Goal: Task Accomplishment & Management: Manage account settings

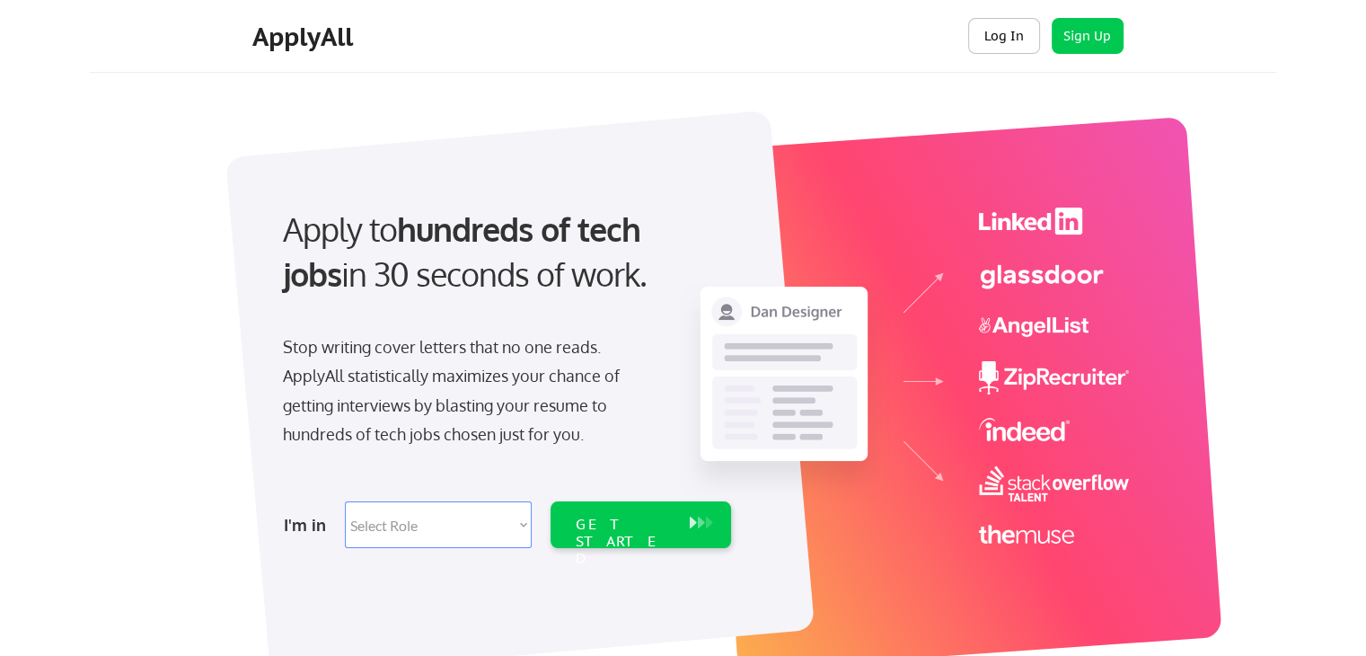
click at [999, 36] on button "Log In" at bounding box center [1004, 36] width 72 height 36
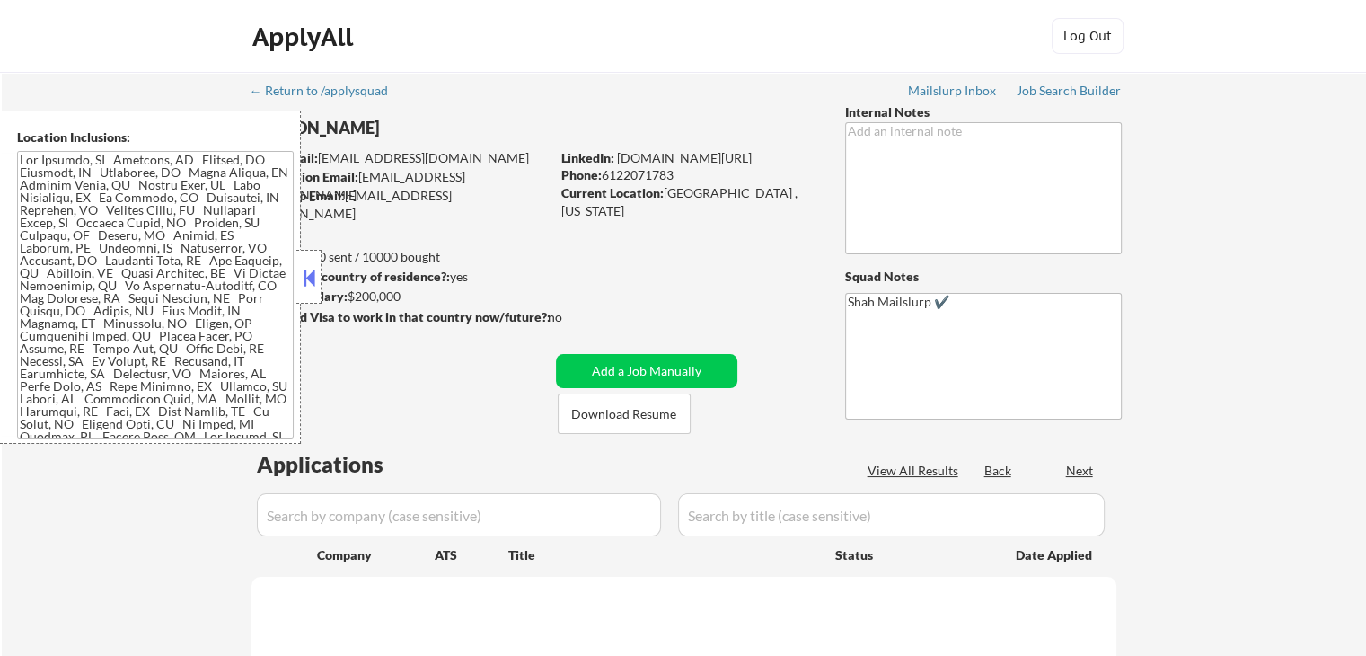
select select ""pending""
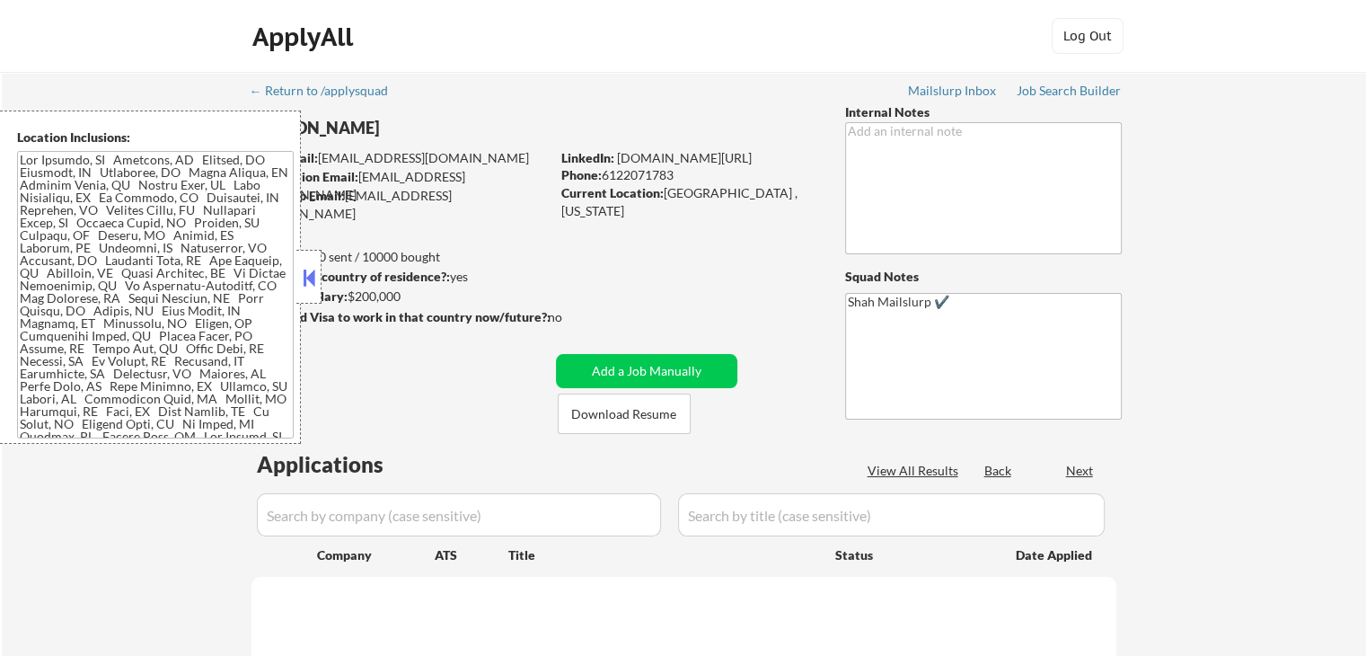
select select ""pending""
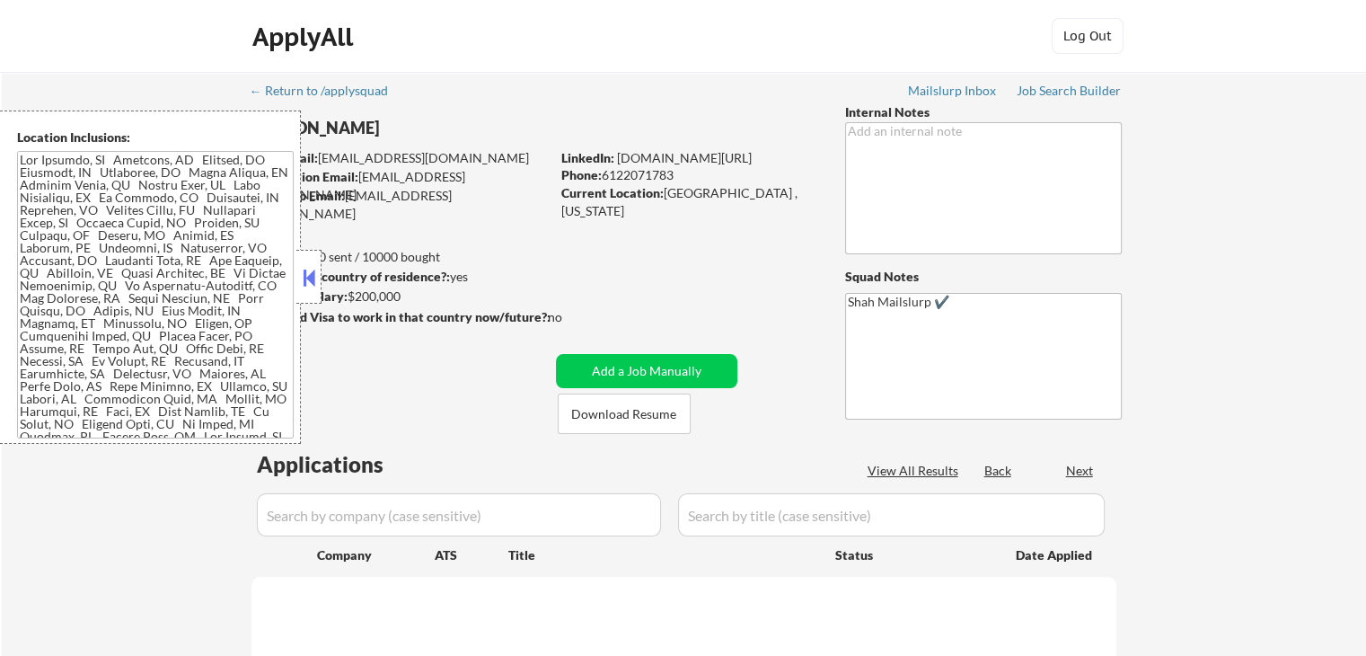
select select ""pending""
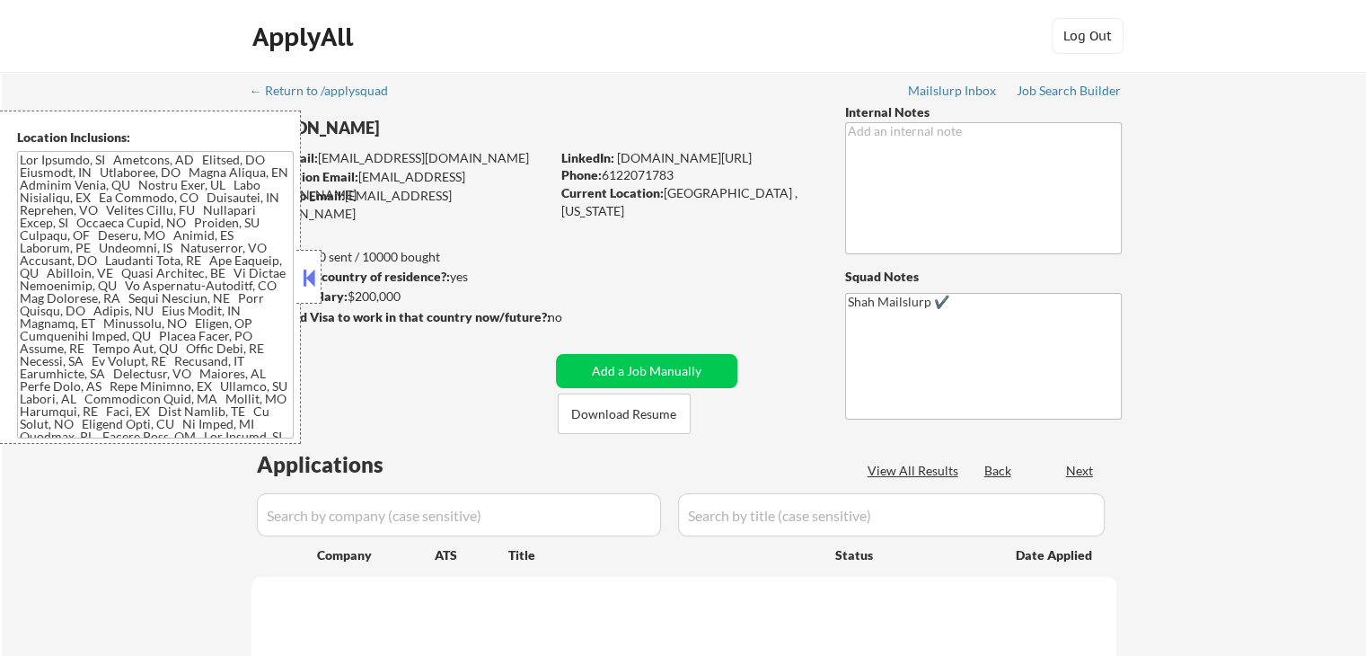
select select ""pending""
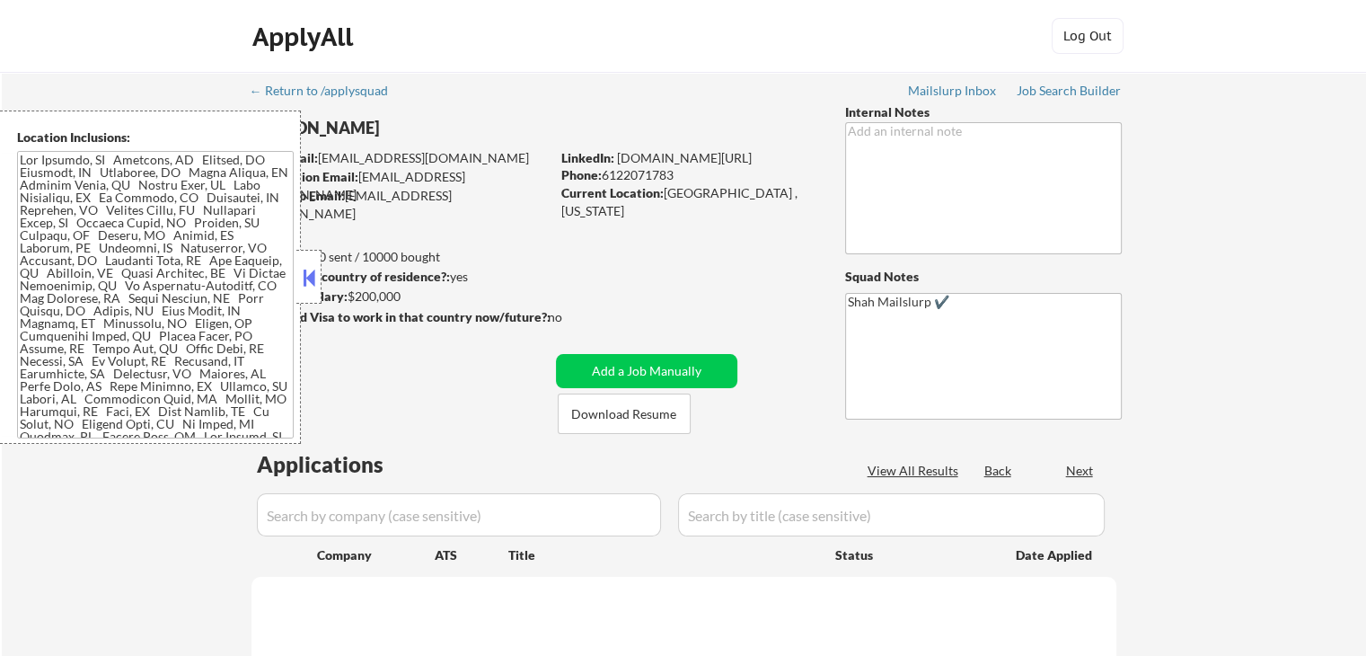
select select ""pending""
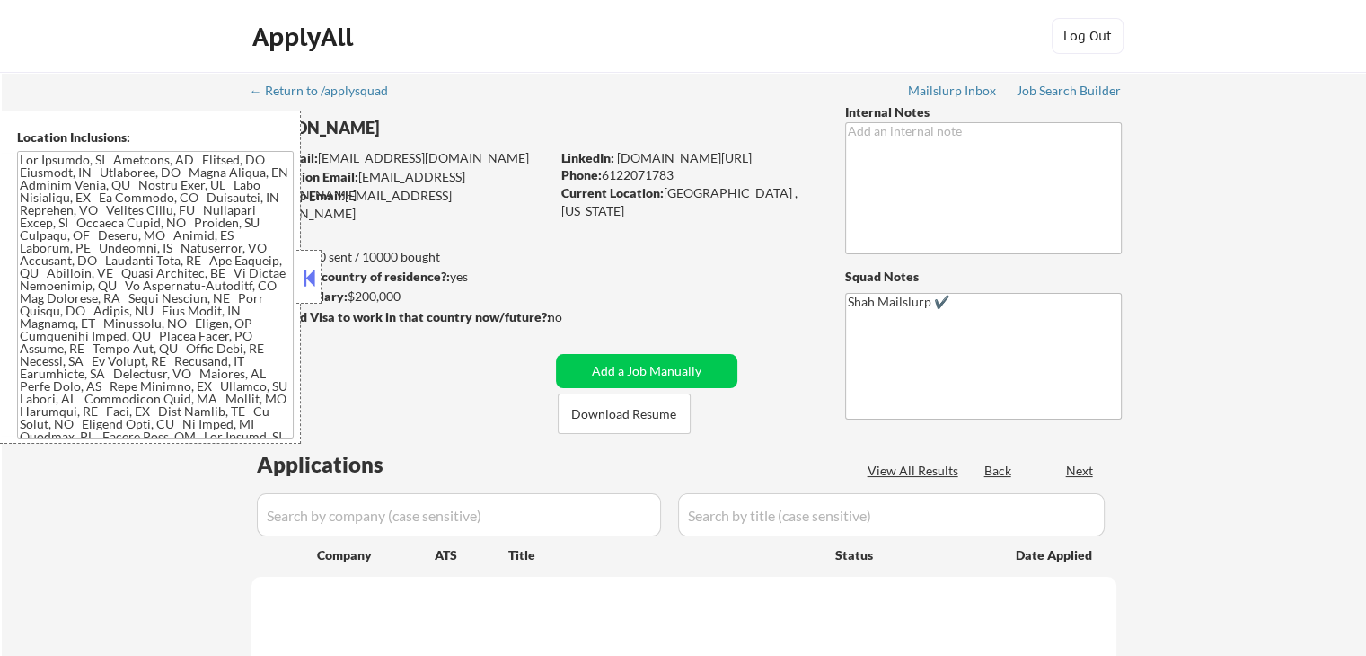
select select ""pending""
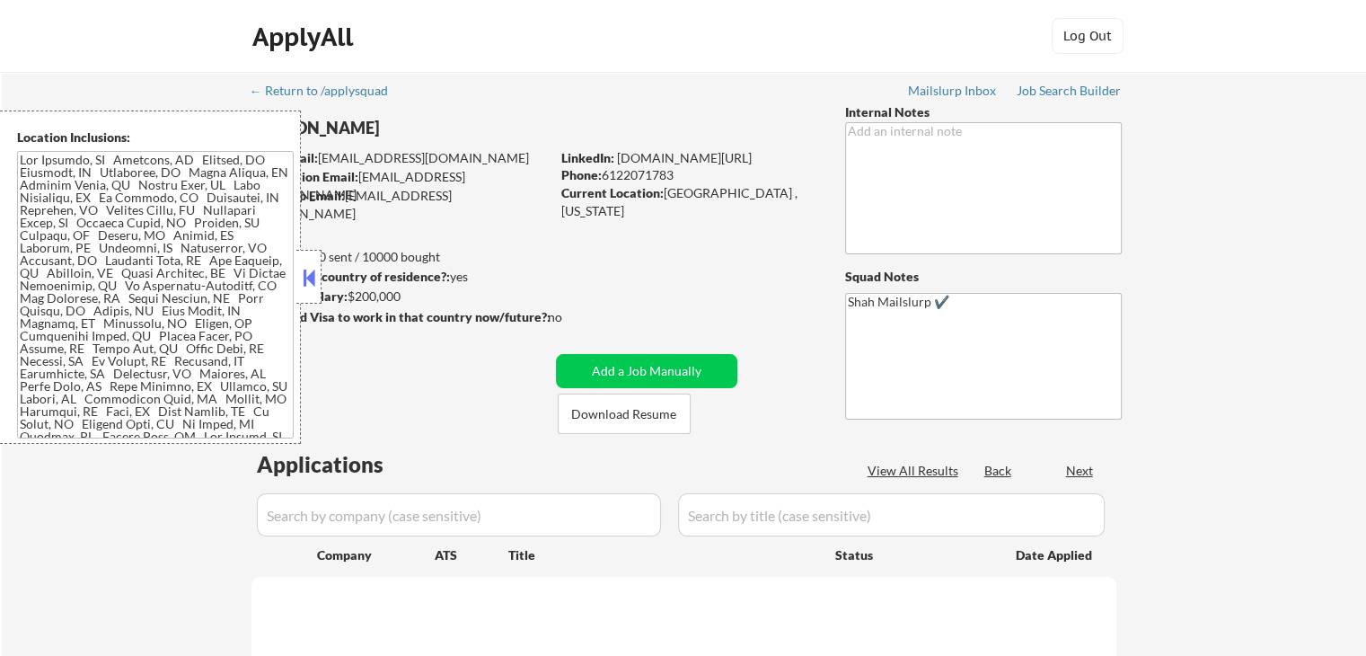
select select ""pending""
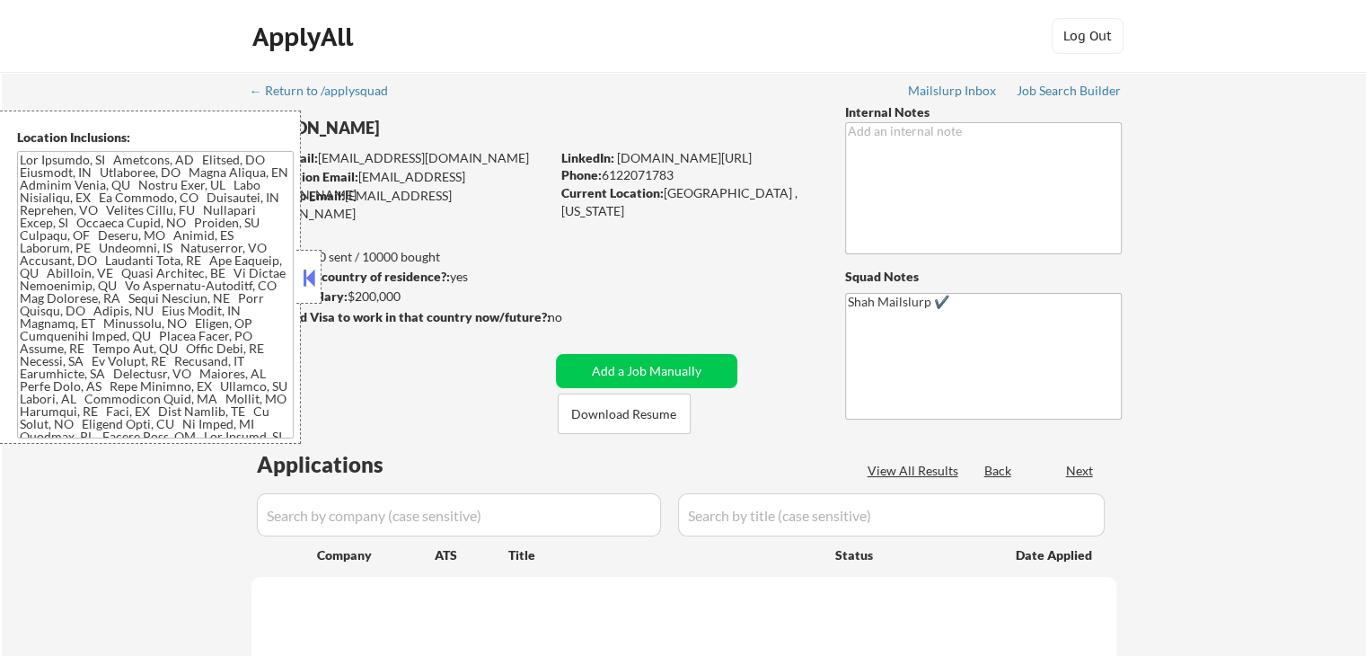
select select ""pending""
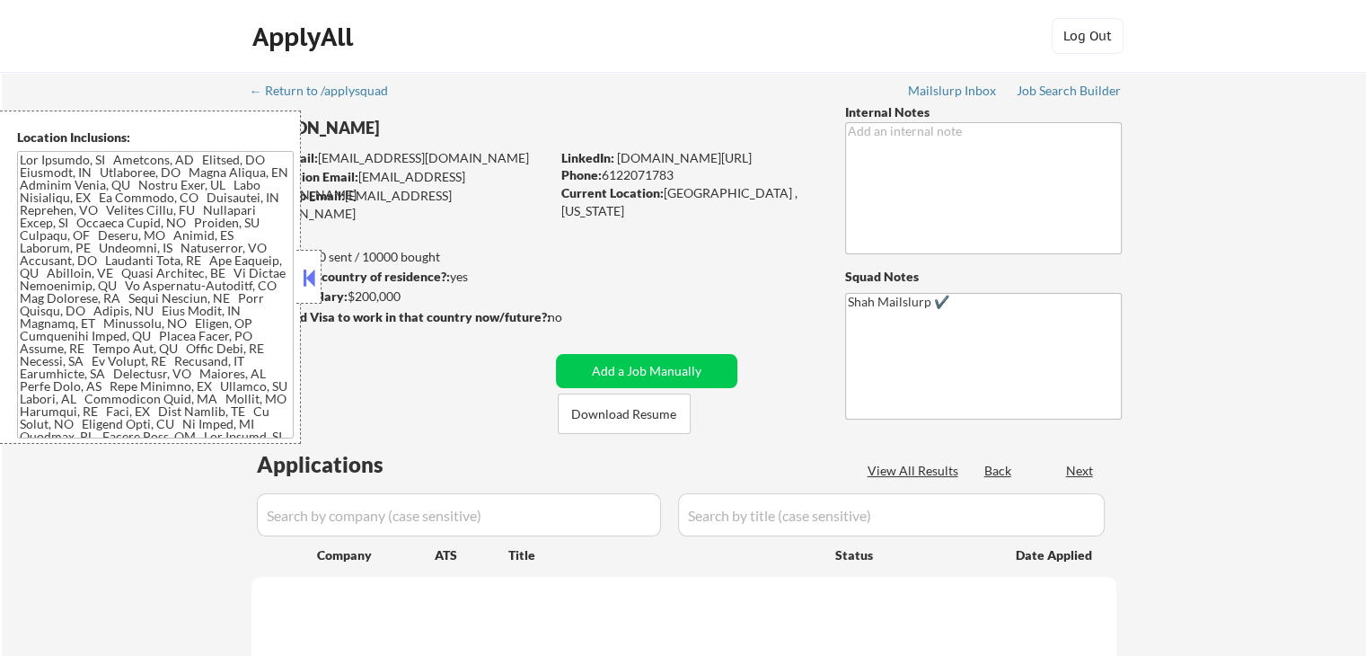
select select ""pending""
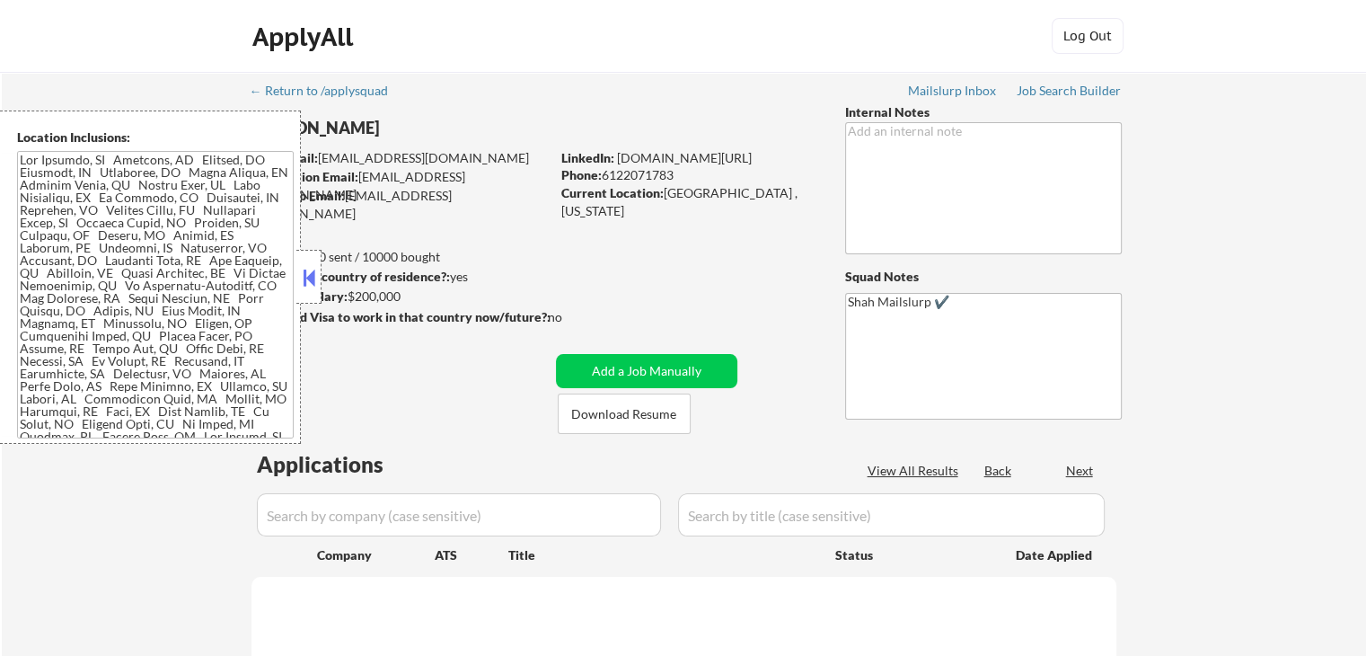
select select ""pending""
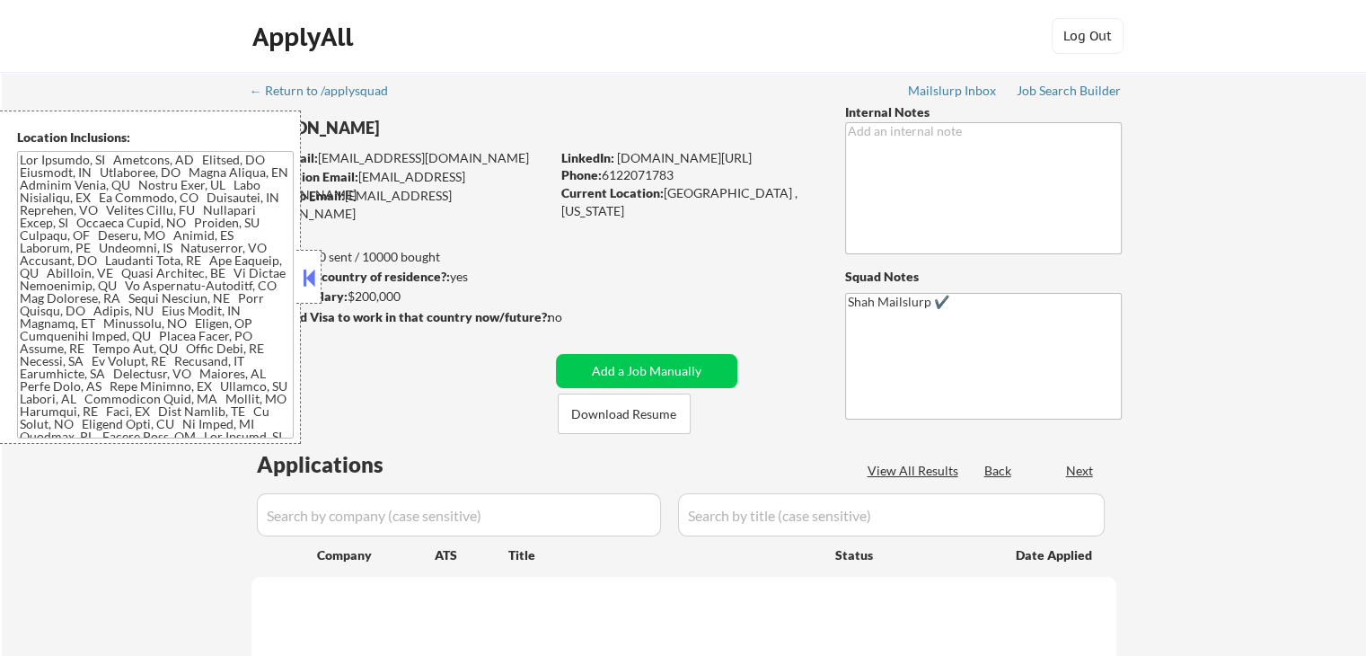
select select ""pending""
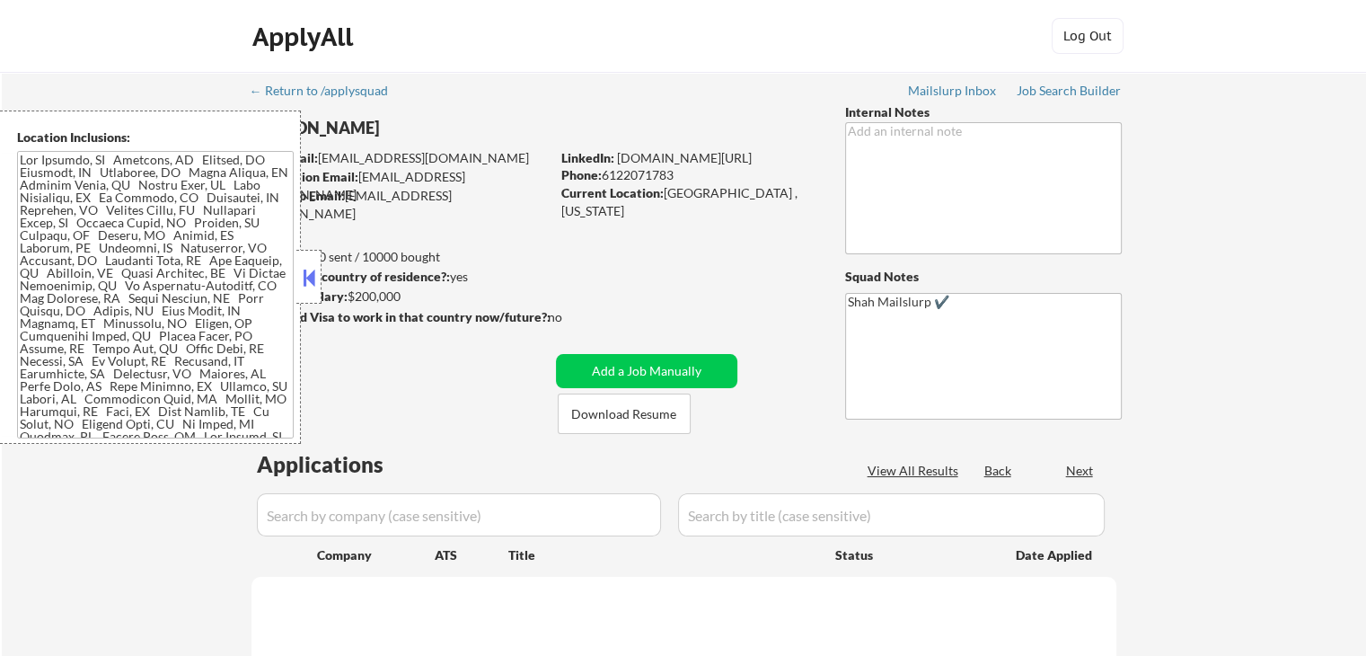
select select ""pending""
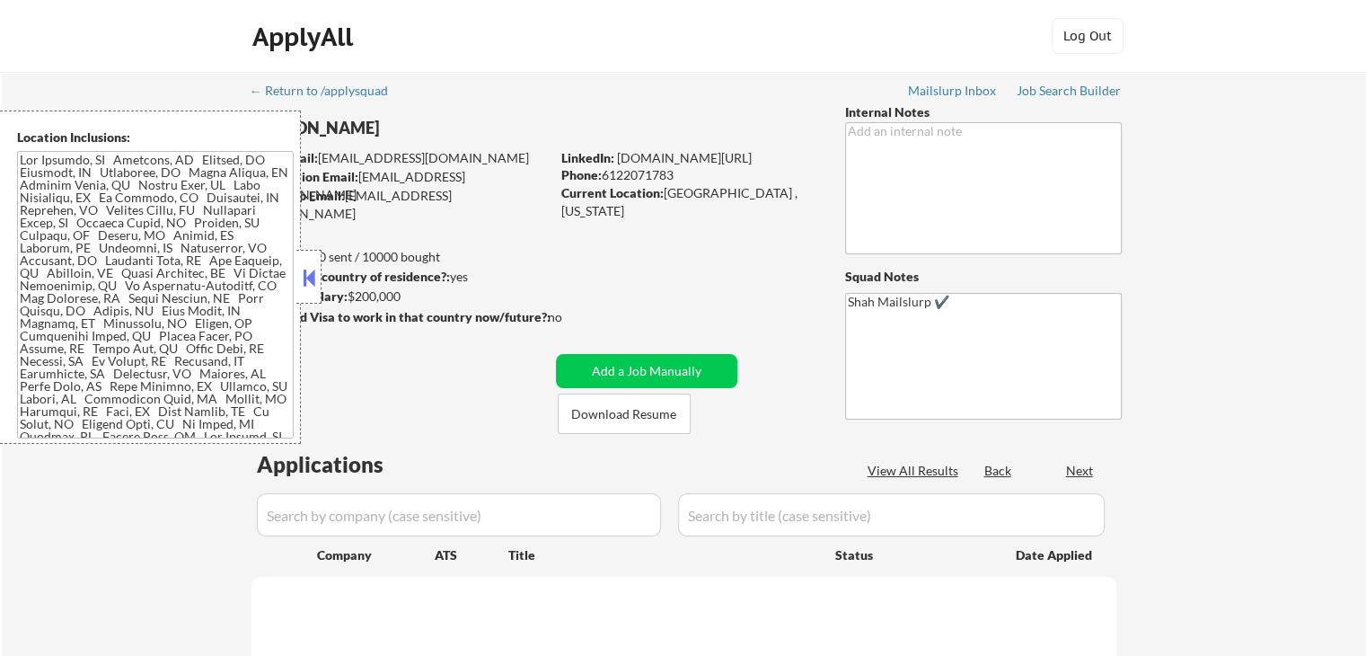
select select ""pending""
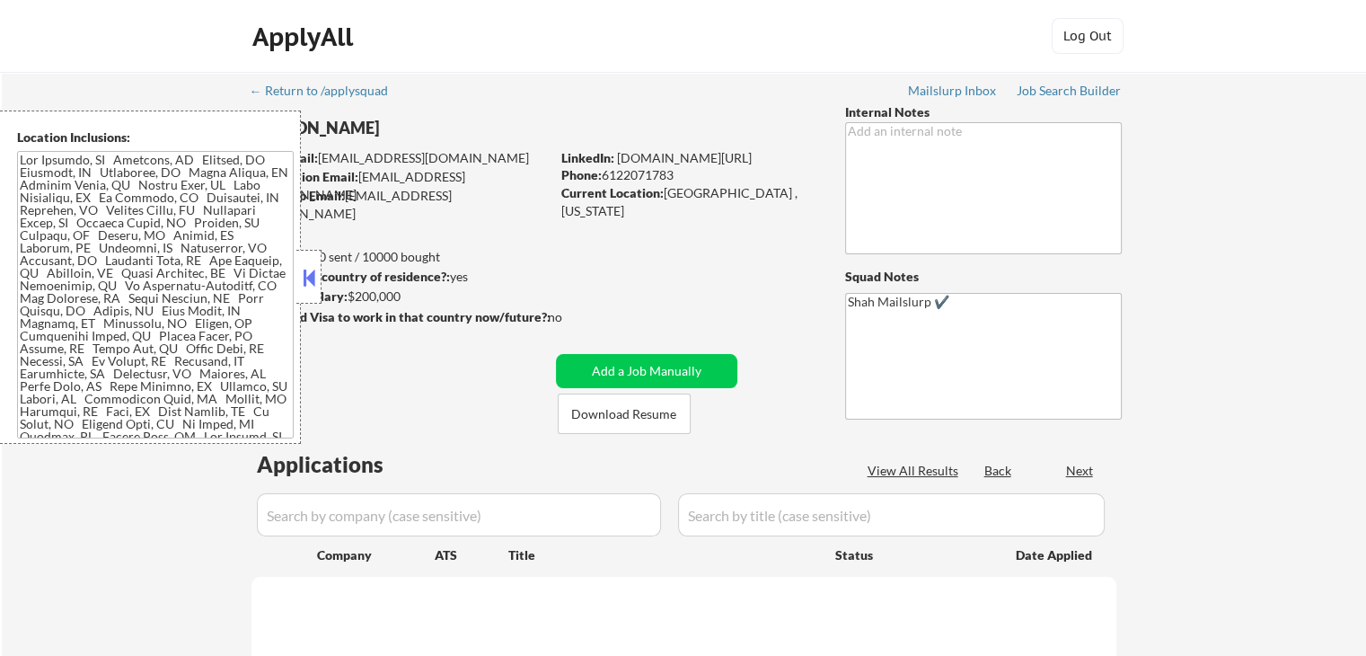
select select ""pending""
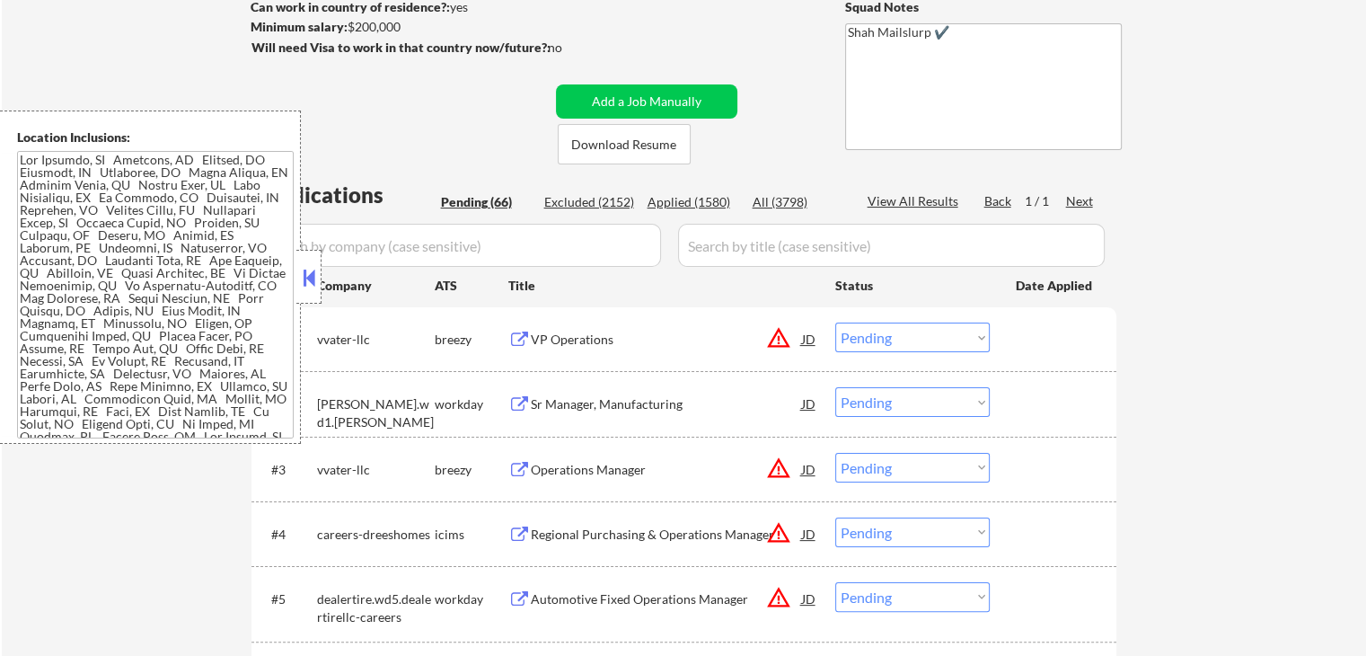
scroll to position [449, 0]
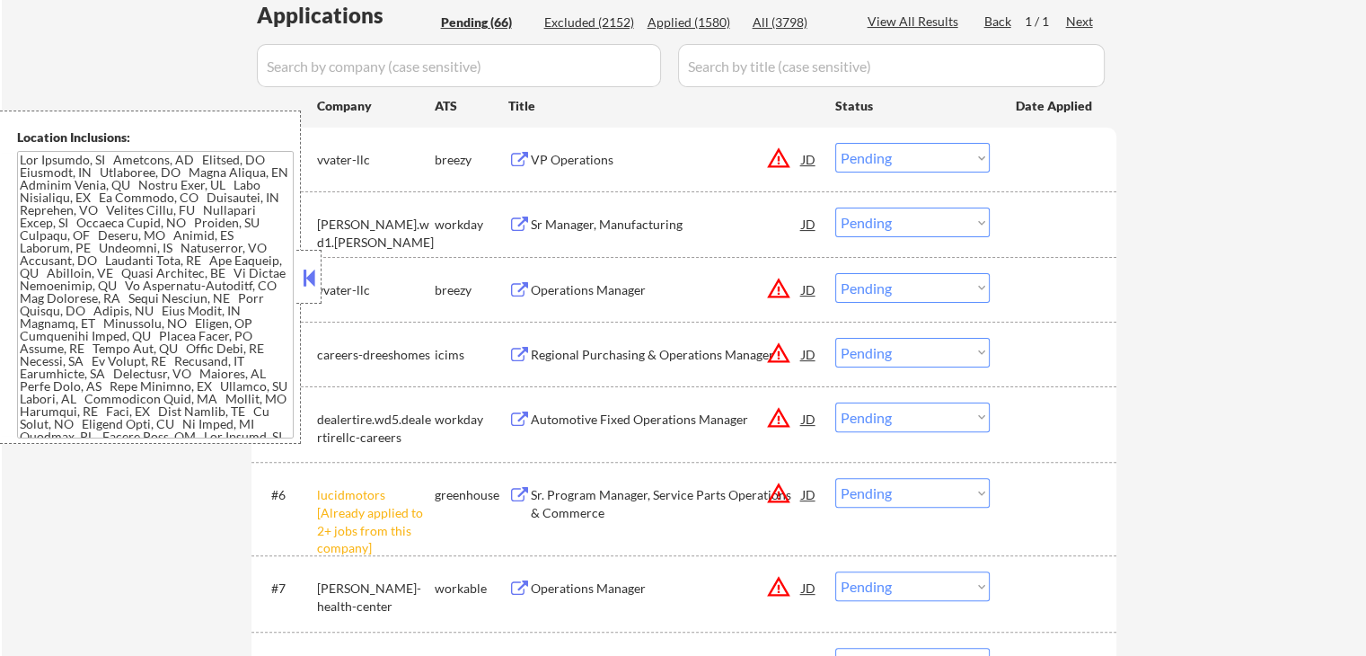
click at [314, 286] on button at bounding box center [309, 277] width 20 height 27
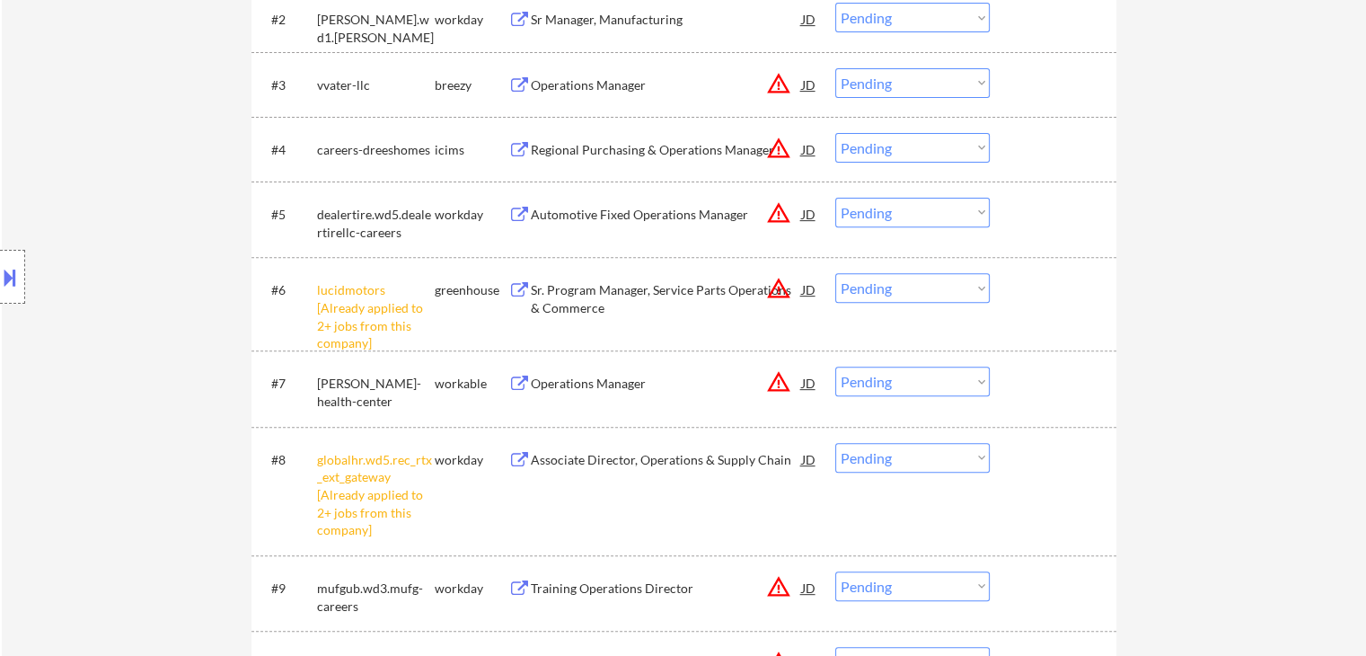
scroll to position [718, 0]
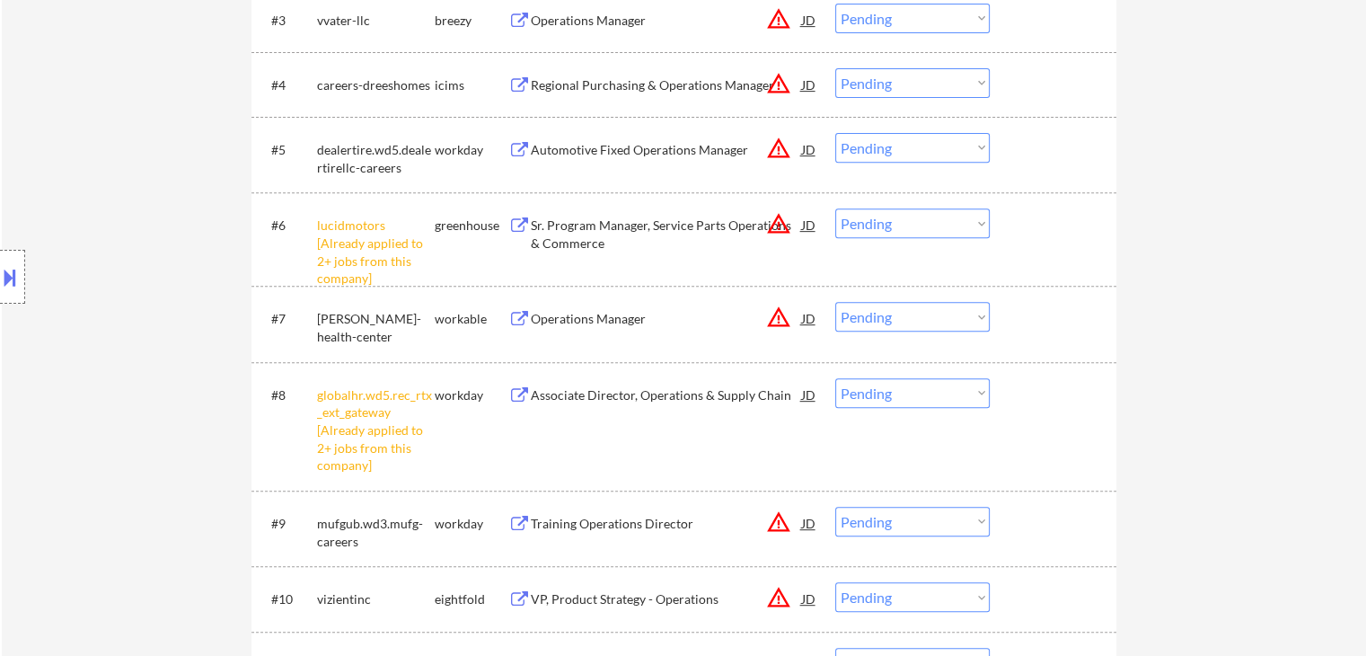
click at [872, 231] on select "Choose an option... Pending Applied Excluded (Questions) Excluded (Expired) Exc…" at bounding box center [912, 223] width 154 height 30
click at [835, 208] on select "Choose an option... Pending Applied Excluded (Questions) Excluded (Expired) Exc…" at bounding box center [912, 223] width 154 height 30
select select ""pending""
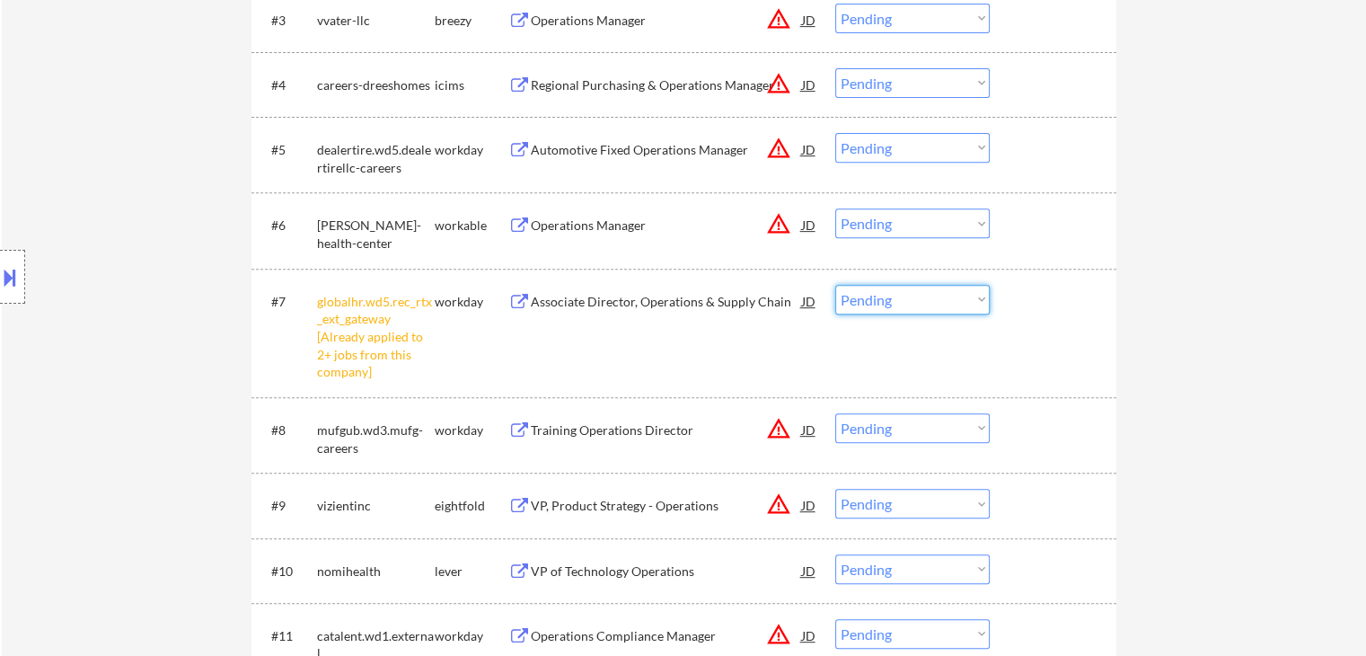
click at [905, 296] on select "Choose an option... Pending Applied Excluded (Questions) Excluded (Expired) Exc…" at bounding box center [912, 300] width 154 height 30
click at [835, 285] on select "Choose an option... Pending Applied Excluded (Questions) Excluded (Expired) Exc…" at bounding box center [912, 300] width 154 height 30
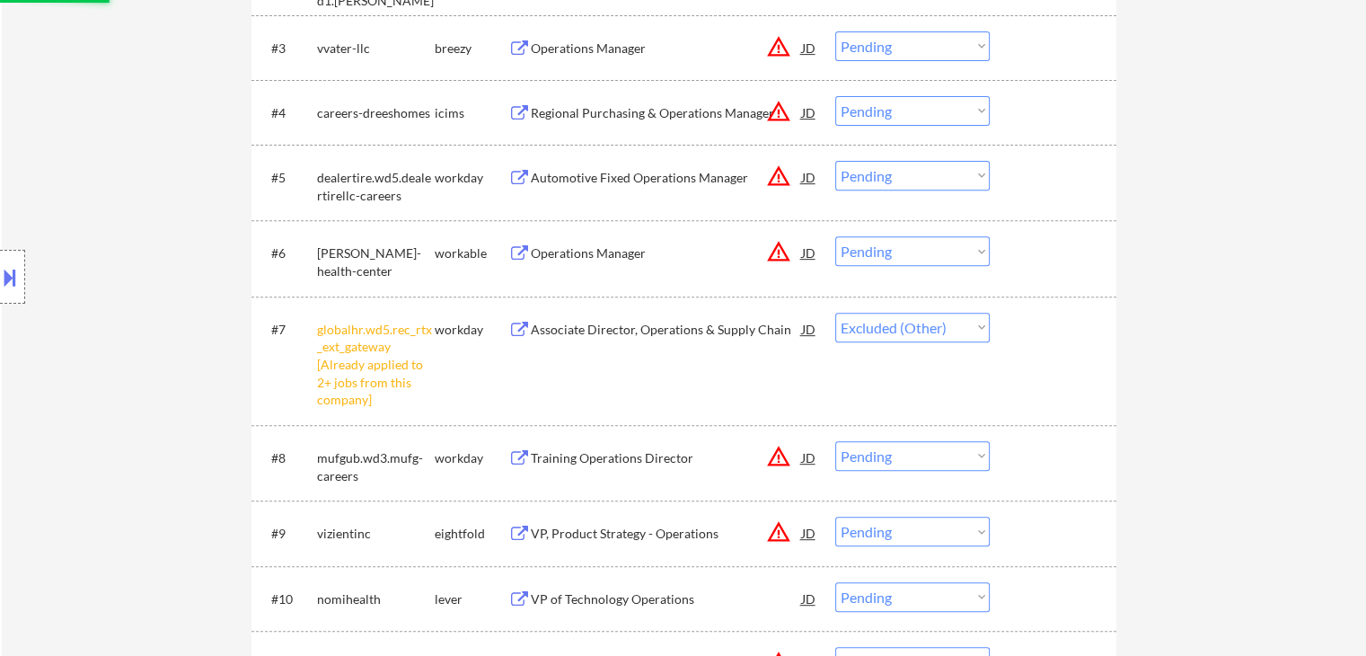
scroll to position [449, 0]
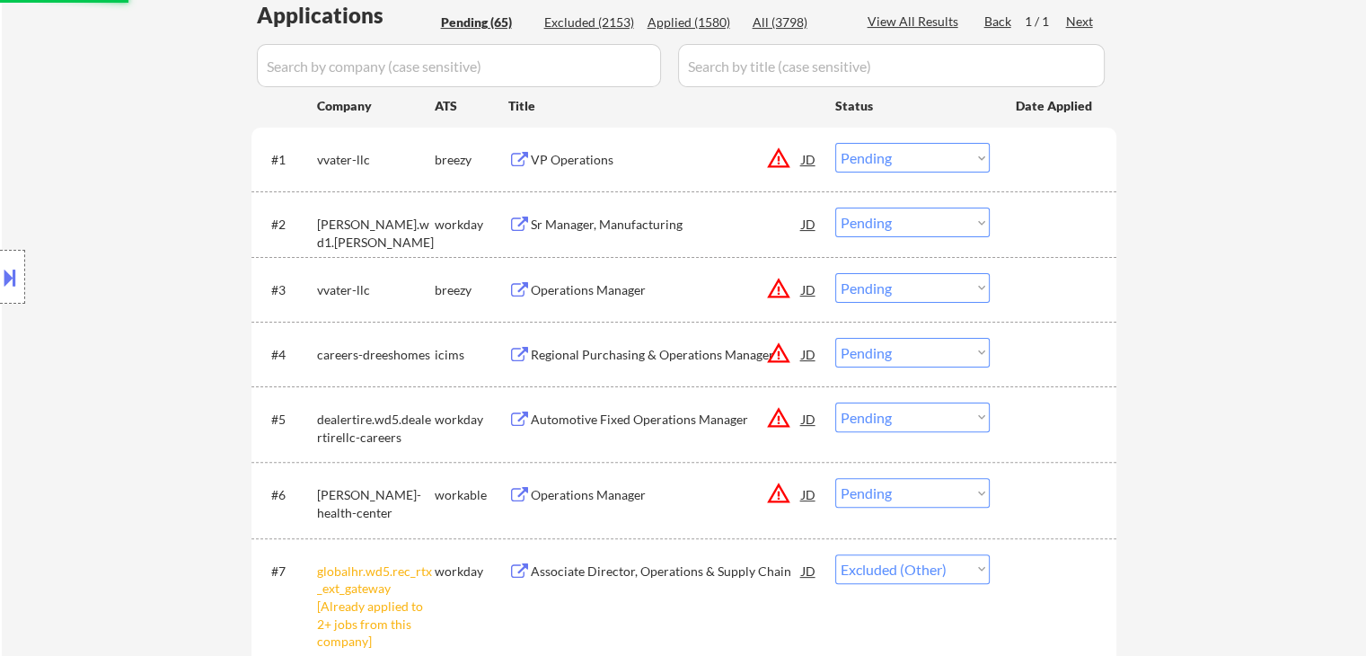
select select ""pending""
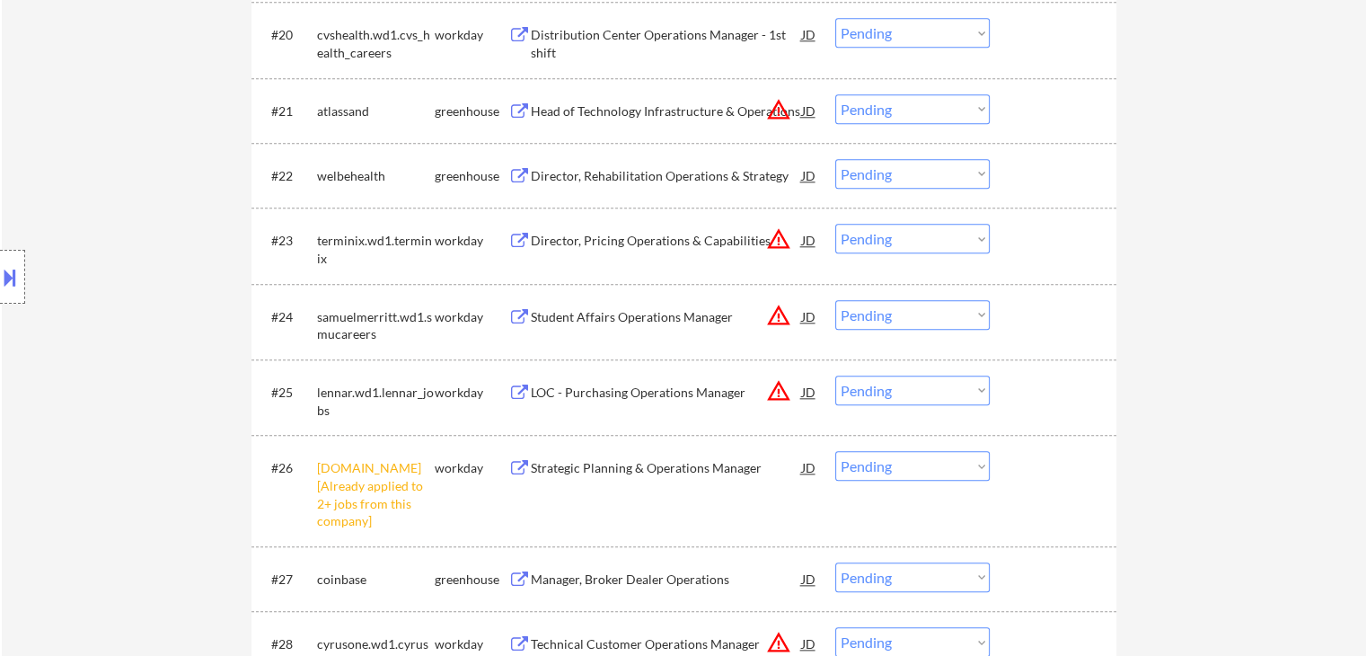
scroll to position [1976, 0]
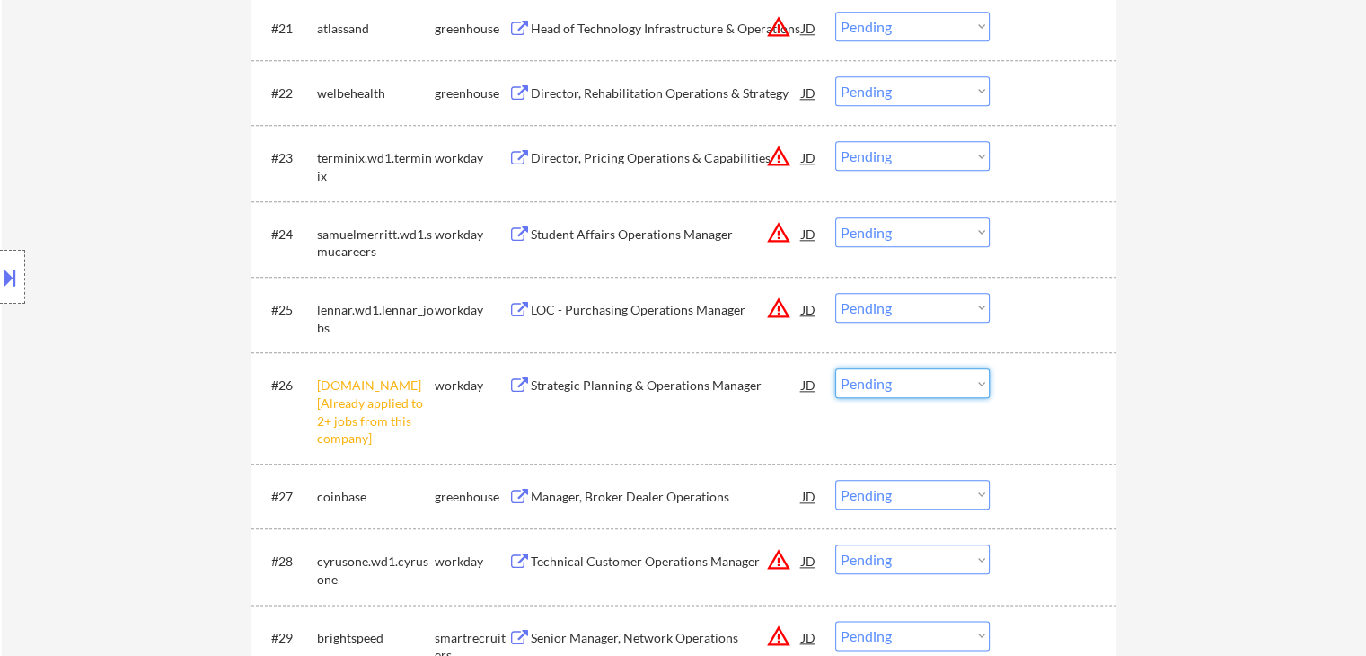
click at [885, 389] on select "Choose an option... Pending Applied Excluded (Questions) Excluded (Expired) Exc…" at bounding box center [912, 383] width 154 height 30
click at [835, 368] on select "Choose an option... Pending Applied Excluded (Questions) Excluded (Expired) Exc…" at bounding box center [912, 383] width 154 height 30
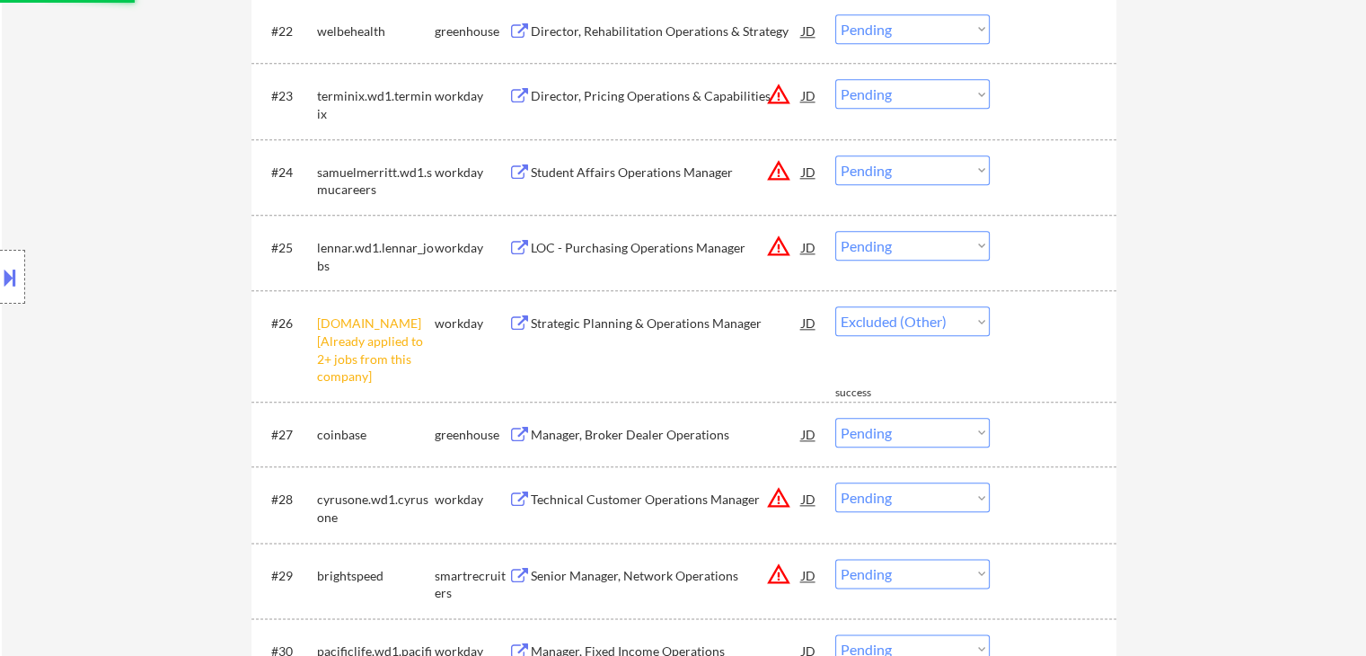
scroll to position [2245, 0]
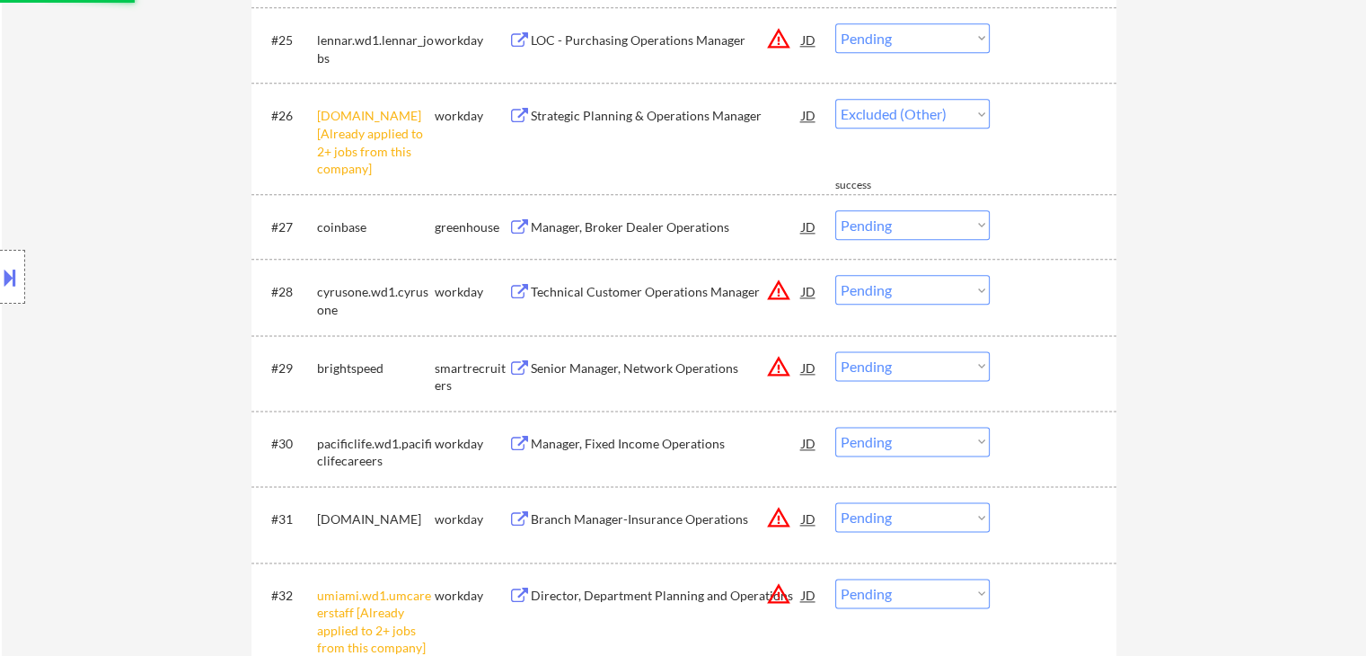
select select ""pending""
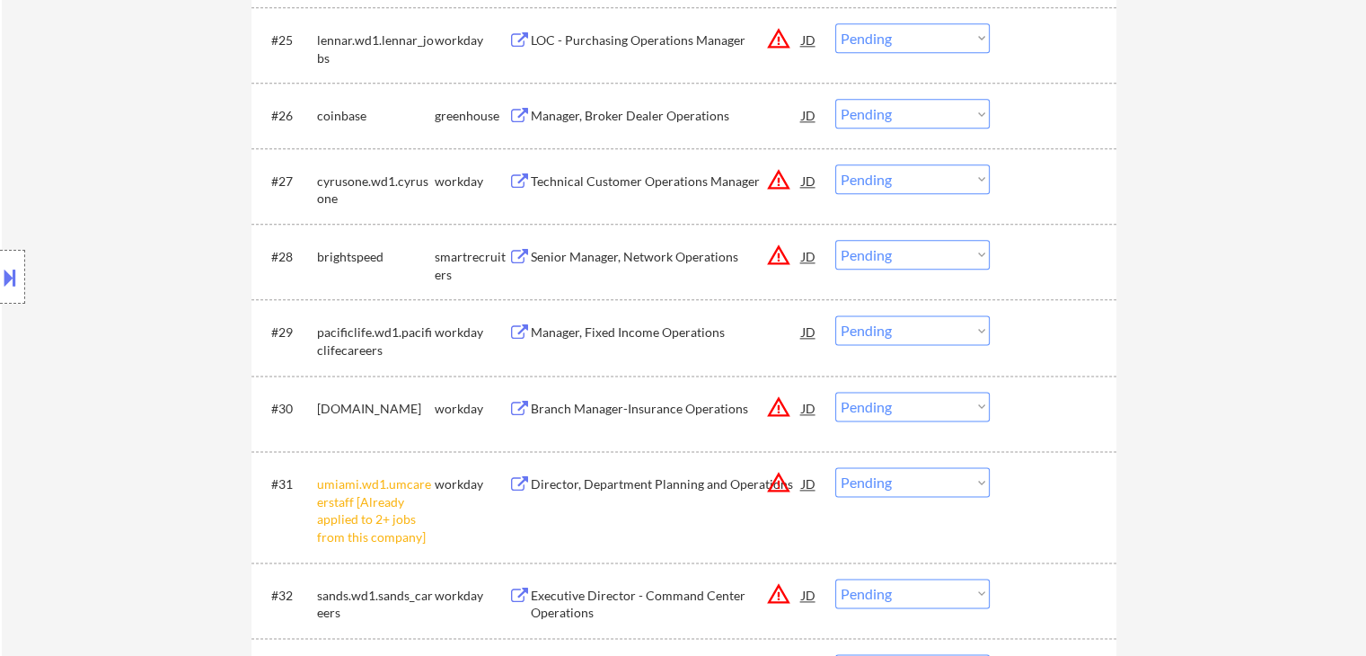
click at [553, 248] on div "Senior Manager, Network Operations" at bounding box center [666, 257] width 271 height 18
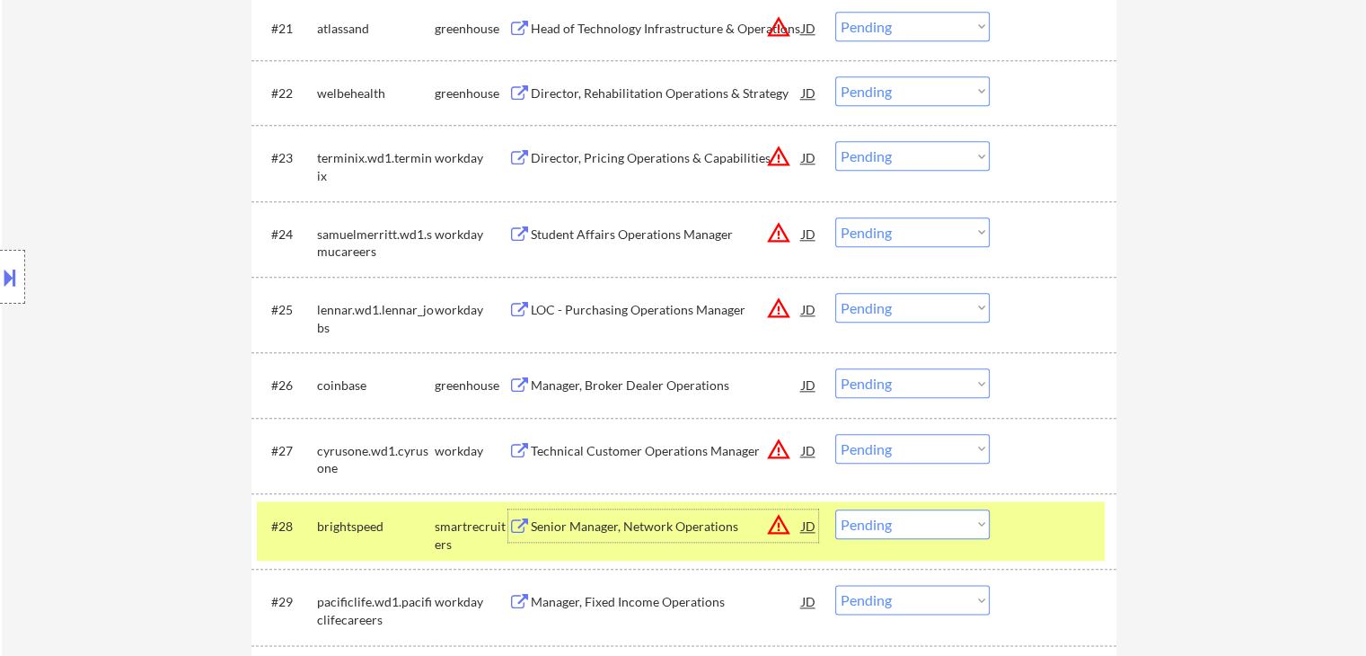
scroll to position [1886, 0]
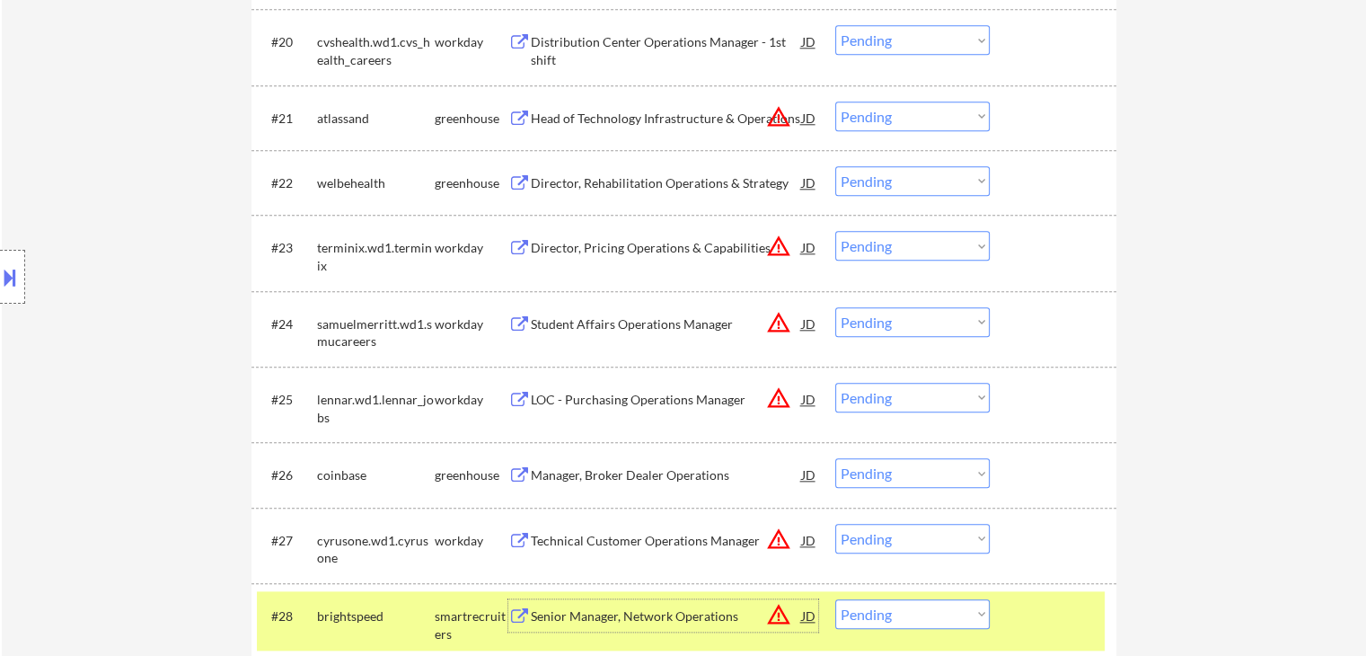
click at [546, 179] on div "Director, Rehabilitation Operations & Strategy" at bounding box center [666, 183] width 271 height 18
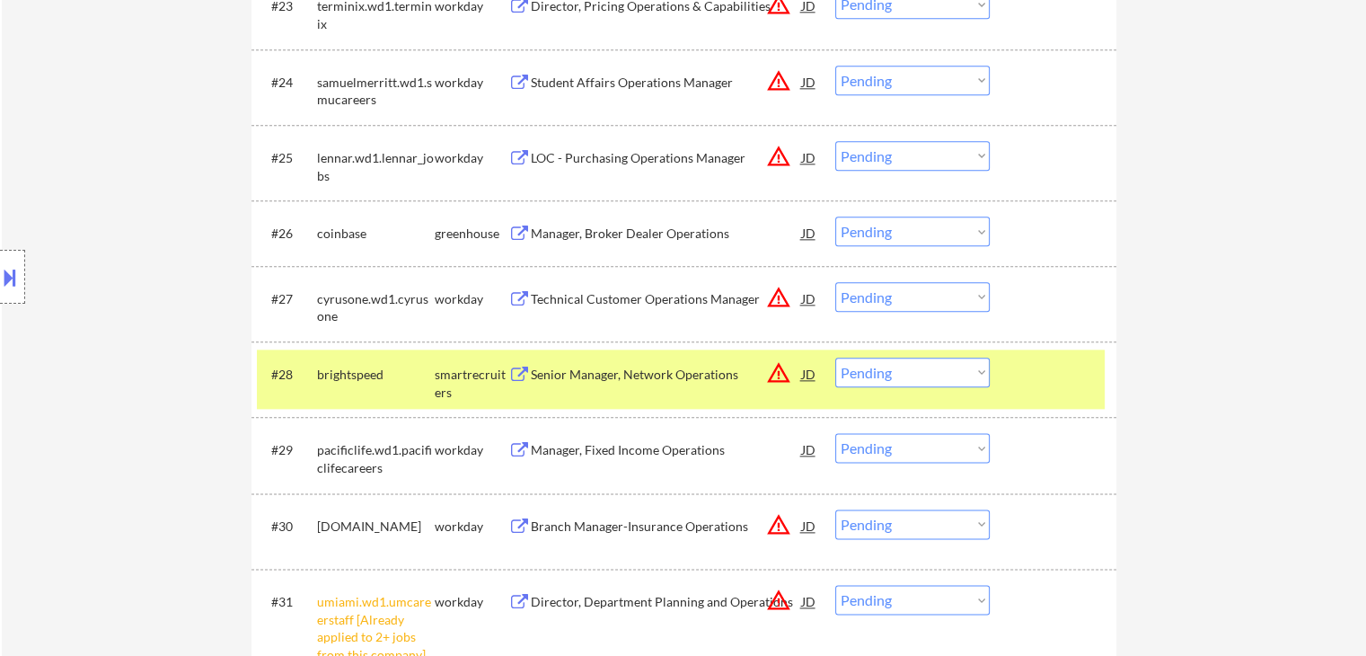
scroll to position [2155, 0]
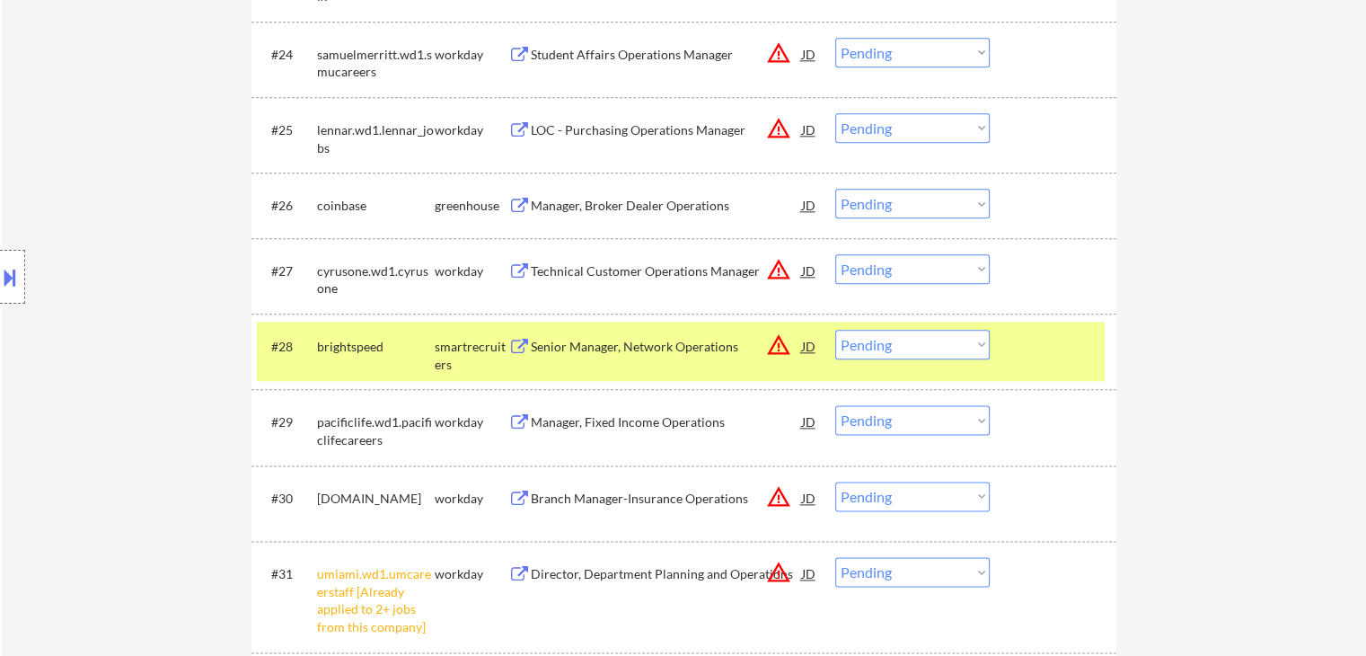
drag, startPoint x: 891, startPoint y: 343, endPoint x: 892, endPoint y: 356, distance: 12.6
click at [891, 343] on select "Choose an option... Pending Applied Excluded (Questions) Excluded (Expired) Exc…" at bounding box center [912, 345] width 154 height 30
click at [835, 330] on select "Choose an option... Pending Applied Excluded (Questions) Excluded (Expired) Exc…" at bounding box center [912, 345] width 154 height 30
select select ""pending""
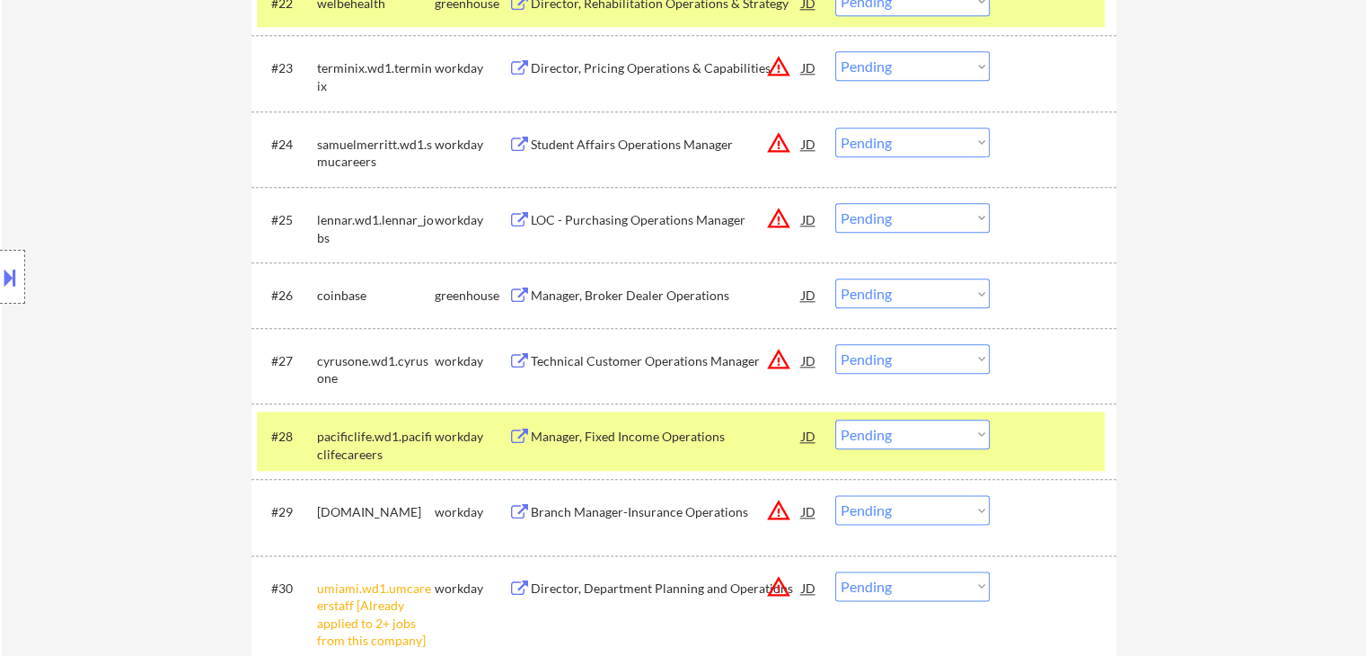
scroll to position [1976, 0]
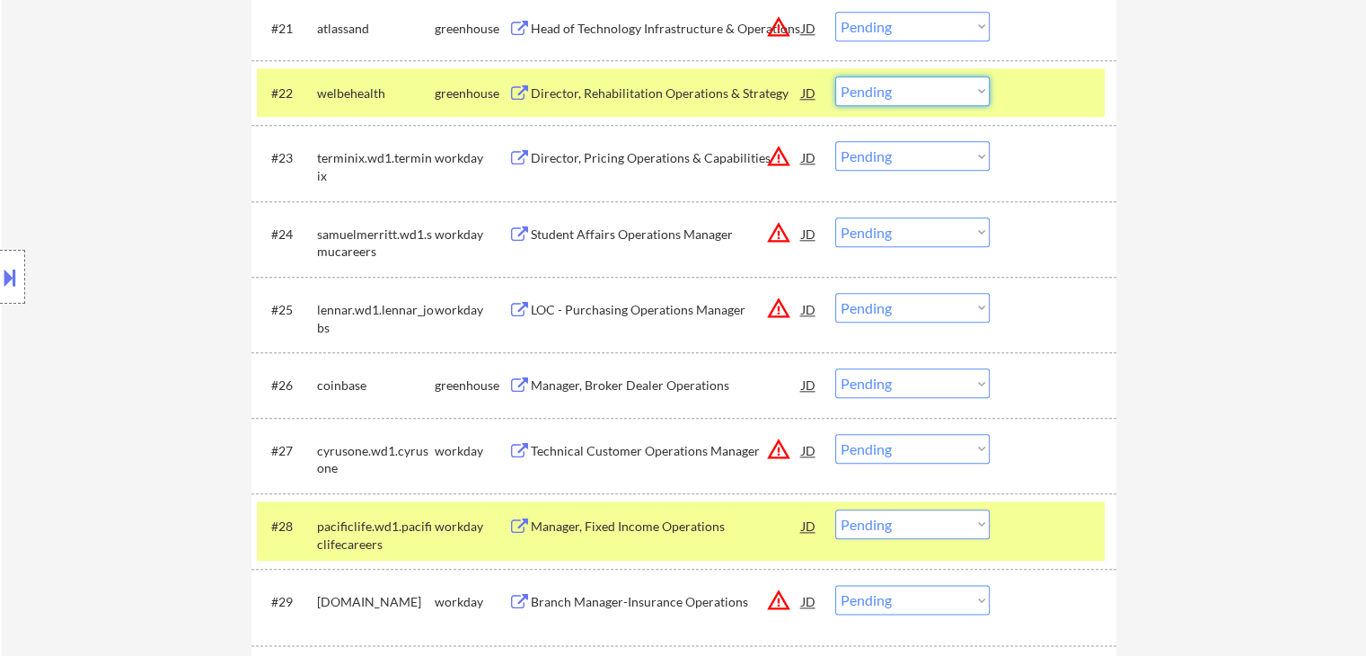
click at [903, 96] on select "Choose an option... Pending Applied Excluded (Questions) Excluded (Expired) Exc…" at bounding box center [912, 91] width 154 height 30
click at [835, 76] on select "Choose an option... Pending Applied Excluded (Questions) Excluded (Expired) Exc…" at bounding box center [912, 91] width 154 height 30
select select ""pending""
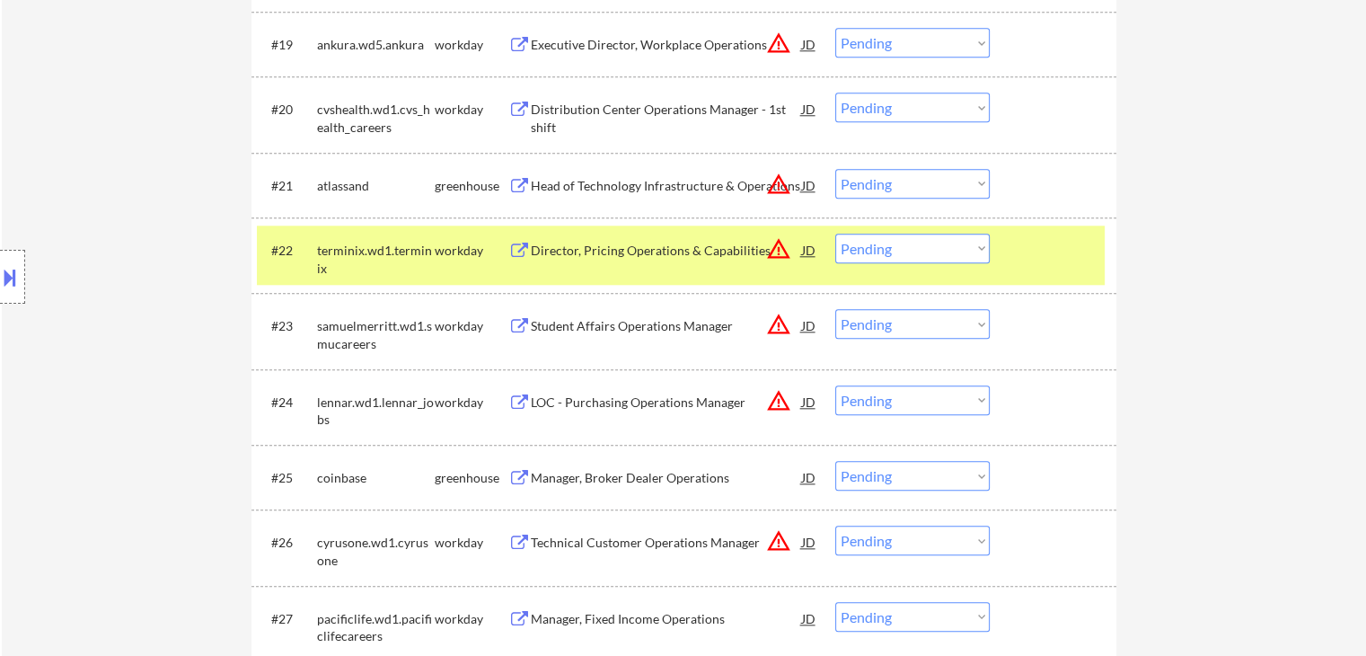
scroll to position [1796, 0]
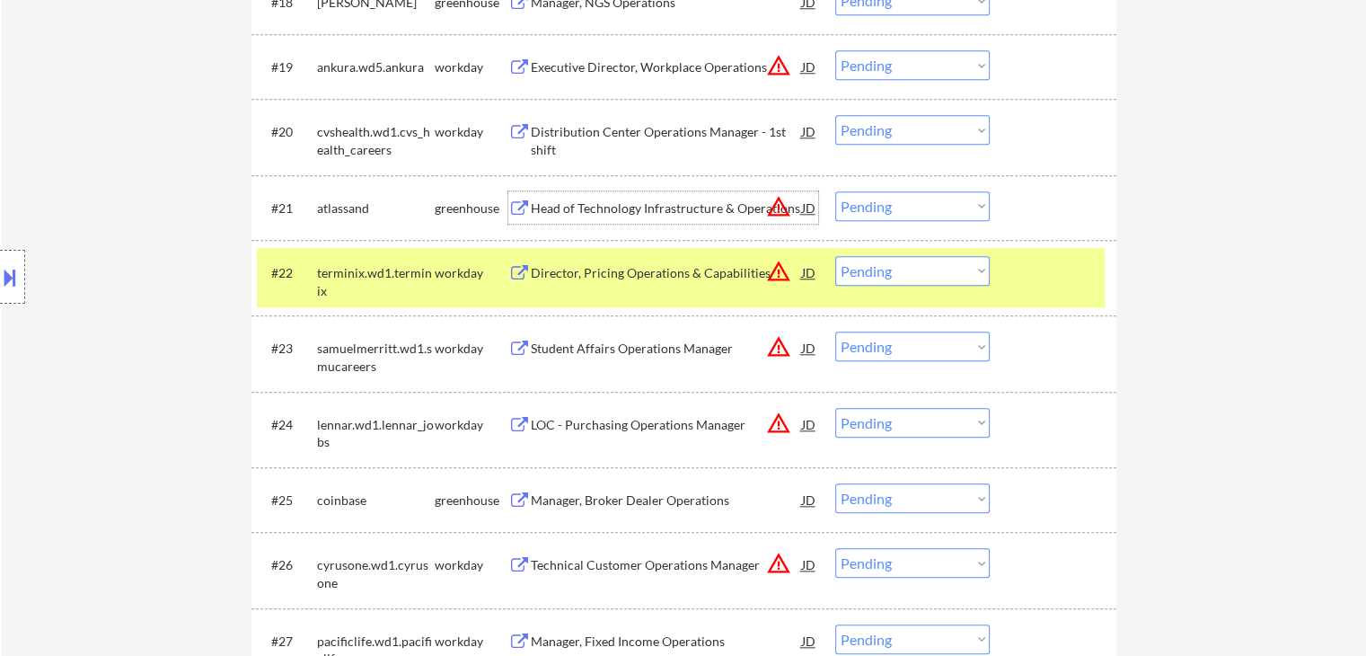
click at [581, 208] on div "Head of Technology Infrastructure & Operations" at bounding box center [666, 208] width 271 height 18
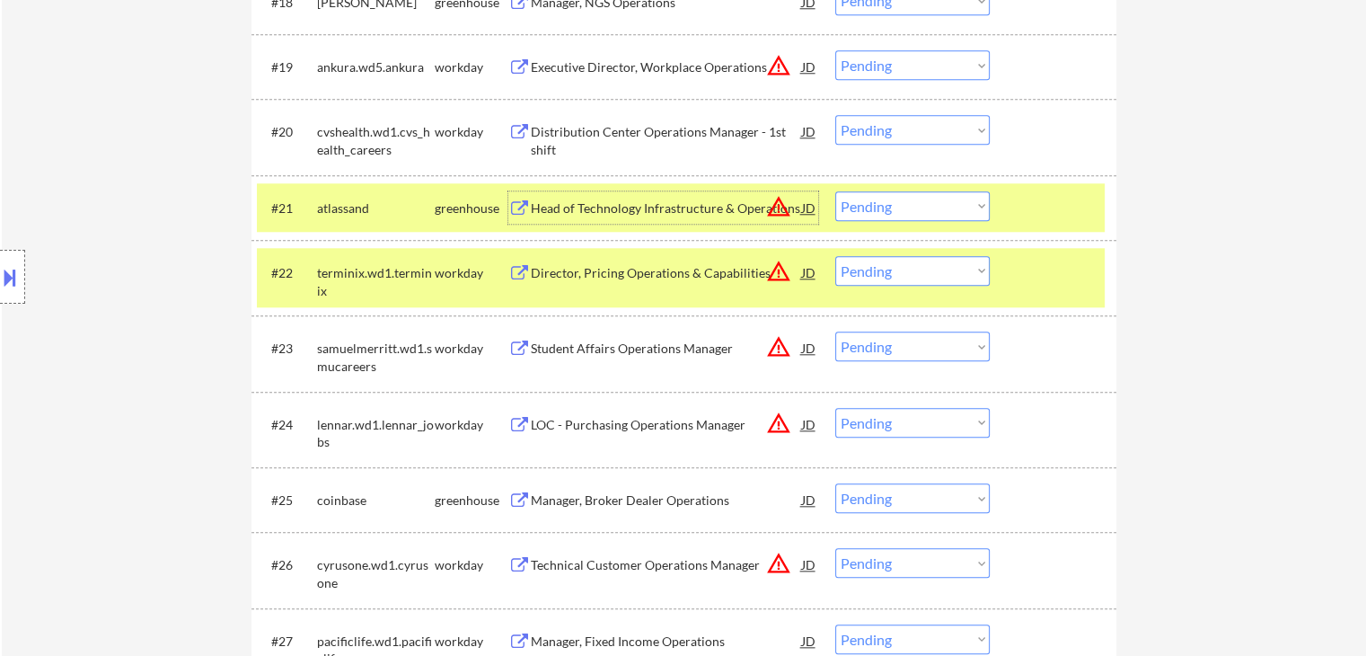
drag, startPoint x: 887, startPoint y: 207, endPoint x: 891, endPoint y: 216, distance: 9.7
click at [887, 207] on select "Choose an option... Pending Applied Excluded (Questions) Excluded (Expired) Exc…" at bounding box center [912, 206] width 154 height 30
click at [835, 191] on select "Choose an option... Pending Applied Excluded (Questions) Excluded (Expired) Exc…" at bounding box center [912, 206] width 154 height 30
select select ""pending""
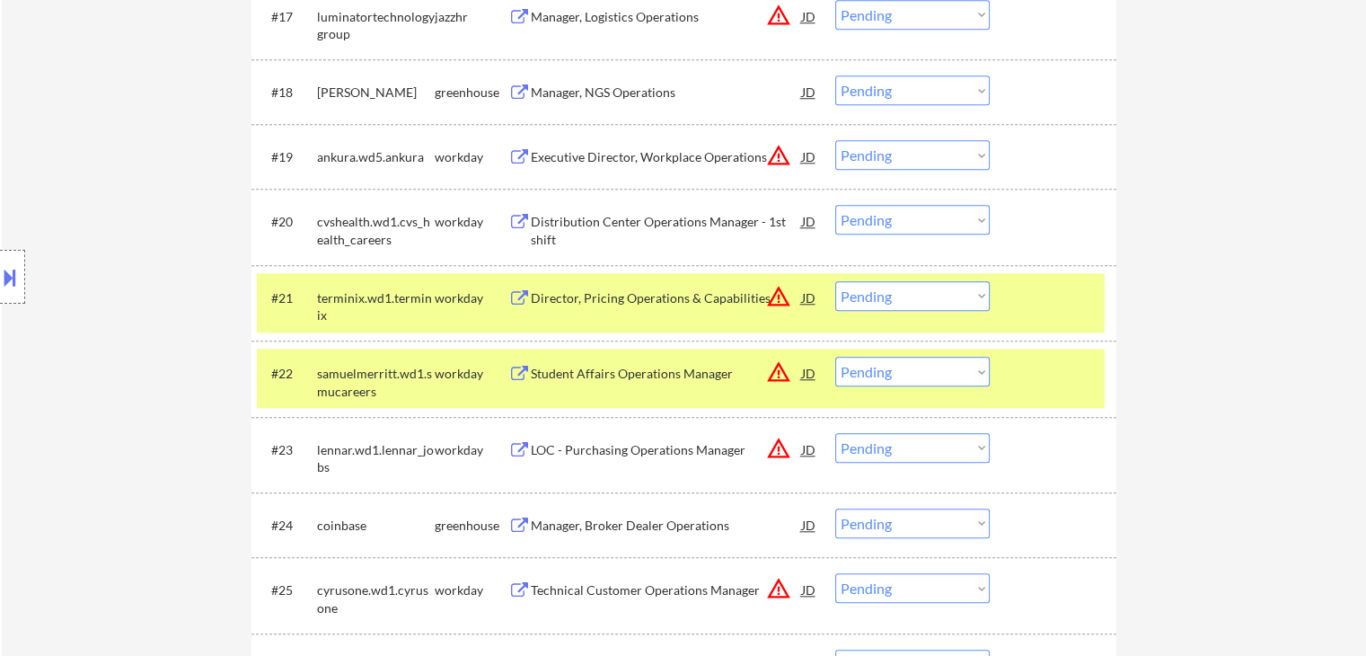
scroll to position [1616, 0]
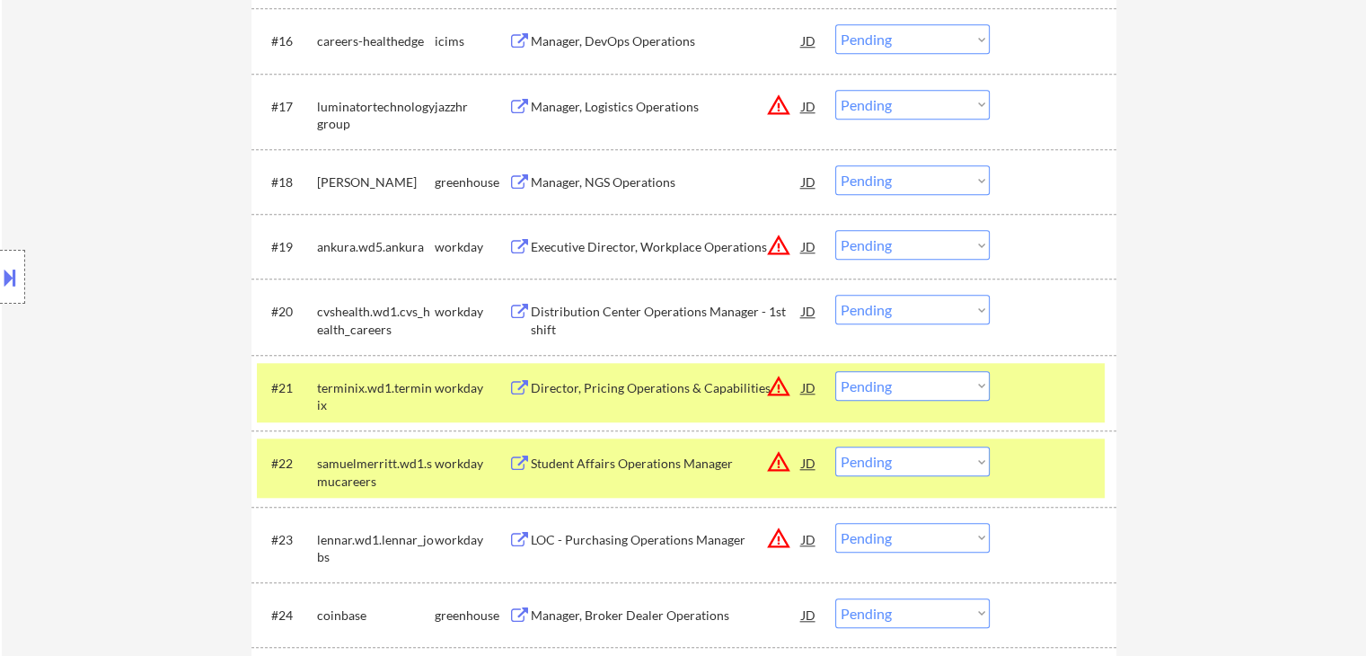
click at [524, 174] on button at bounding box center [519, 182] width 22 height 17
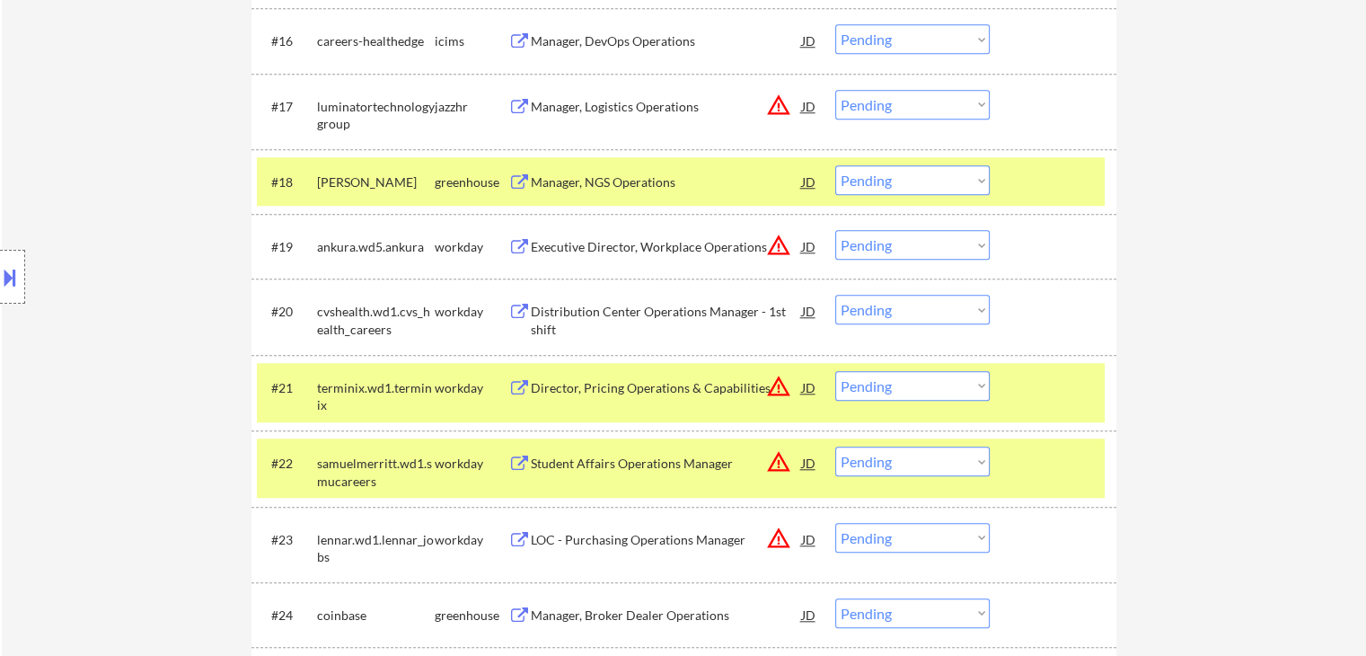
click at [929, 179] on select "Choose an option... Pending Applied Excluded (Questions) Excluded (Expired) Exc…" at bounding box center [912, 180] width 154 height 30
click at [835, 165] on select "Choose an option... Pending Applied Excluded (Questions) Excluded (Expired) Exc…" at bounding box center [912, 180] width 154 height 30
select select ""pending""
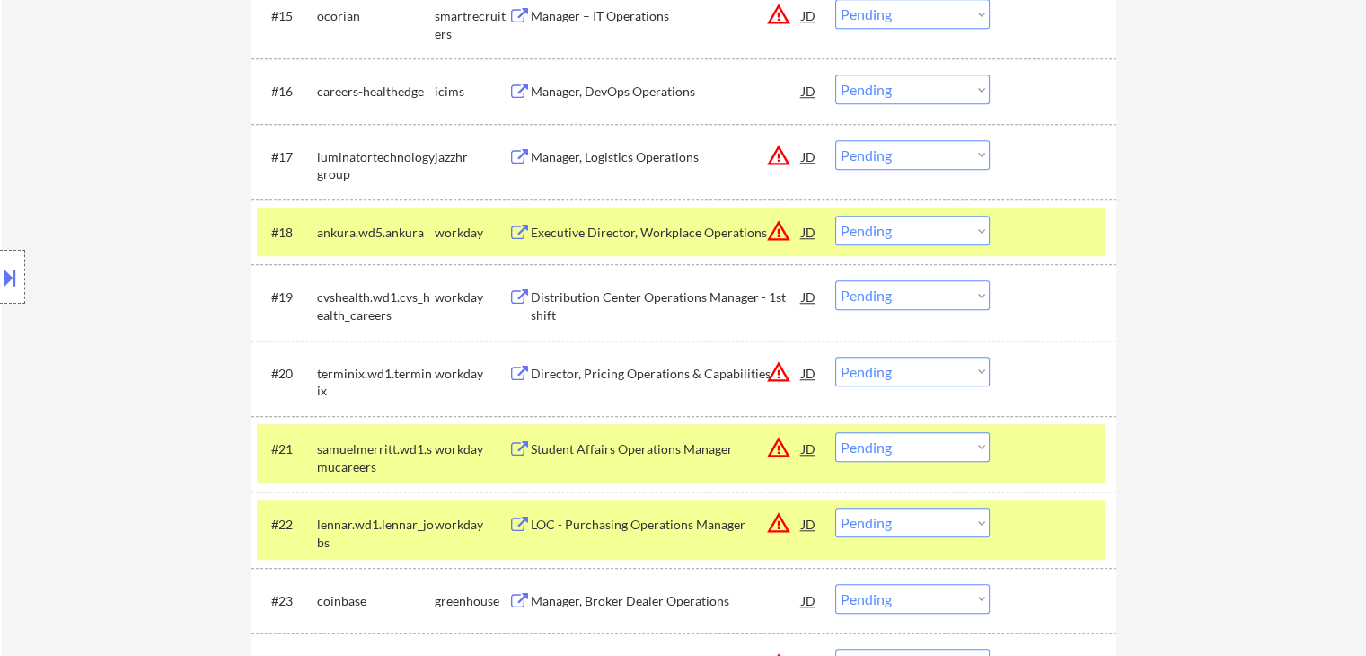
scroll to position [1527, 0]
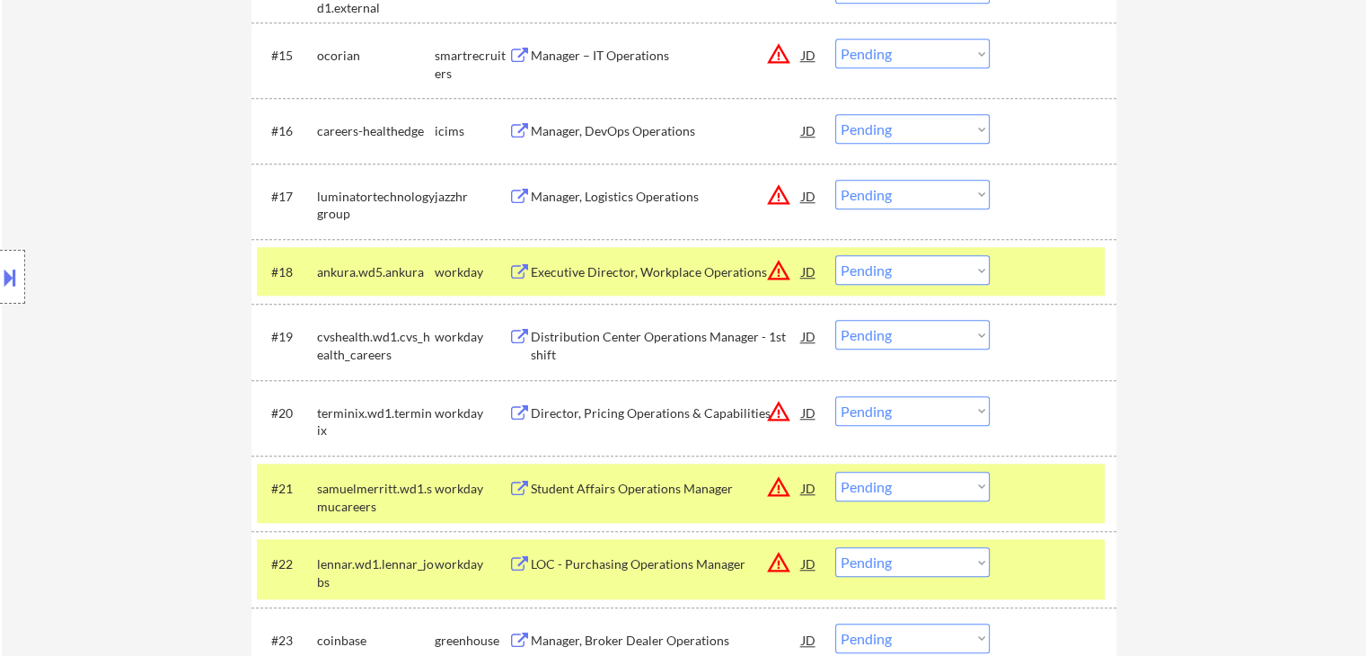
click at [535, 195] on div "Manager, Logistics Operations" at bounding box center [666, 197] width 271 height 18
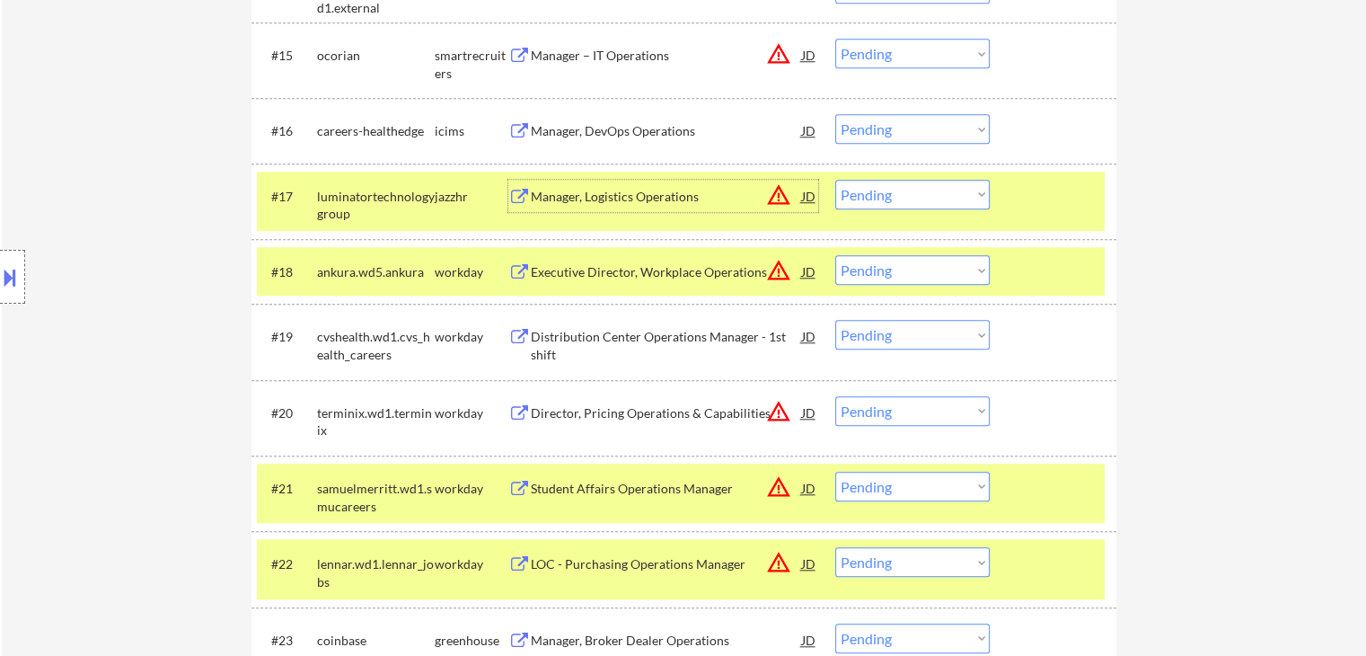
click at [907, 190] on select "Choose an option... Pending Applied Excluded (Questions) Excluded (Expired) Exc…" at bounding box center [912, 195] width 154 height 30
click at [835, 180] on select "Choose an option... Pending Applied Excluded (Questions) Excluded (Expired) Exc…" at bounding box center [912, 195] width 154 height 30
select select ""pending""
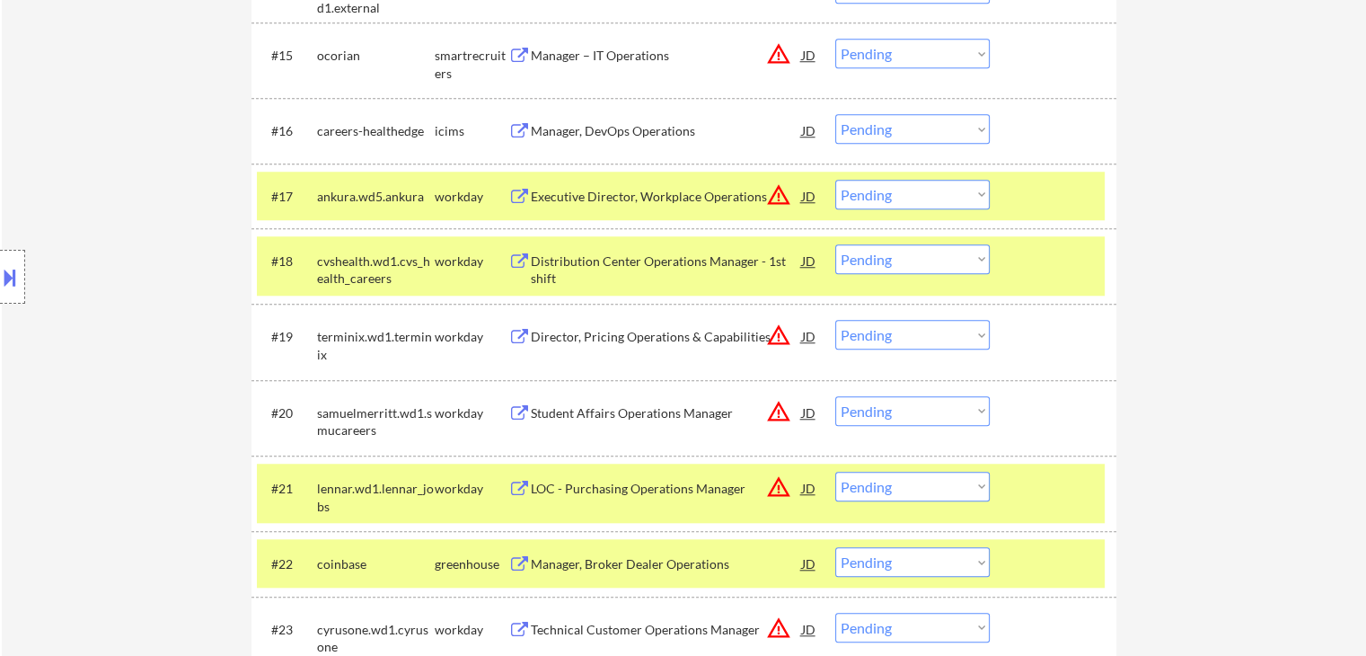
scroll to position [1347, 0]
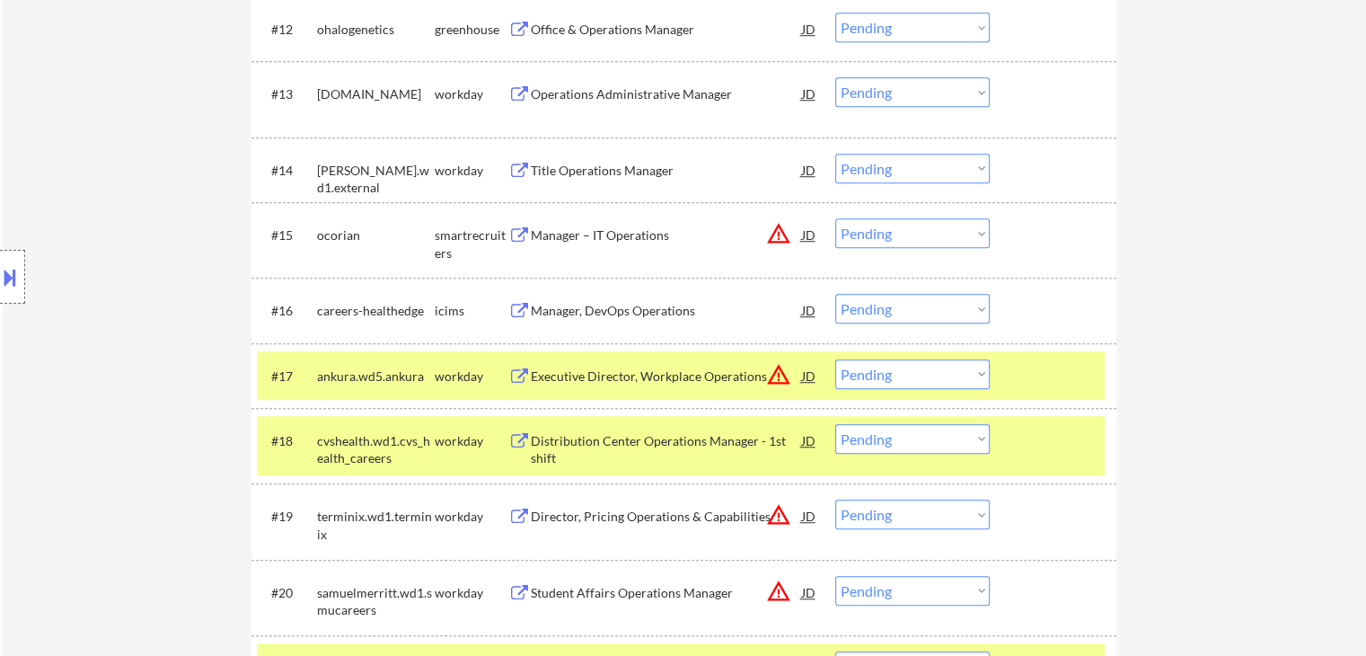
click at [532, 233] on div "Manager – IT Operations" at bounding box center [666, 235] width 271 height 18
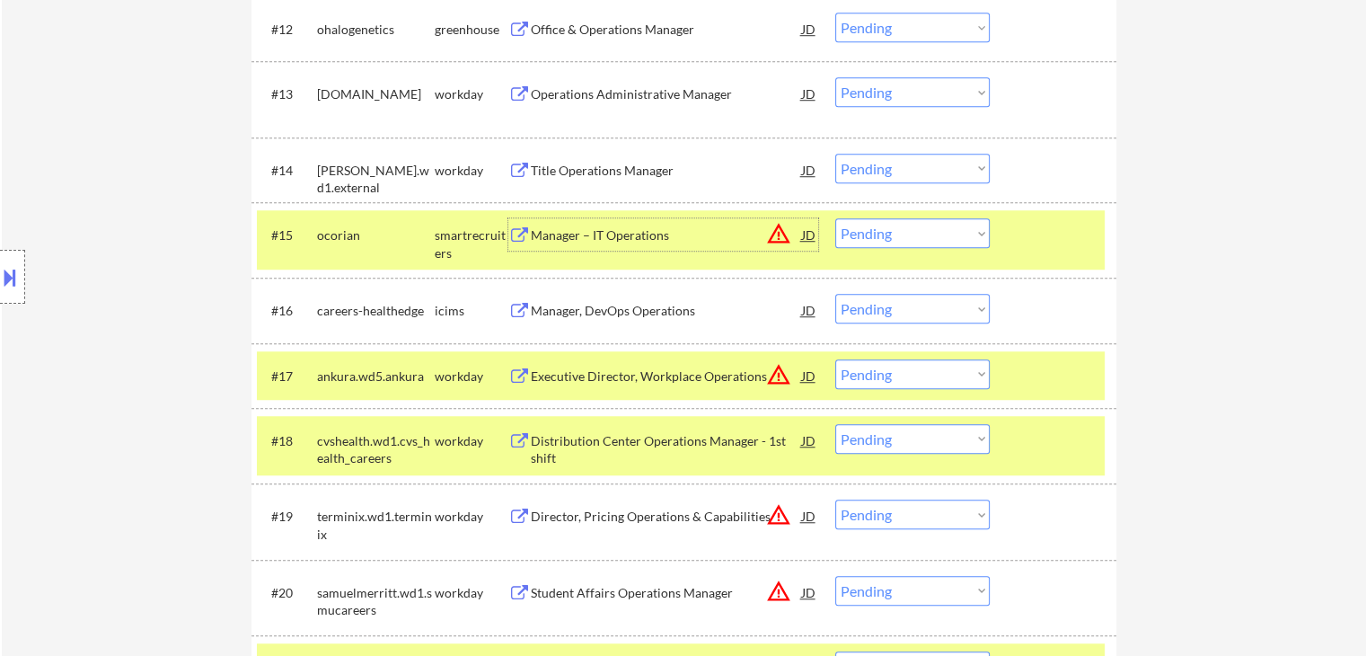
click at [903, 227] on select "Choose an option... Pending Applied Excluded (Questions) Excluded (Expired) Exc…" at bounding box center [912, 233] width 154 height 30
click at [835, 218] on select "Choose an option... Pending Applied Excluded (Questions) Excluded (Expired) Exc…" at bounding box center [912, 233] width 154 height 30
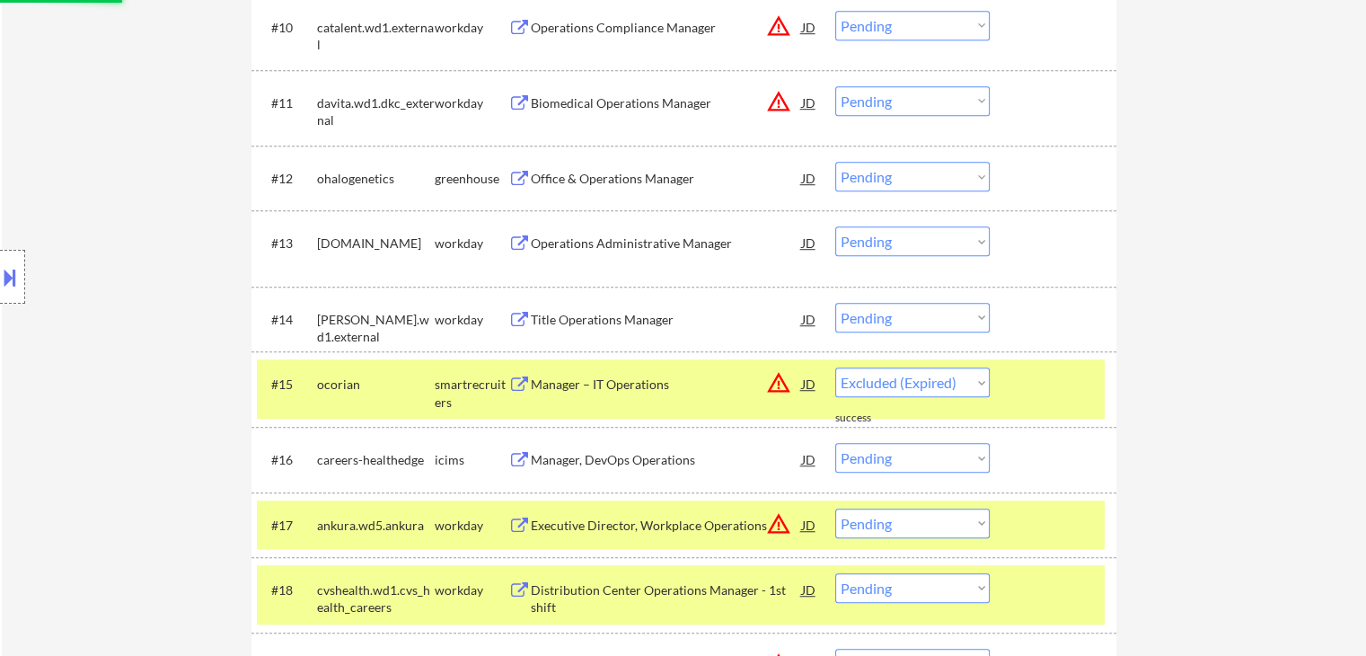
scroll to position [1167, 0]
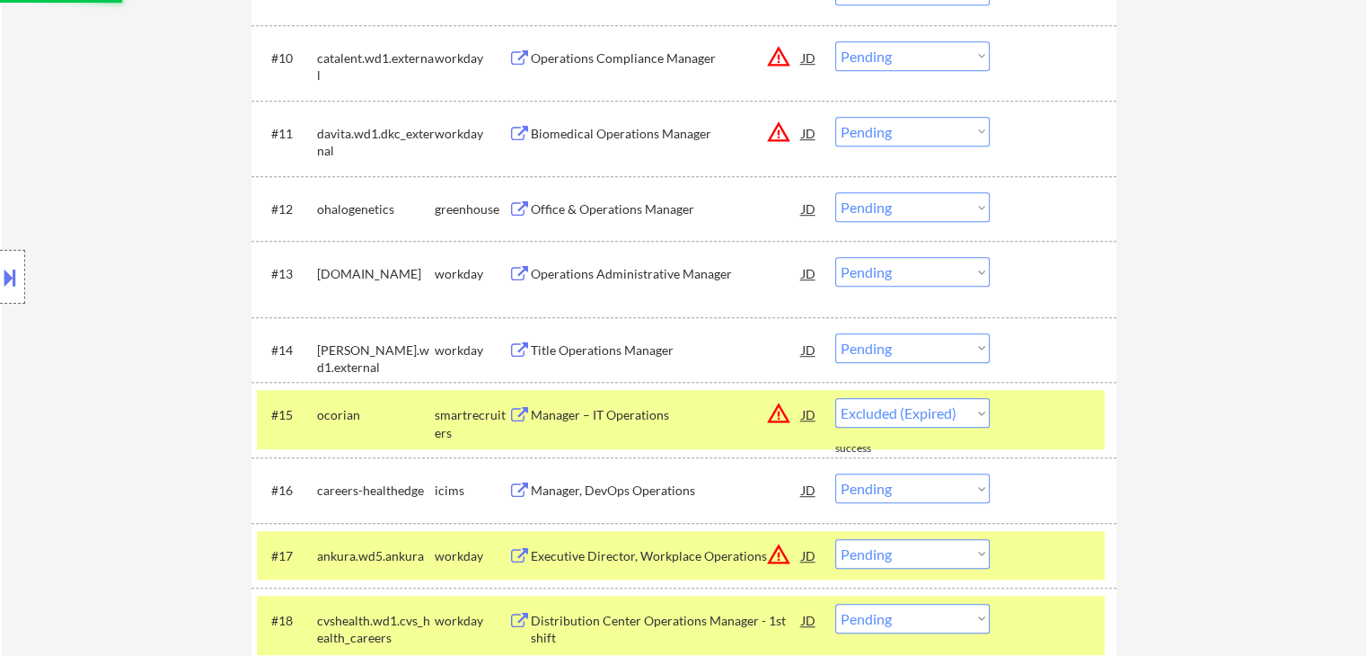
select select ""pending""
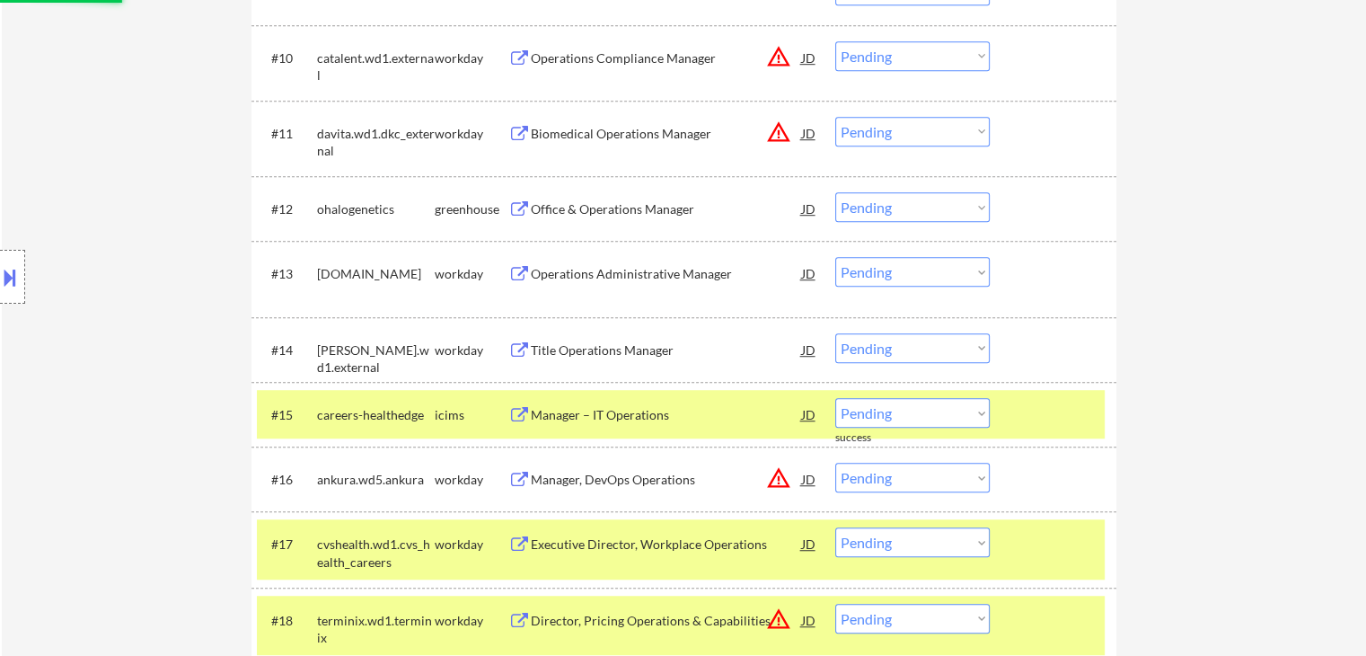
click at [530, 206] on button at bounding box center [519, 209] width 22 height 17
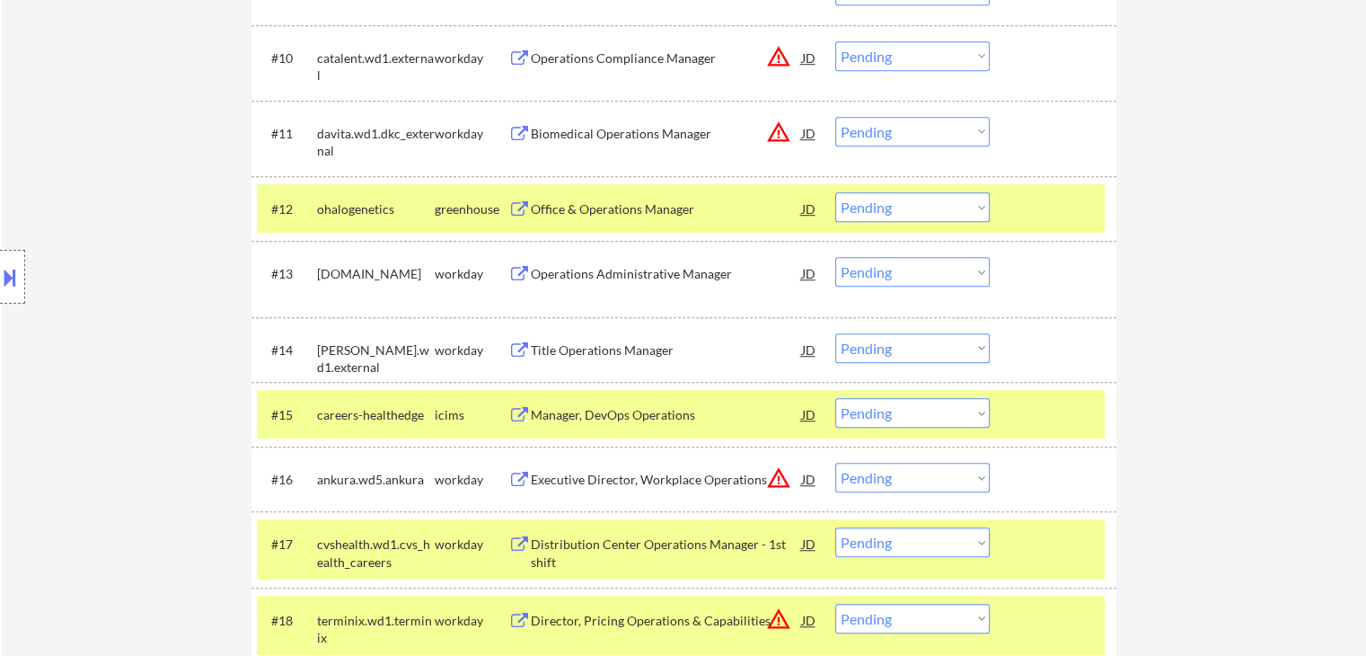
drag, startPoint x: 885, startPoint y: 206, endPoint x: 895, endPoint y: 217, distance: 15.3
click at [885, 206] on select "Choose an option... Pending Applied Excluded (Questions) Excluded (Expired) Exc…" at bounding box center [912, 207] width 154 height 30
click at [835, 192] on select "Choose an option... Pending Applied Excluded (Questions) Excluded (Expired) Exc…" at bounding box center [912, 207] width 154 height 30
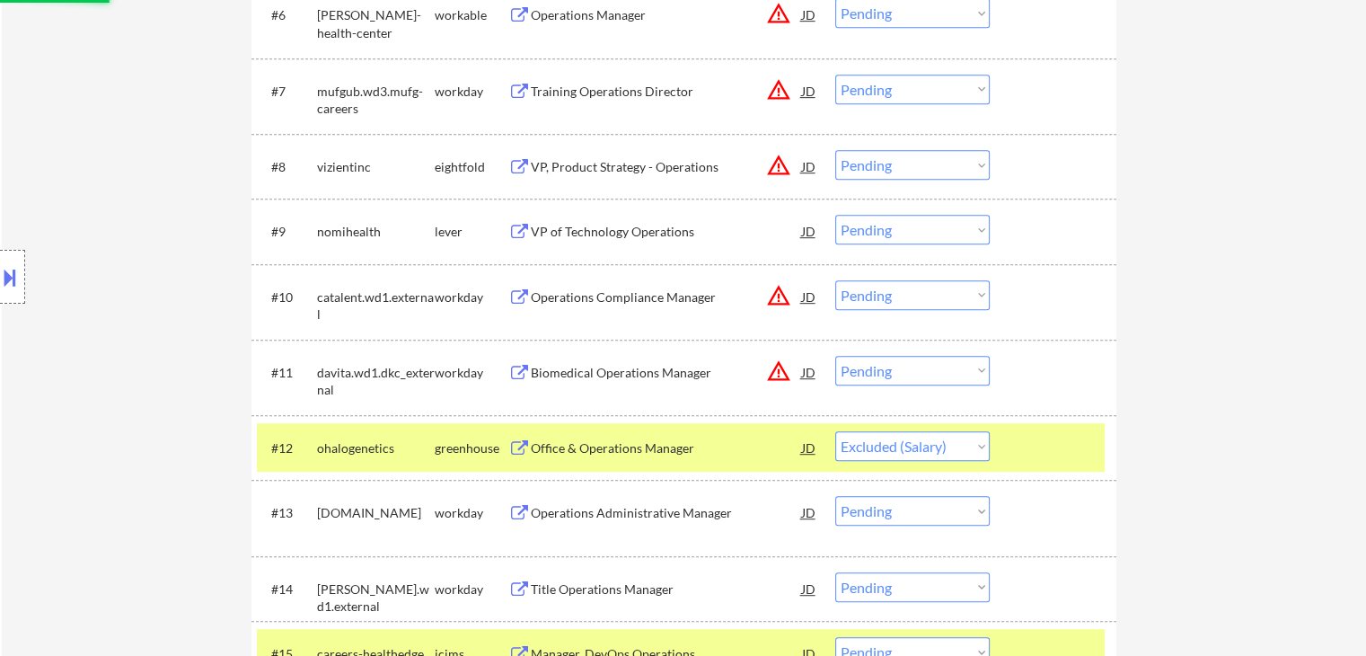
scroll to position [898, 0]
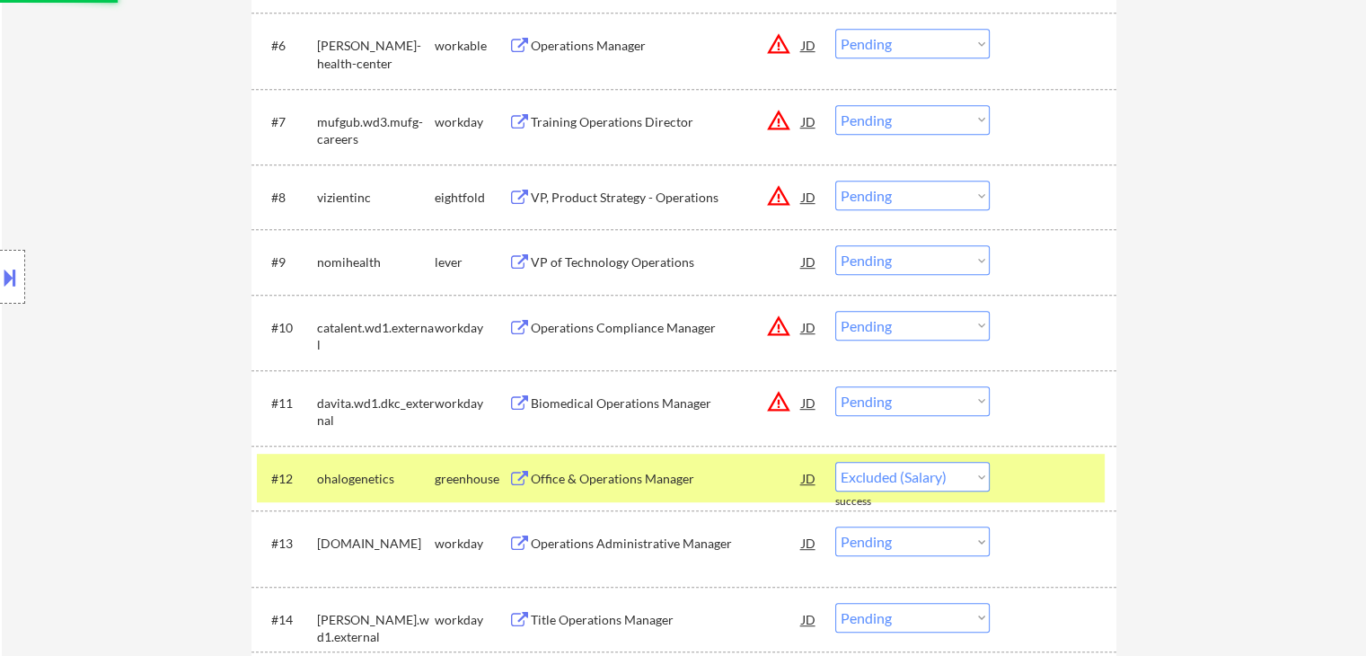
select select ""pending""
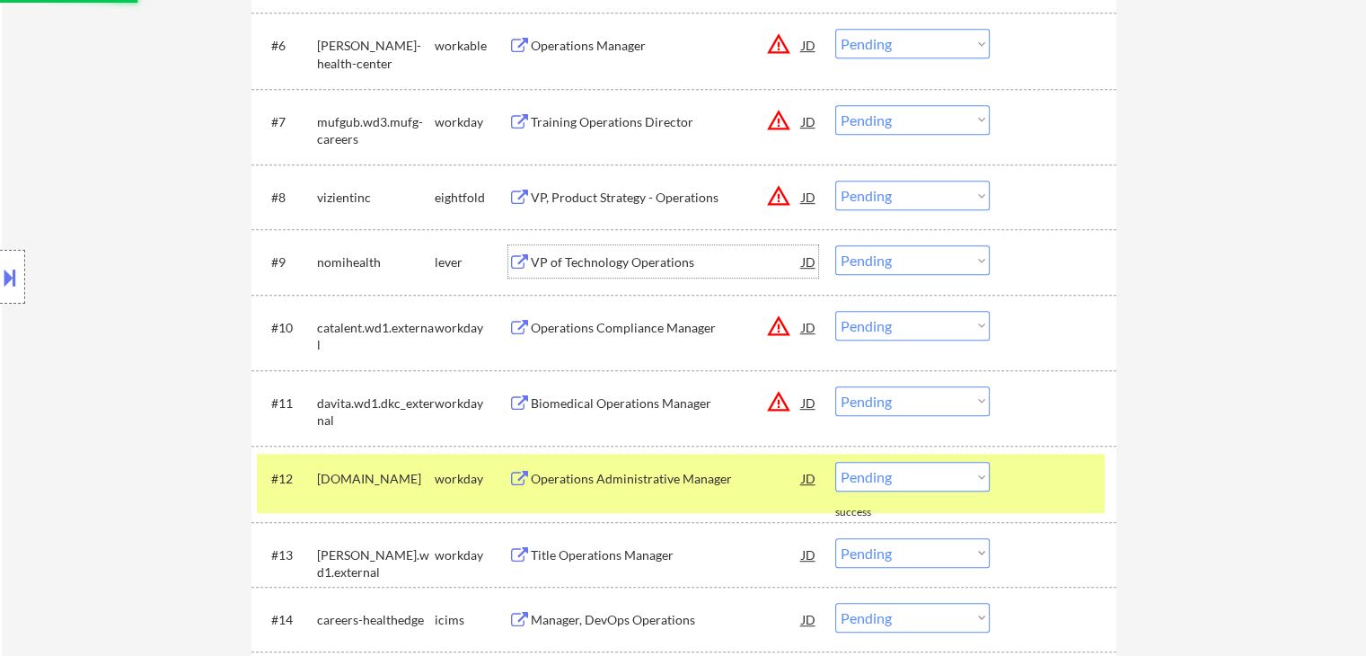
click at [563, 263] on div "VP of Technology Operations" at bounding box center [666, 262] width 271 height 18
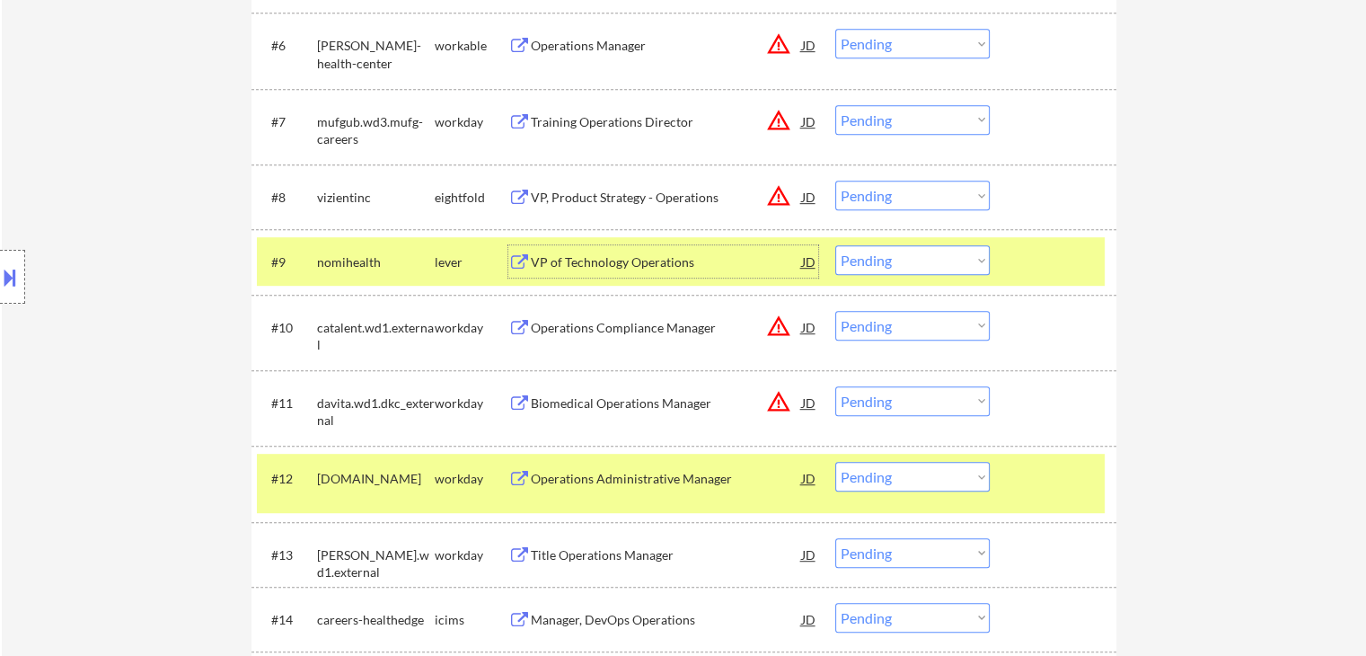
click at [911, 262] on select "Choose an option... Pending Applied Excluded (Questions) Excluded (Expired) Exc…" at bounding box center [912, 260] width 154 height 30
click at [835, 245] on select "Choose an option... Pending Applied Excluded (Questions) Excluded (Expired) Exc…" at bounding box center [912, 260] width 154 height 30
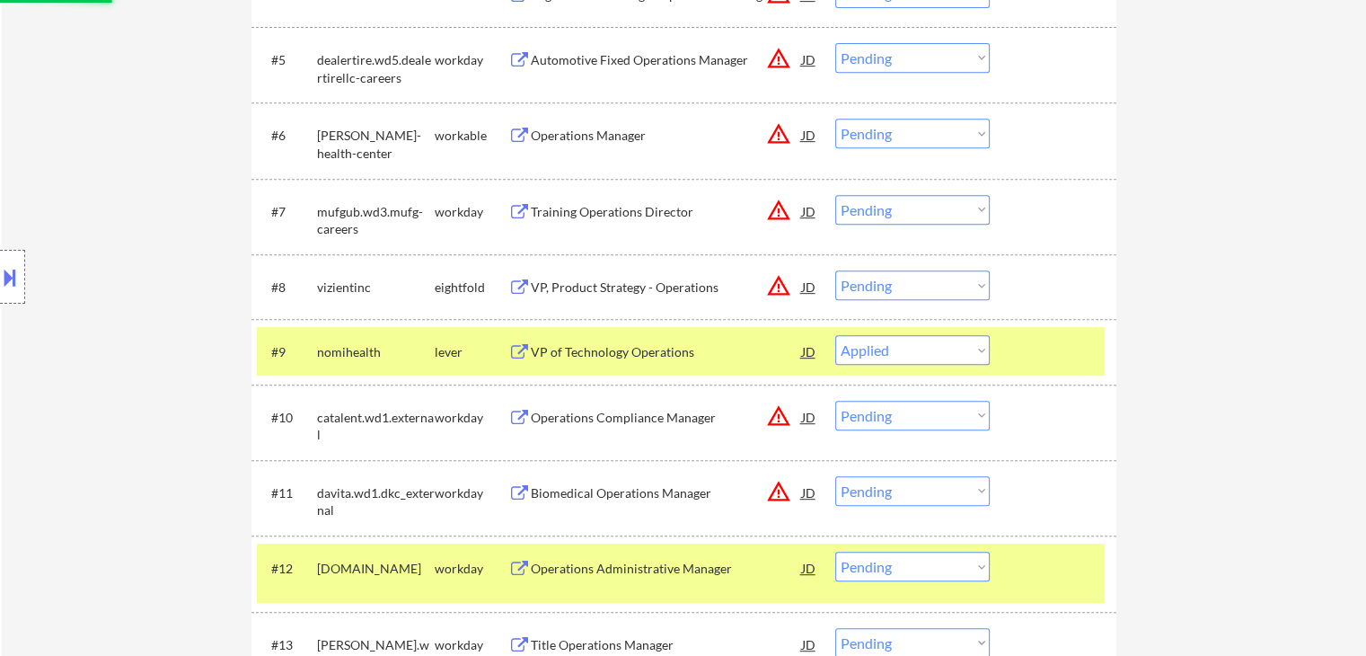
scroll to position [718, 0]
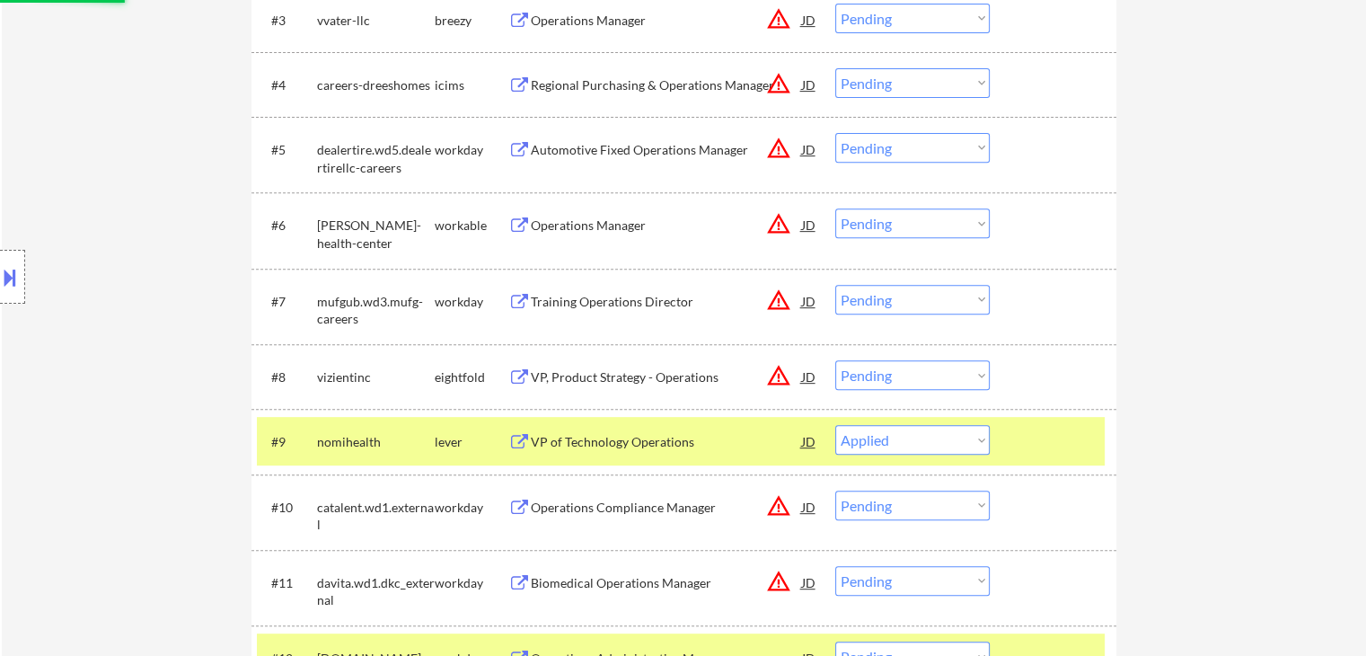
click at [562, 224] on div "Operations Manager" at bounding box center [666, 225] width 271 height 18
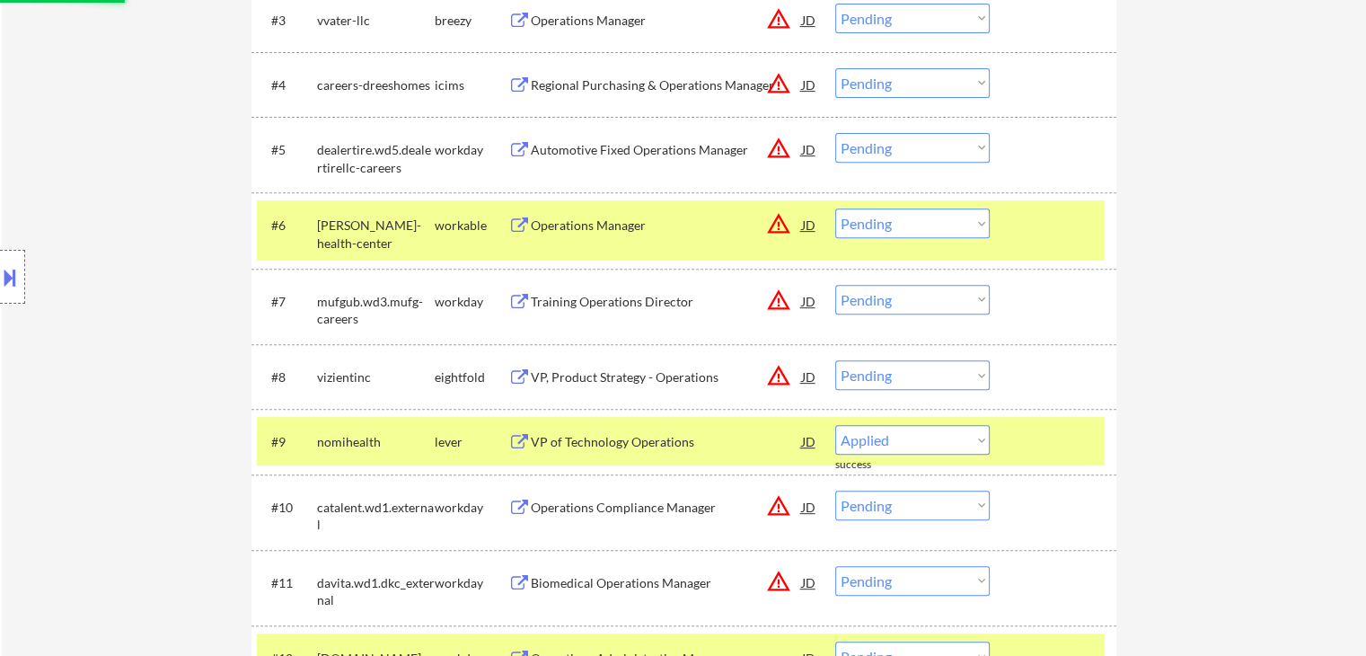
select select ""pending""
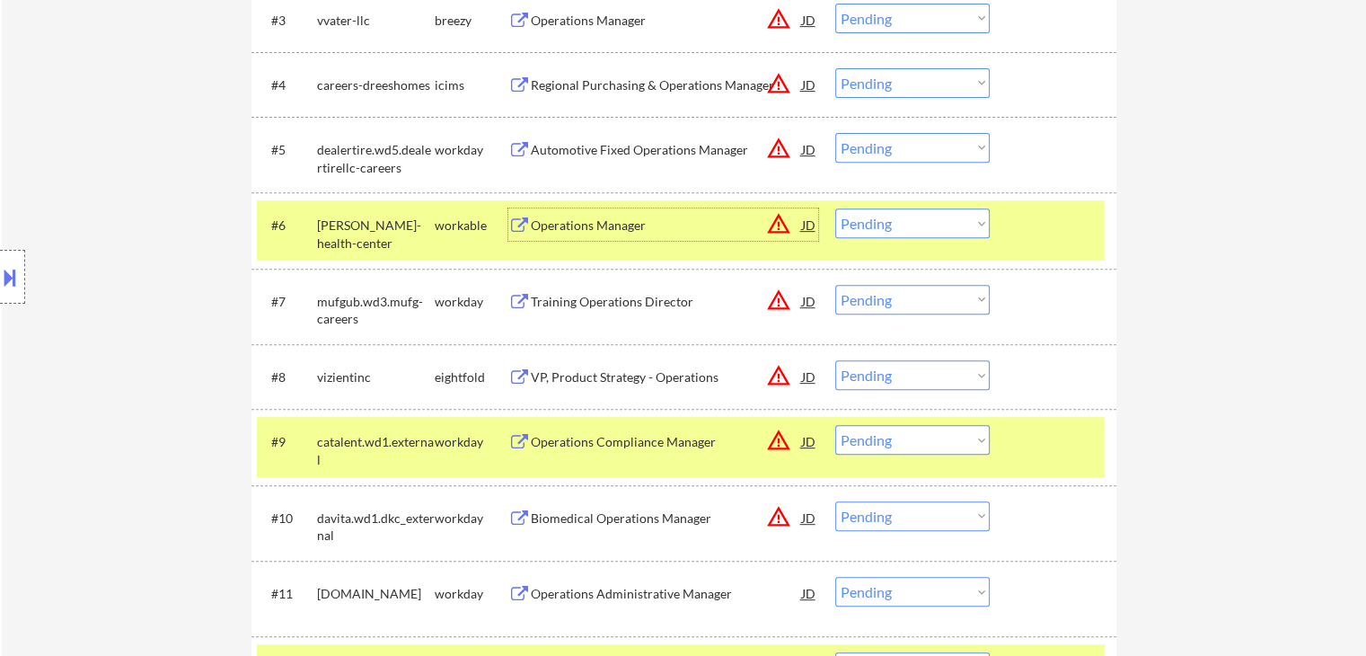
drag, startPoint x: 894, startPoint y: 224, endPoint x: 902, endPoint y: 231, distance: 10.8
click at [894, 225] on select "Choose an option... Pending Applied Excluded (Questions) Excluded (Expired) Exc…" at bounding box center [912, 223] width 154 height 30
click at [835, 208] on select "Choose an option... Pending Applied Excluded (Questions) Excluded (Expired) Exc…" at bounding box center [912, 223] width 154 height 30
select select ""pending""
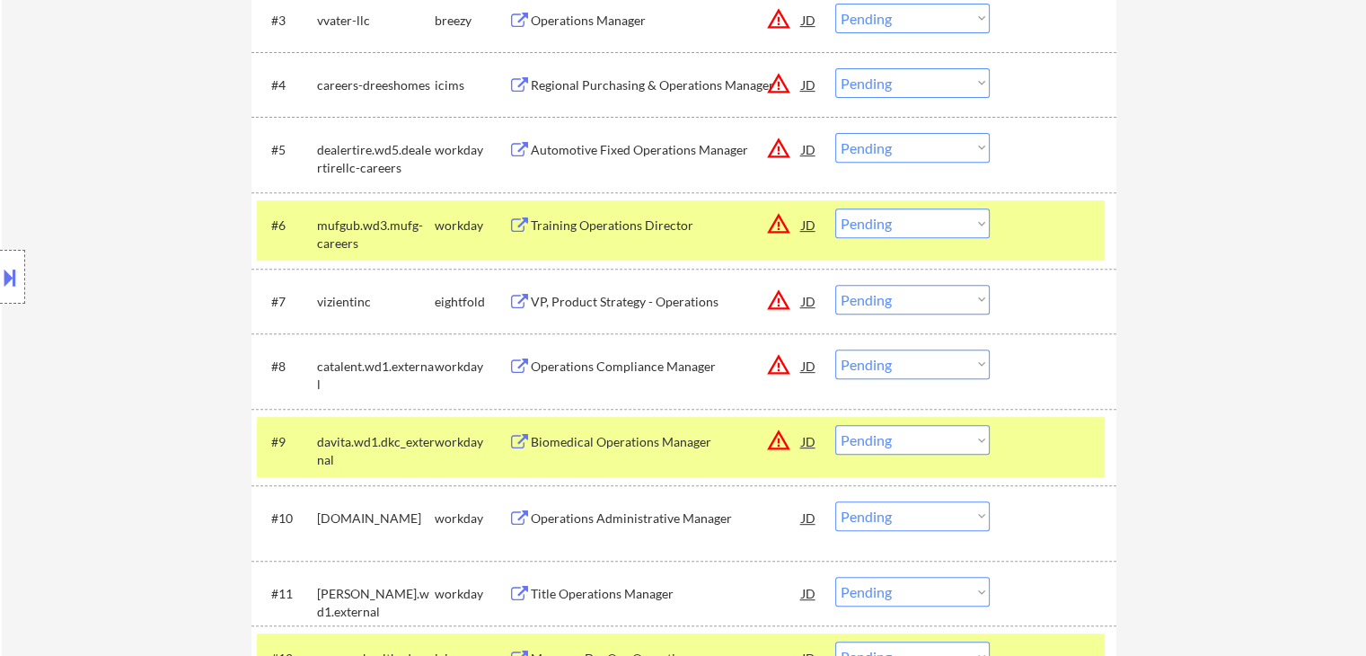
scroll to position [539, 0]
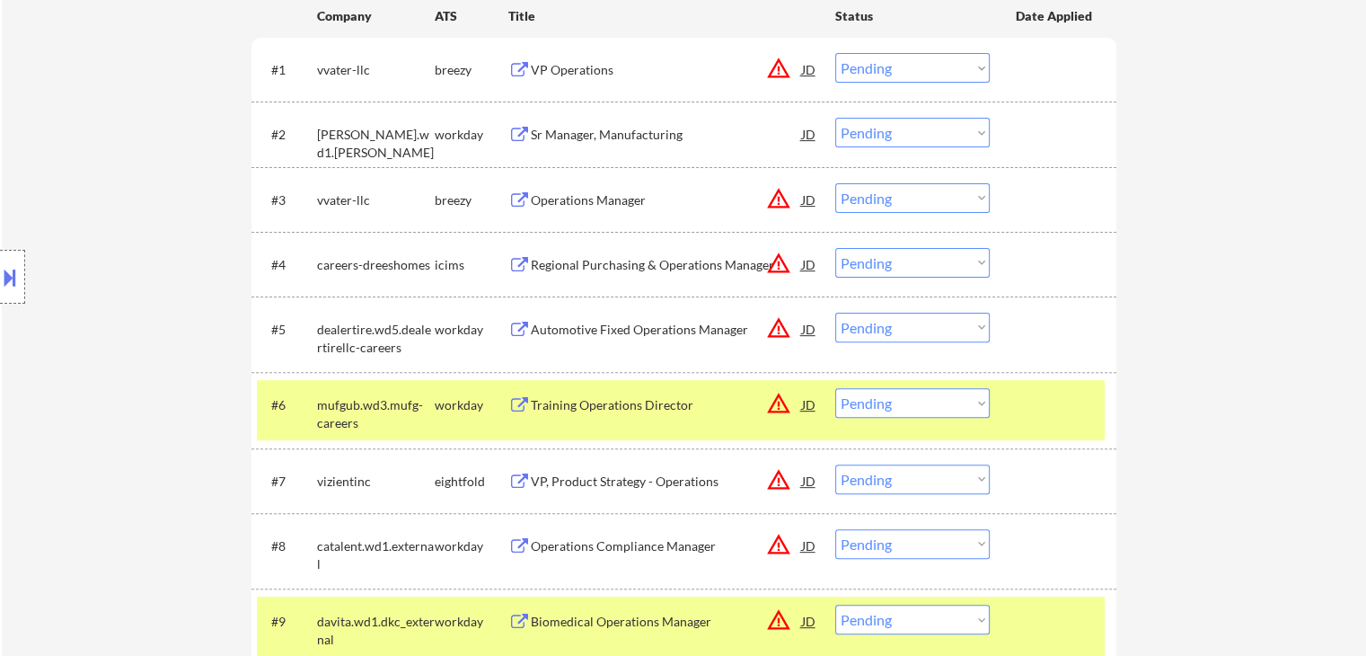
click at [548, 196] on div "Operations Manager" at bounding box center [666, 200] width 271 height 18
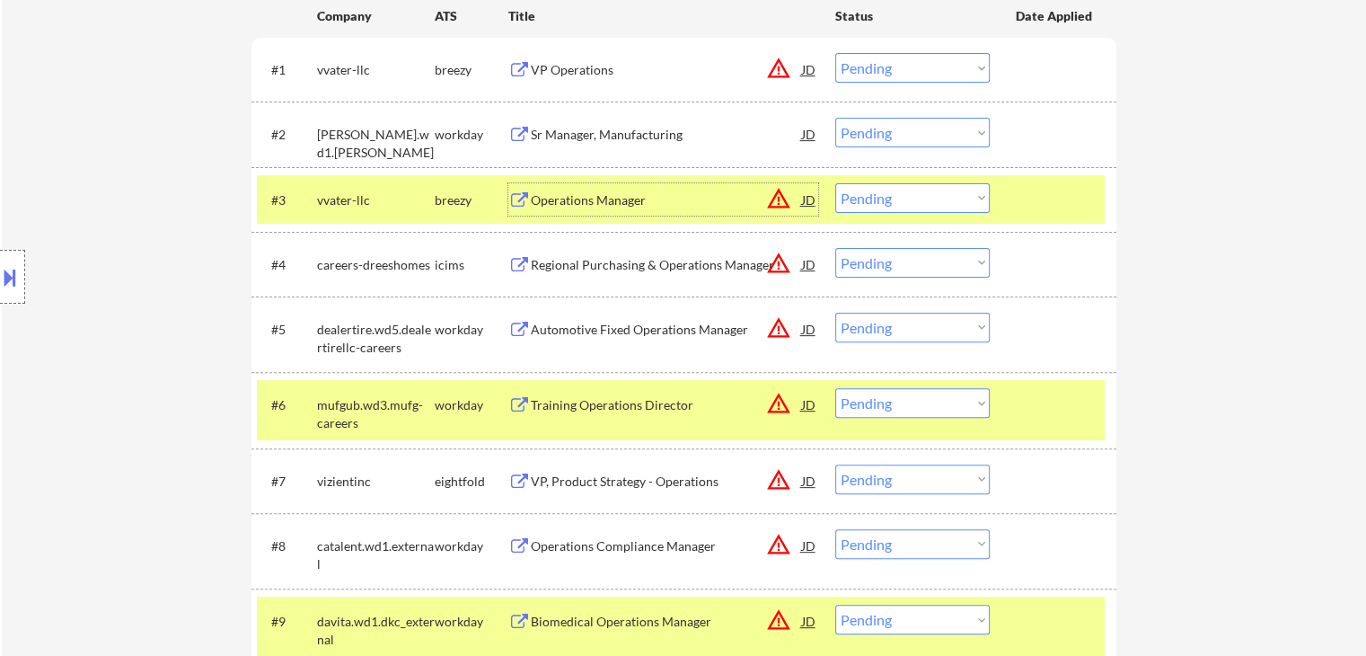
click at [889, 209] on select "Choose an option... Pending Applied Excluded (Questions) Excluded (Expired) Exc…" at bounding box center [912, 198] width 154 height 30
click at [835, 183] on select "Choose an option... Pending Applied Excluded (Questions) Excluded (Expired) Exc…" at bounding box center [912, 198] width 154 height 30
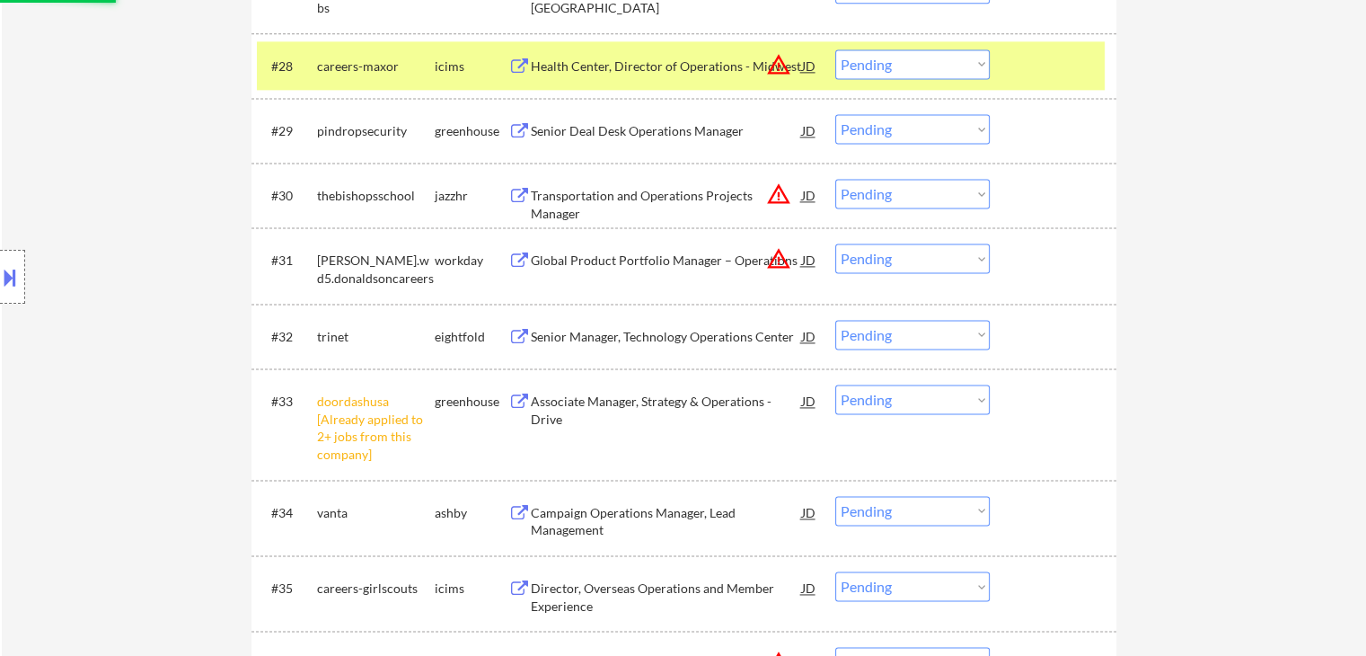
scroll to position [3053, 0]
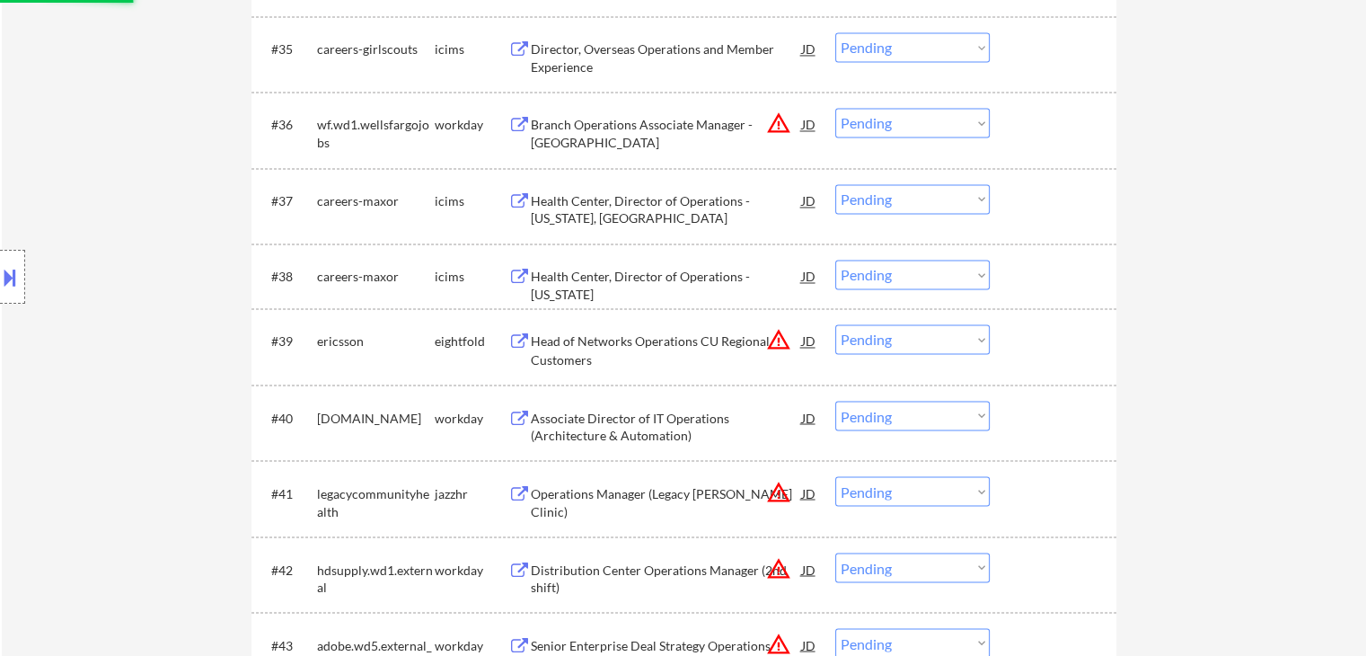
select select ""pending""
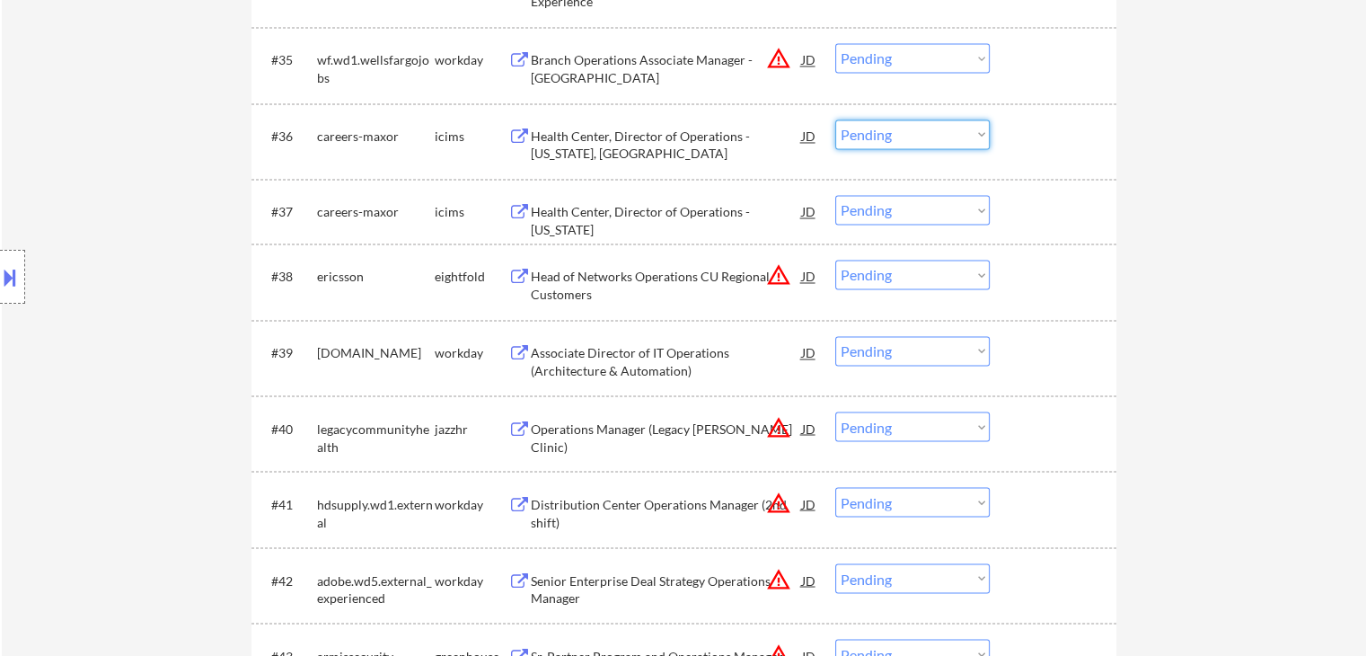
click at [920, 141] on select "Choose an option... Pending Applied Excluded (Questions) Excluded (Expired) Exc…" at bounding box center [912, 134] width 154 height 30
click at [835, 119] on select "Choose an option... Pending Applied Excluded (Questions) Excluded (Expired) Exc…" at bounding box center [912, 134] width 154 height 30
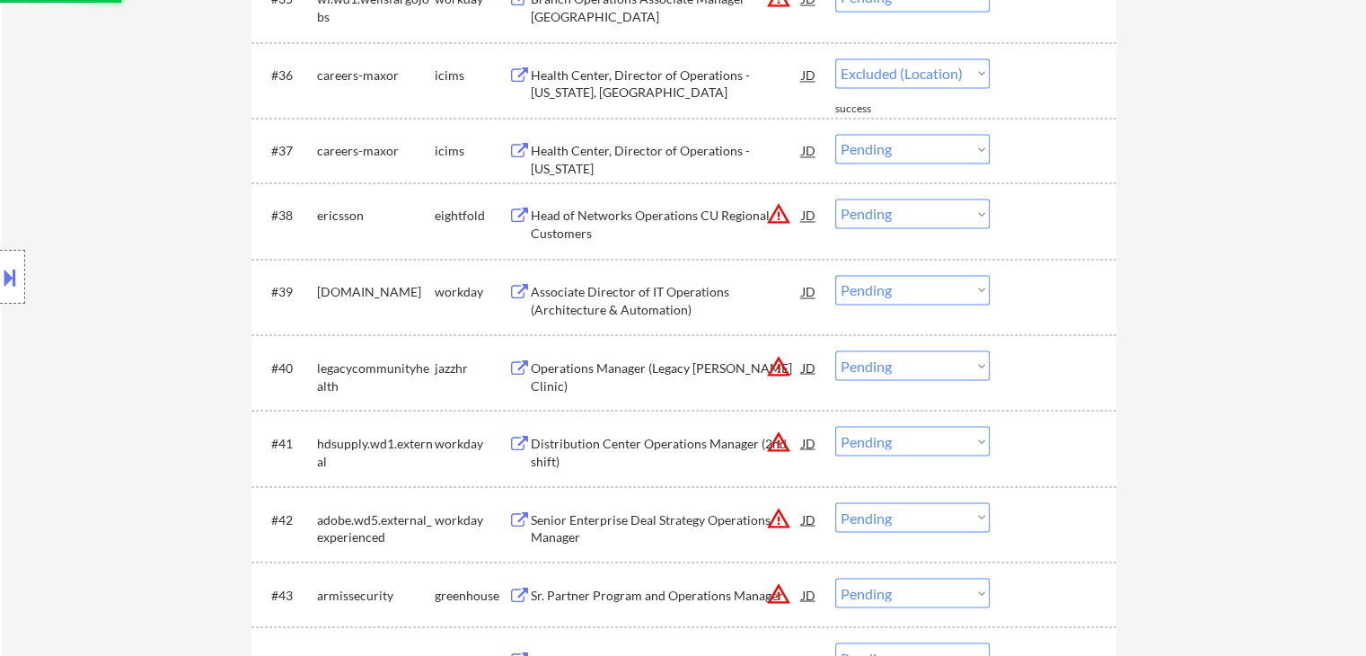
select select ""pending""
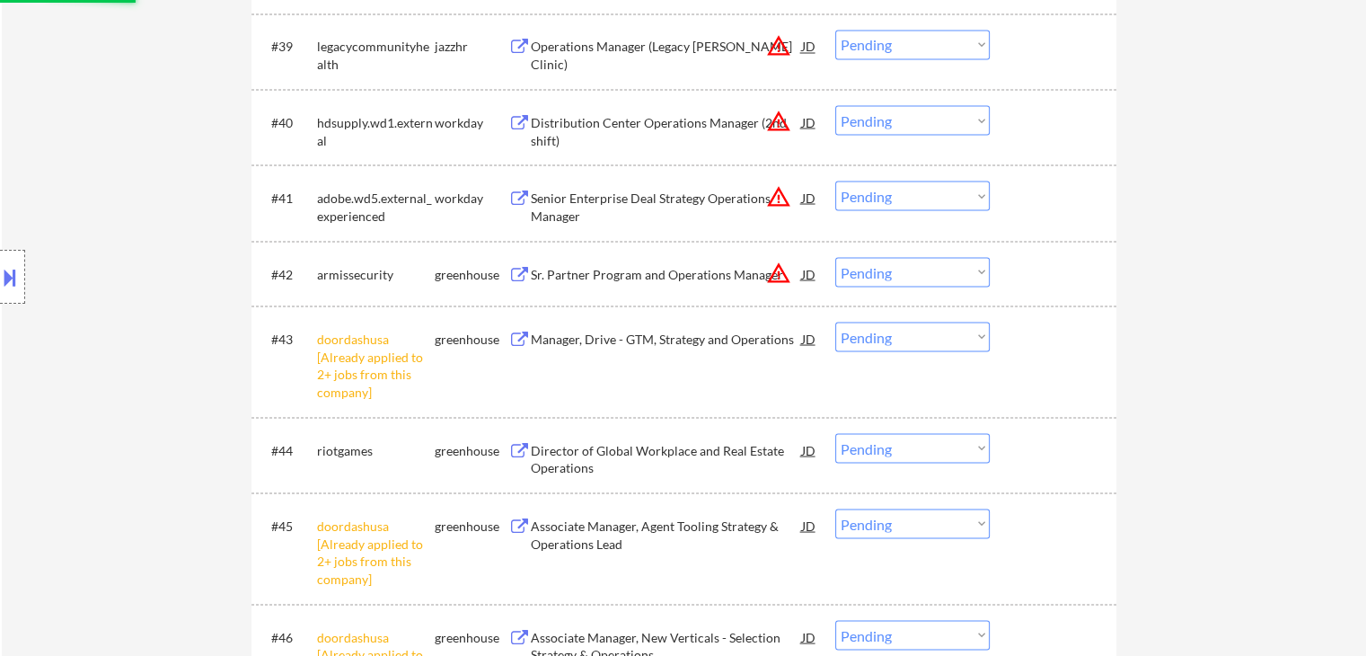
scroll to position [3592, 0]
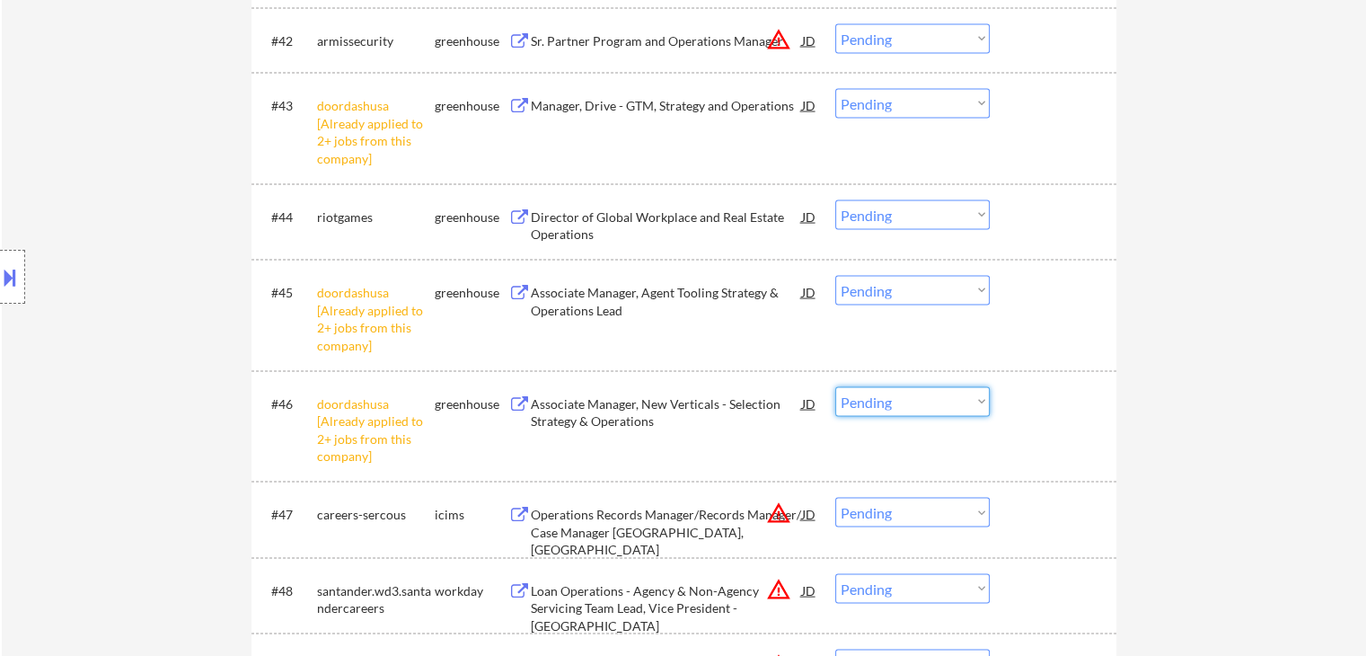
click at [891, 394] on select "Choose an option... Pending Applied Excluded (Questions) Excluded (Expired) Exc…" at bounding box center [912, 402] width 154 height 30
click at [835, 387] on select "Choose an option... Pending Applied Excluded (Questions) Excluded (Expired) Exc…" at bounding box center [912, 402] width 154 height 30
click at [891, 293] on select "Choose an option... Pending Applied Excluded (Questions) Excluded (Expired) Exc…" at bounding box center [912, 291] width 154 height 30
select select ""pending""
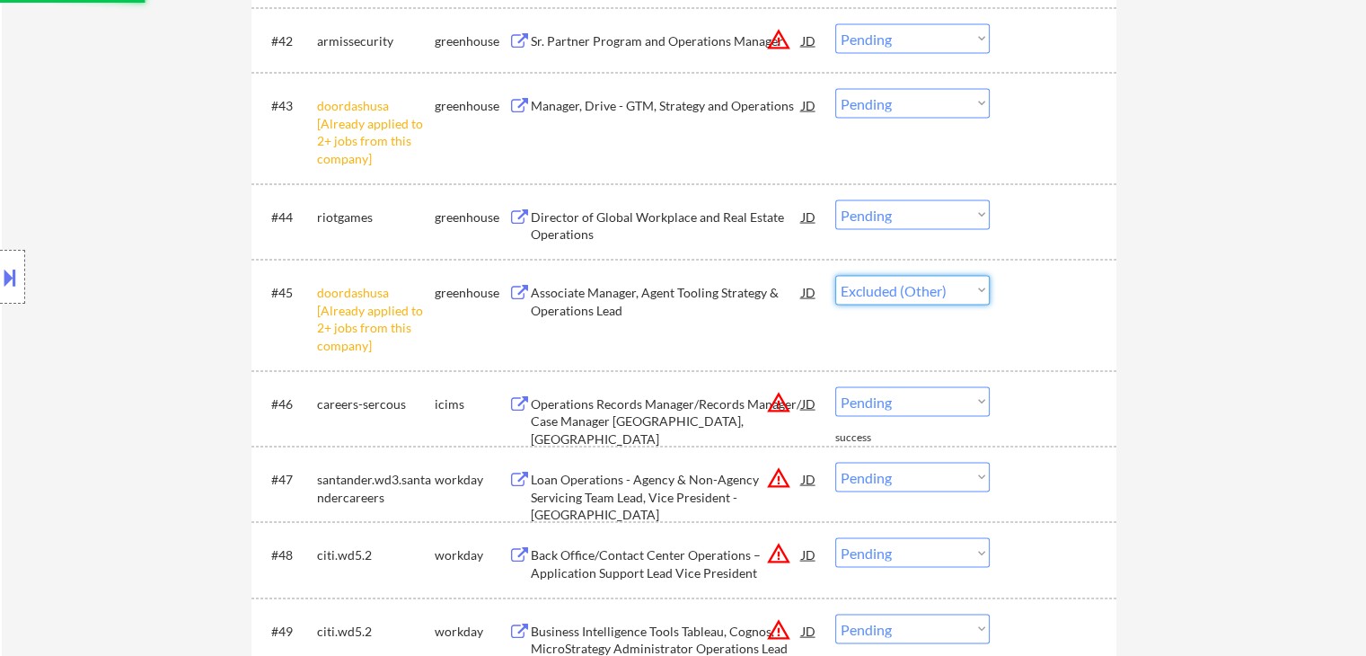
click at [835, 276] on select "Choose an option... Pending Applied Excluded (Questions) Excluded (Expired) Exc…" at bounding box center [912, 291] width 154 height 30
select select ""pending""
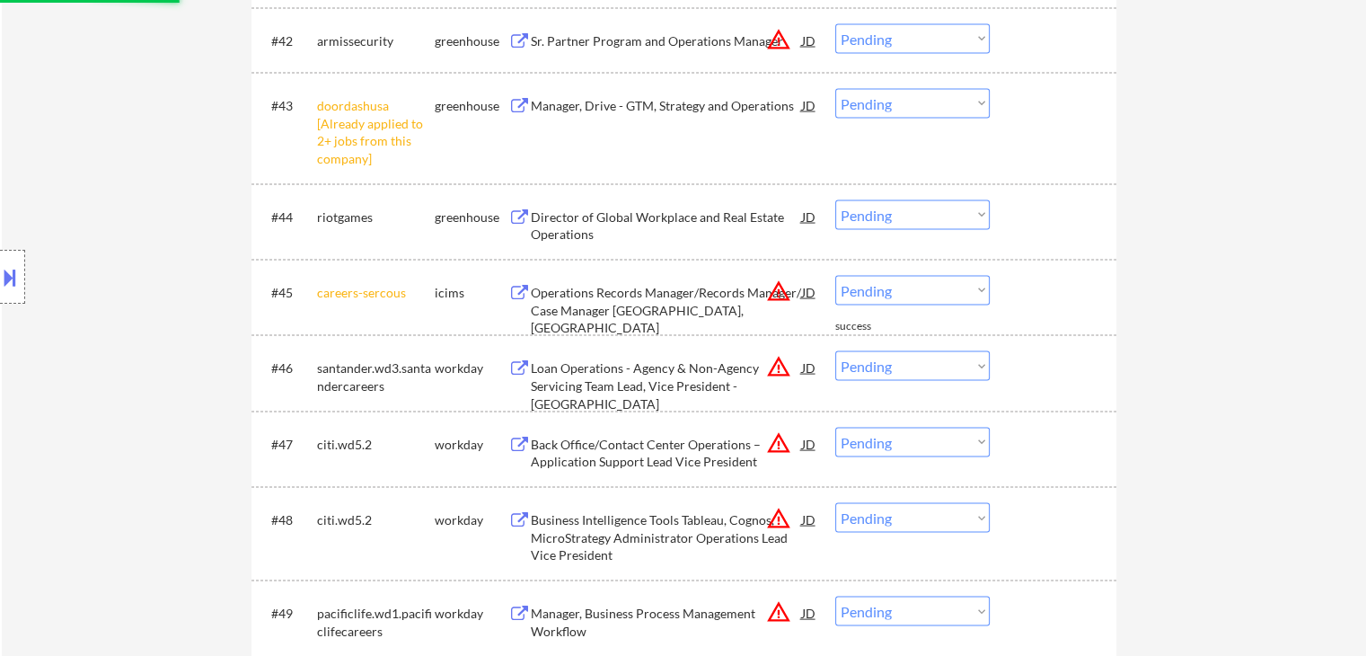
drag, startPoint x: 923, startPoint y: 101, endPoint x: 928, endPoint y: 112, distance: 12.5
click at [923, 100] on select "Choose an option... Pending Applied Excluded (Questions) Excluded (Expired) Exc…" at bounding box center [912, 104] width 154 height 30
click at [835, 89] on select "Choose an option... Pending Applied Excluded (Questions) Excluded (Expired) Exc…" at bounding box center [912, 104] width 154 height 30
select select ""pending""
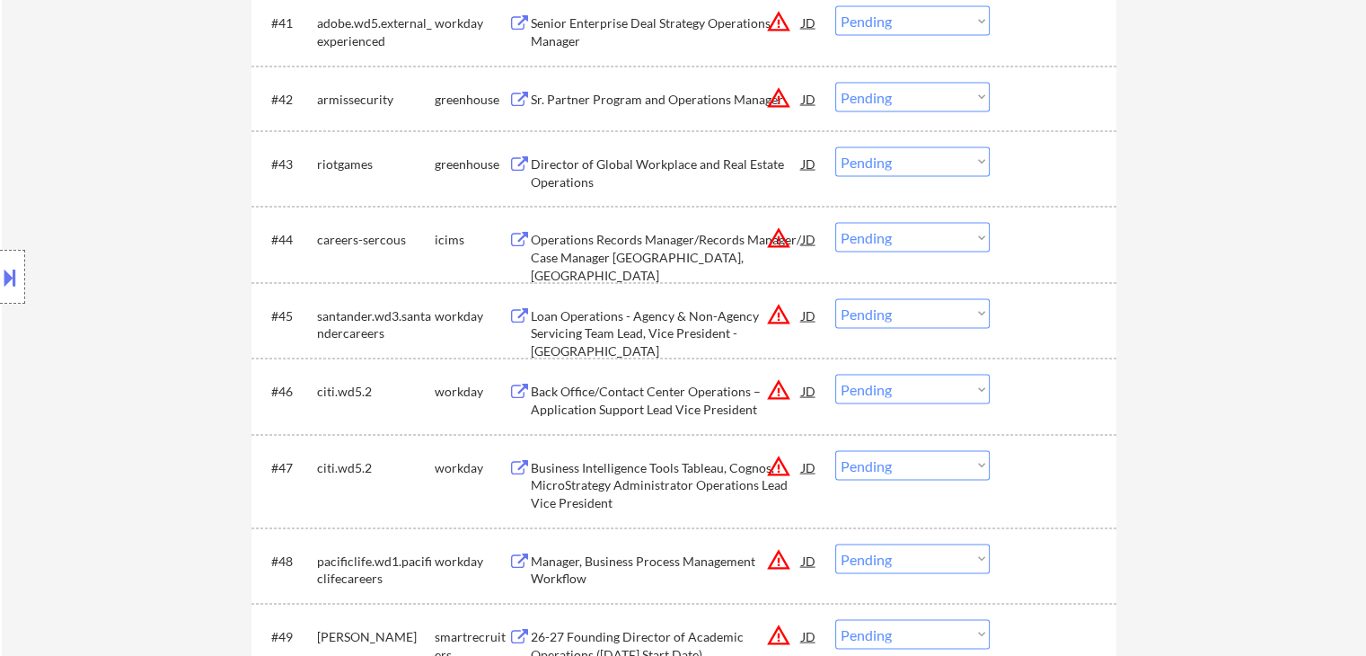
scroll to position [3502, 0]
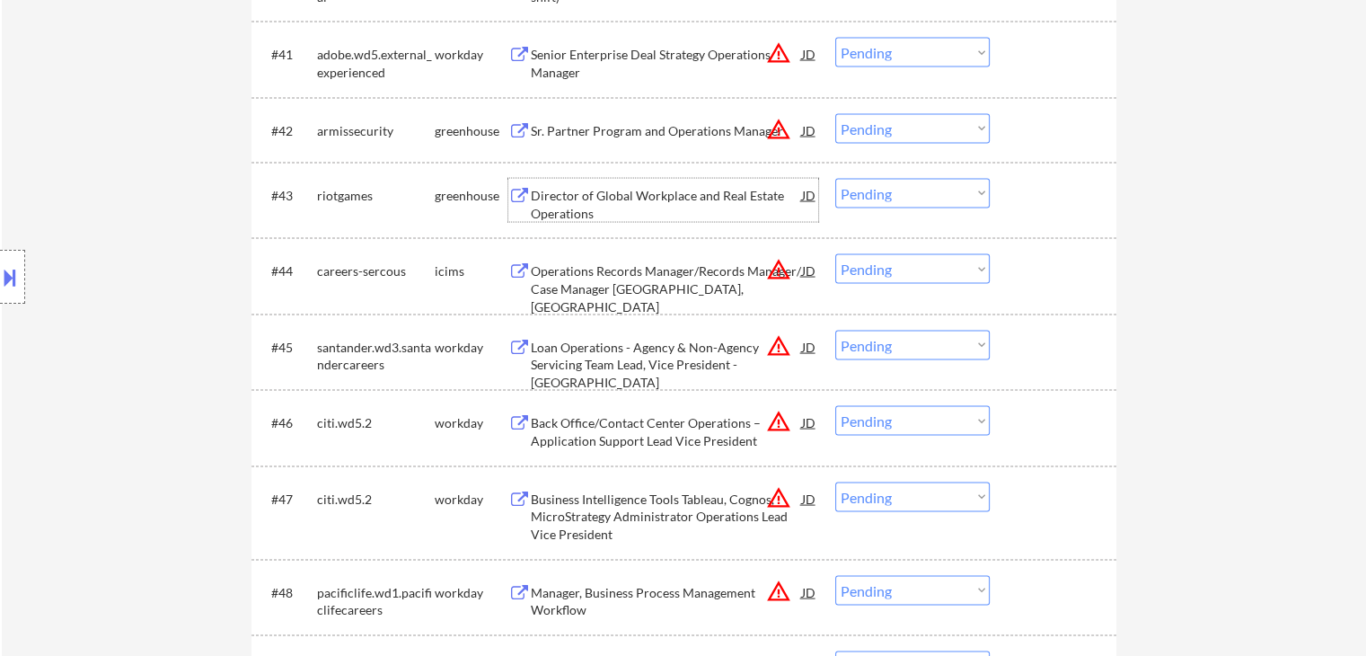
click at [558, 214] on div "Director of Global Workplace and Real Estate Operations" at bounding box center [666, 204] width 271 height 35
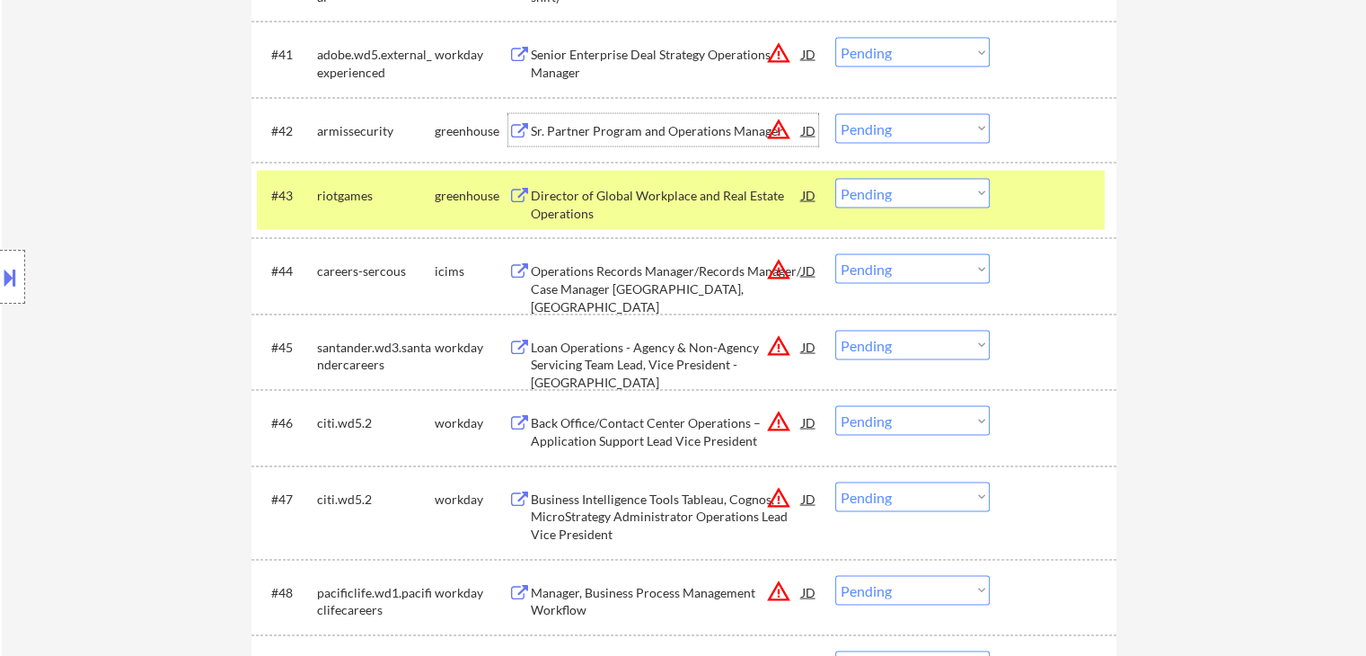
click at [611, 136] on div "Sr. Partner Program and Operations Manager" at bounding box center [666, 131] width 271 height 18
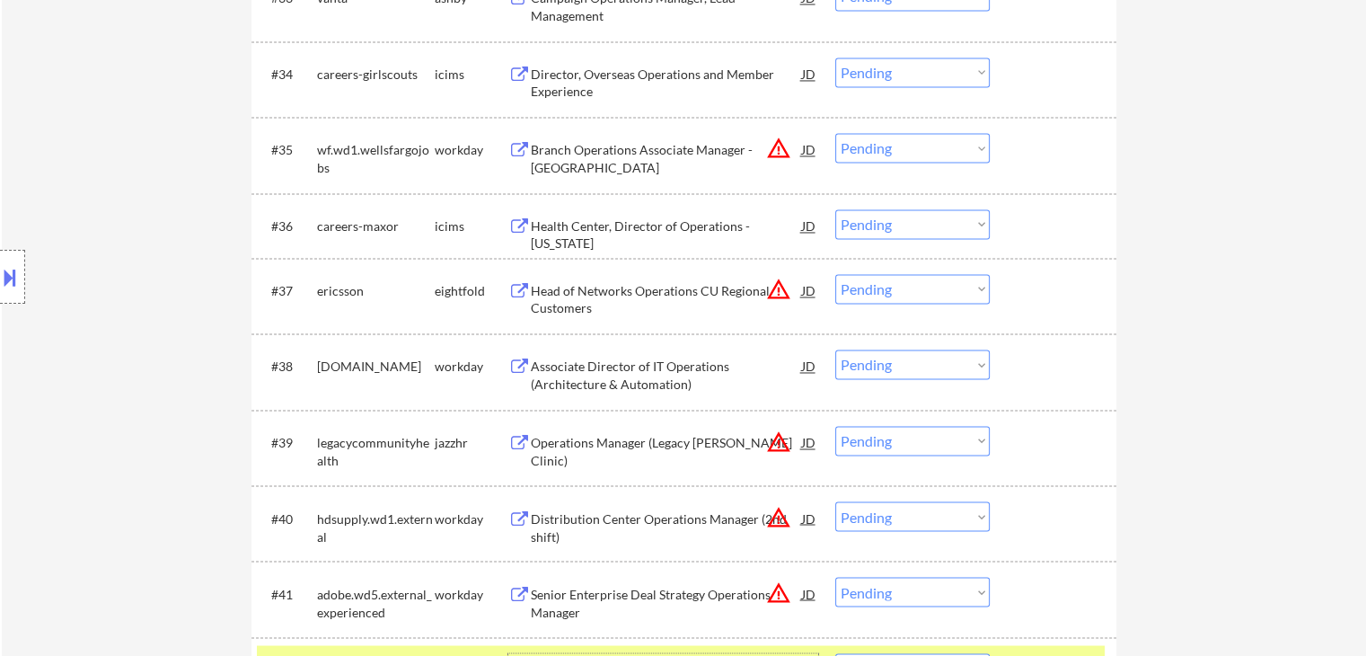
scroll to position [2874, 0]
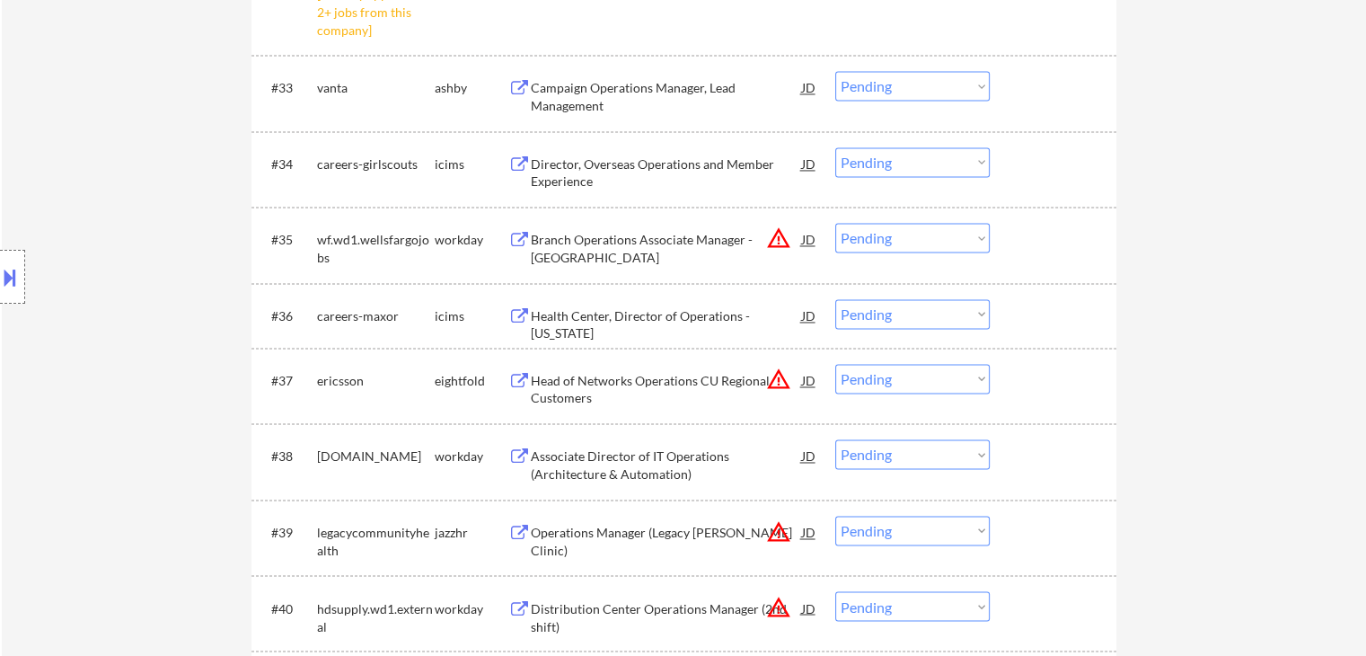
click at [540, 94] on div "Campaign Operations Manager, Lead Management" at bounding box center [666, 96] width 271 height 35
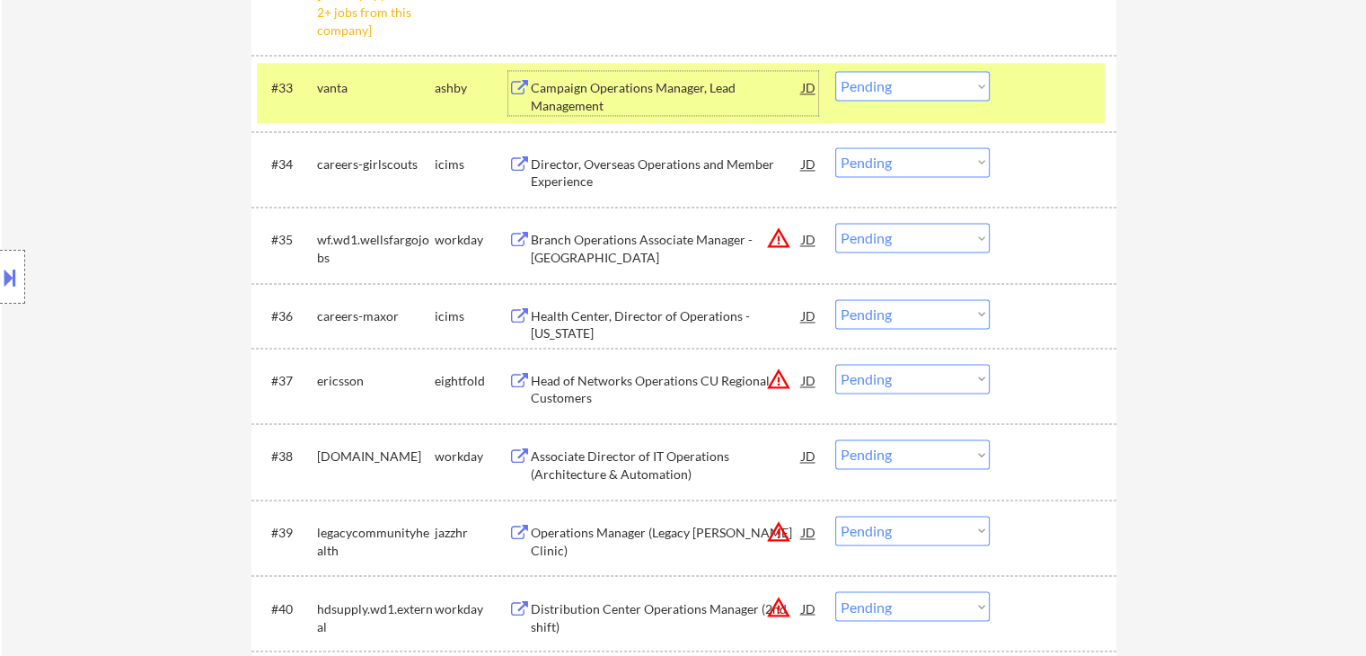
click at [909, 84] on select "Choose an option... Pending Applied Excluded (Questions) Excluded (Expired) Exc…" at bounding box center [912, 86] width 154 height 30
click at [835, 71] on select "Choose an option... Pending Applied Excluded (Questions) Excluded (Expired) Exc…" at bounding box center [912, 86] width 154 height 30
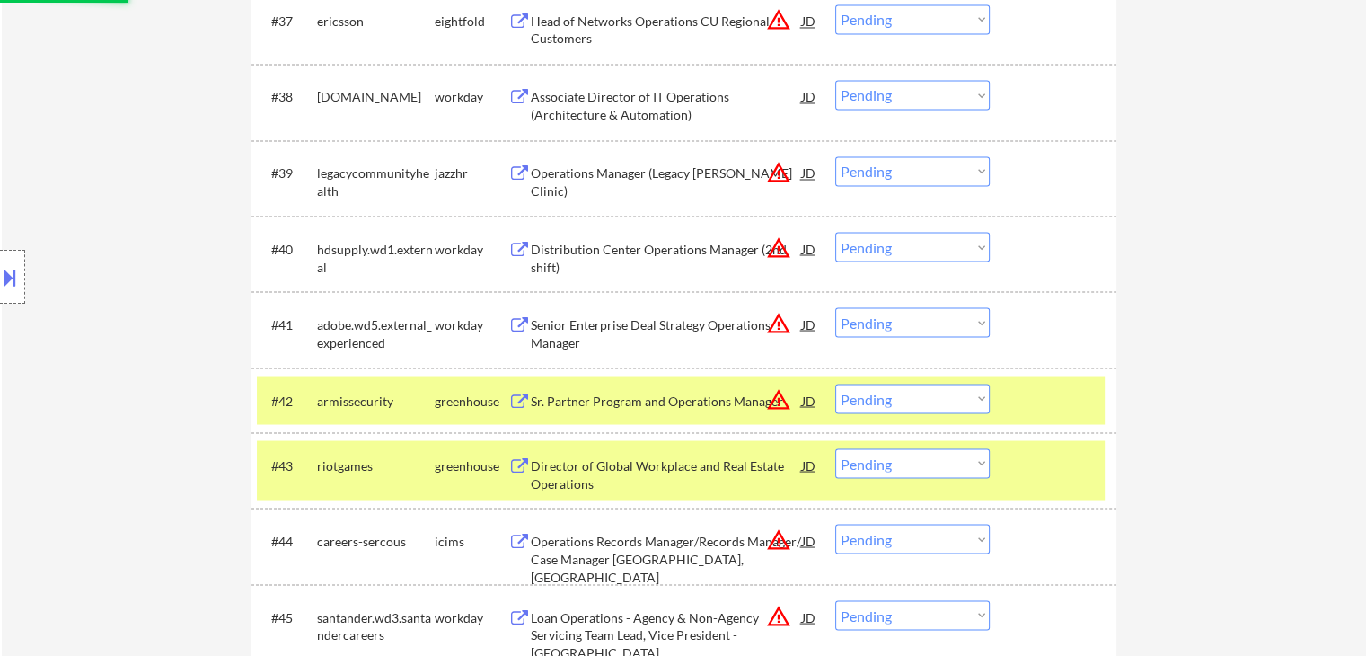
select select ""pending""
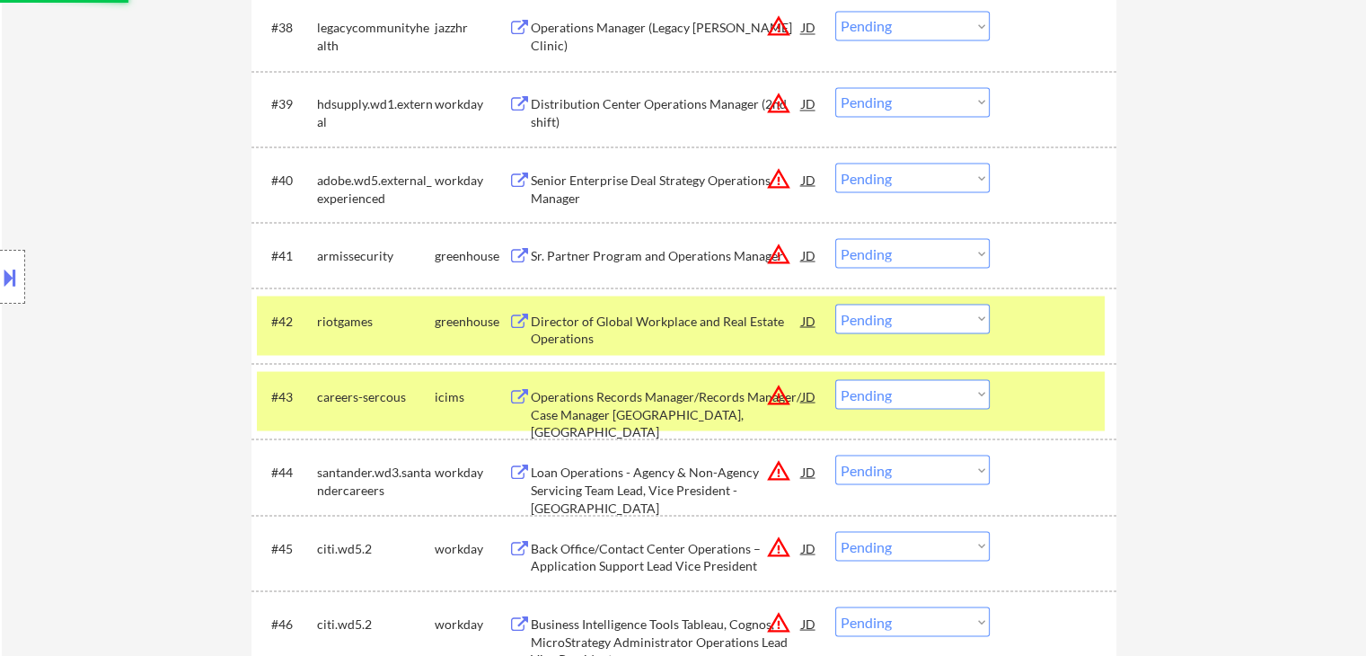
scroll to position [3323, 0]
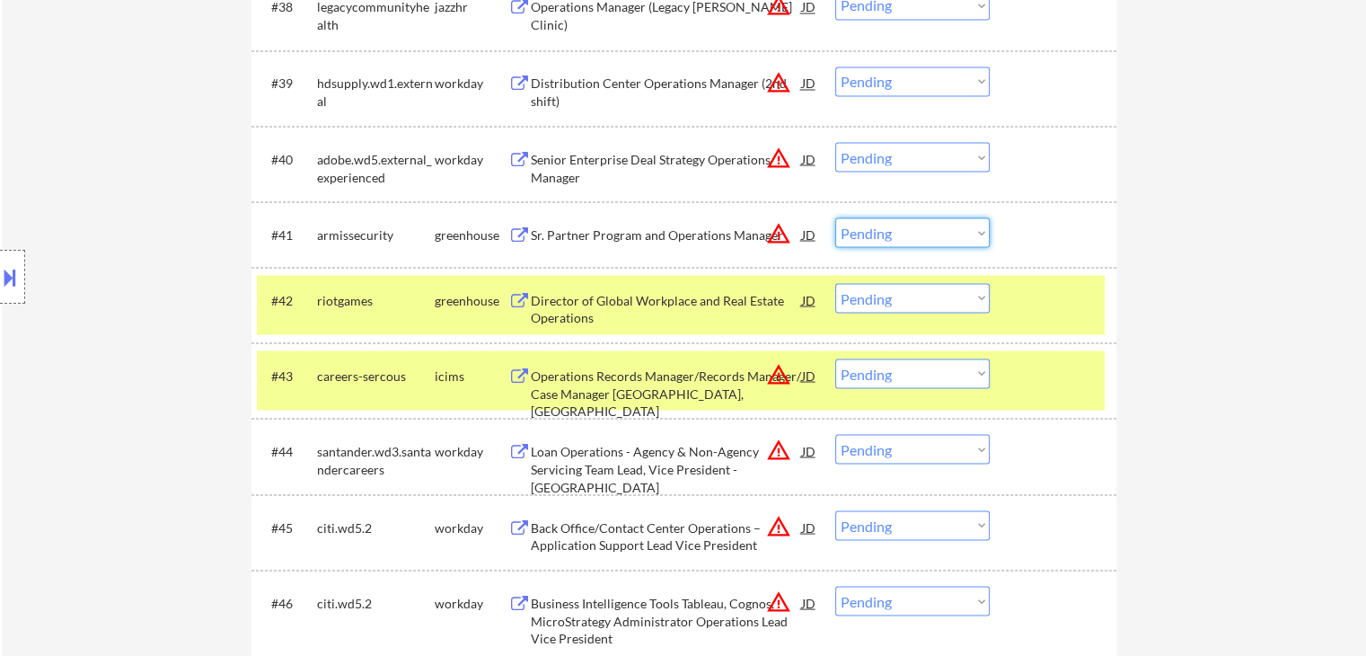
drag, startPoint x: 873, startPoint y: 235, endPoint x: 880, endPoint y: 245, distance: 12.2
click at [873, 235] on select "Choose an option... Pending Applied Excluded (Questions) Excluded (Expired) Exc…" at bounding box center [912, 232] width 154 height 30
click at [835, 217] on select "Choose an option... Pending Applied Excluded (Questions) Excluded (Expired) Exc…" at bounding box center [912, 232] width 154 height 30
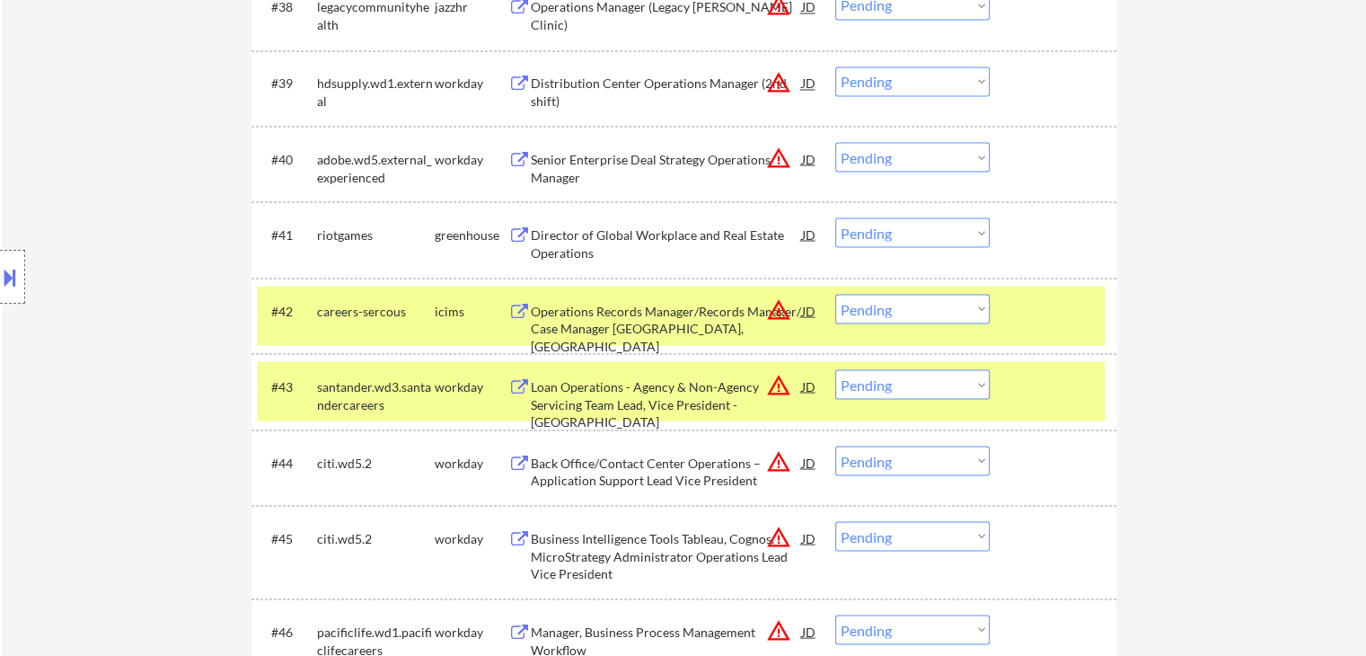
click at [880, 236] on select "Choose an option... Pending Applied Excluded (Questions) Excluded (Expired) Exc…" at bounding box center [912, 232] width 154 height 30
click at [835, 217] on select "Choose an option... Pending Applied Excluded (Questions) Excluded (Expired) Exc…" at bounding box center [912, 232] width 154 height 30
select select ""pending""
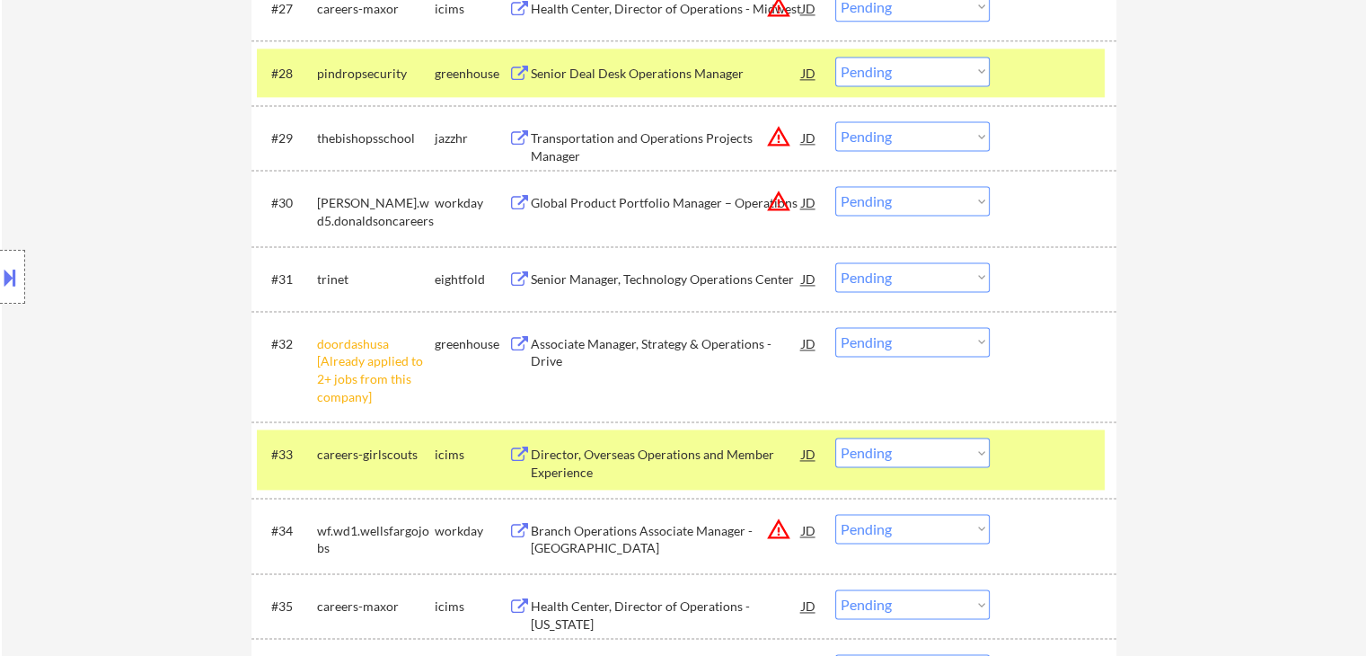
scroll to position [2604, 0]
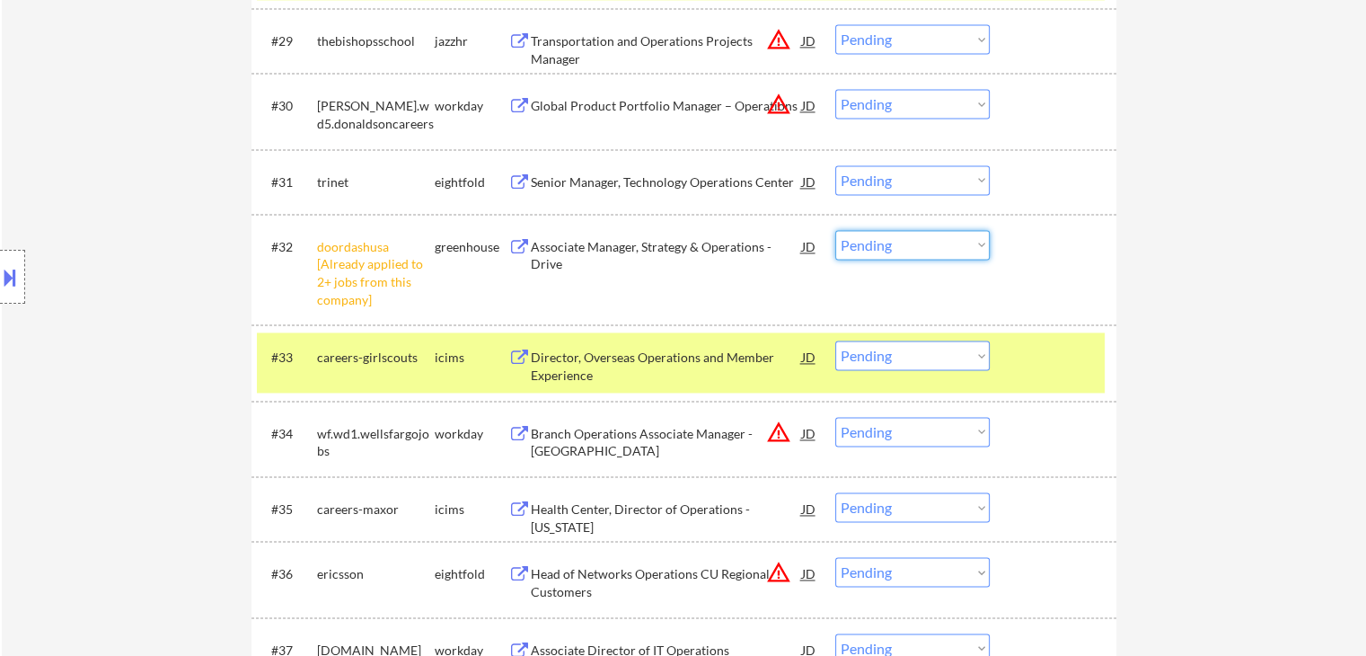
click at [930, 238] on select "Choose an option... Pending Applied Excluded (Questions) Excluded (Expired) Exc…" at bounding box center [912, 245] width 154 height 30
click at [835, 230] on select "Choose an option... Pending Applied Excluded (Questions) Excluded (Expired) Exc…" at bounding box center [912, 245] width 154 height 30
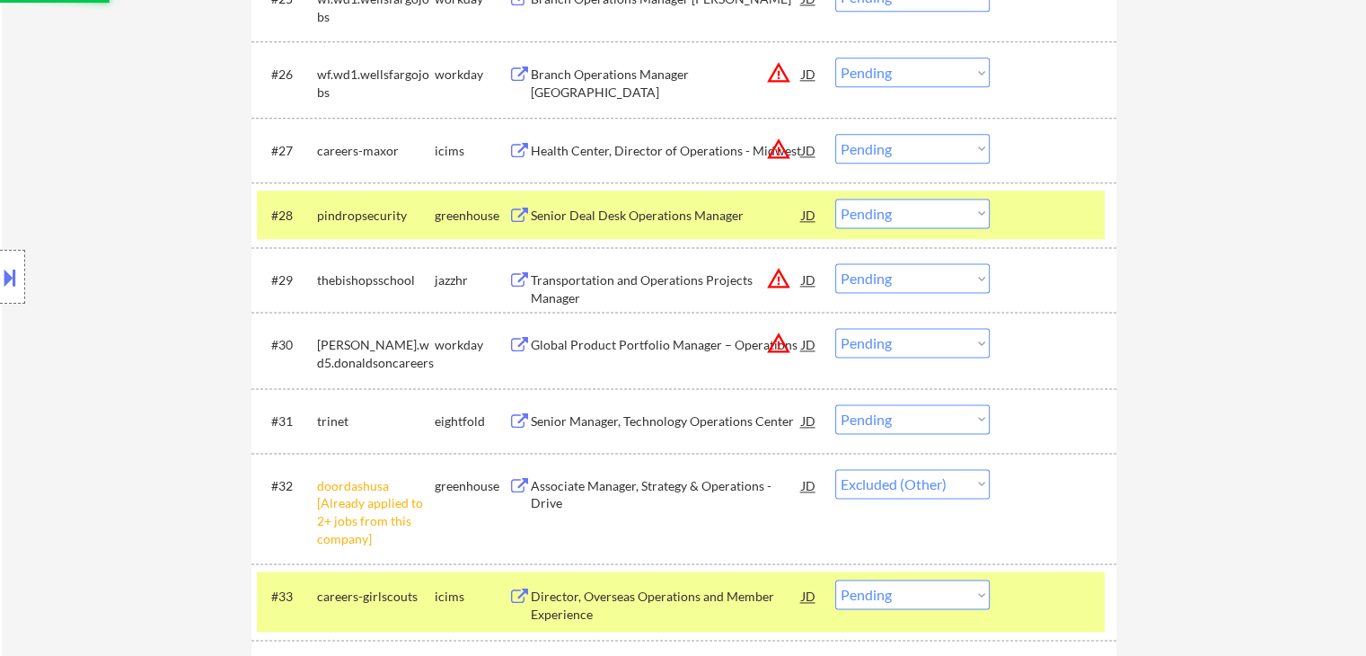
scroll to position [2245, 0]
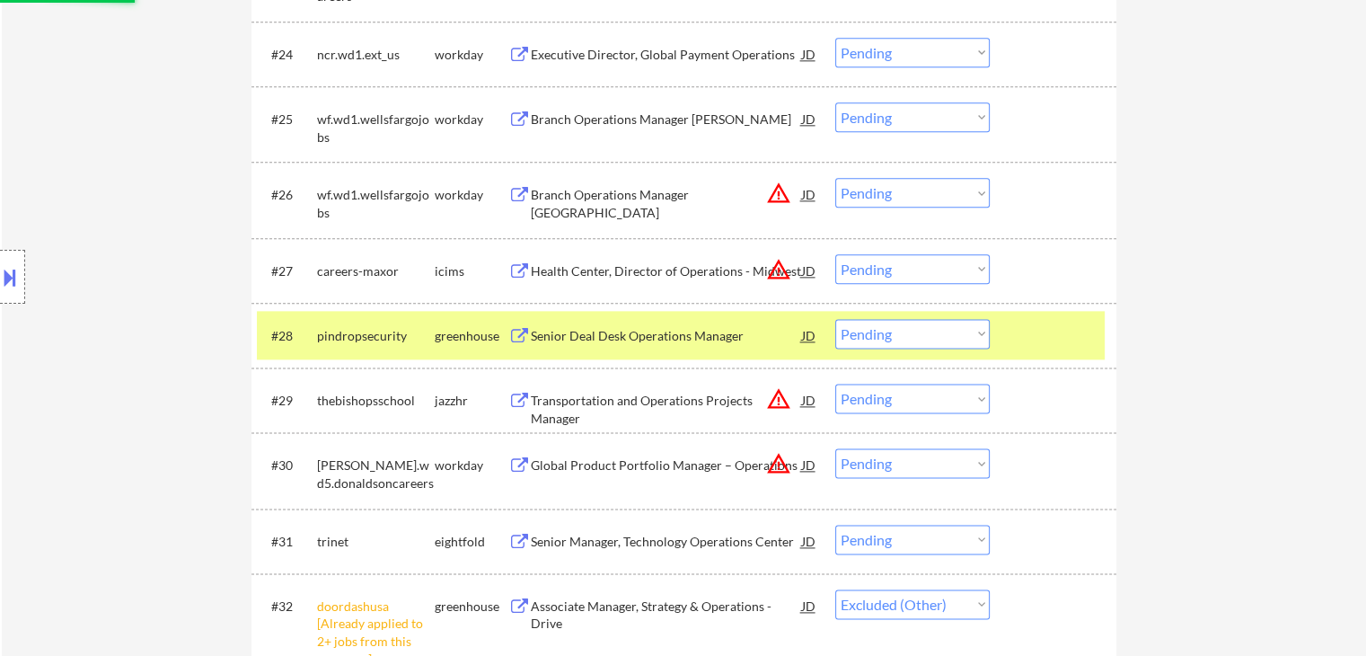
select select ""pending""
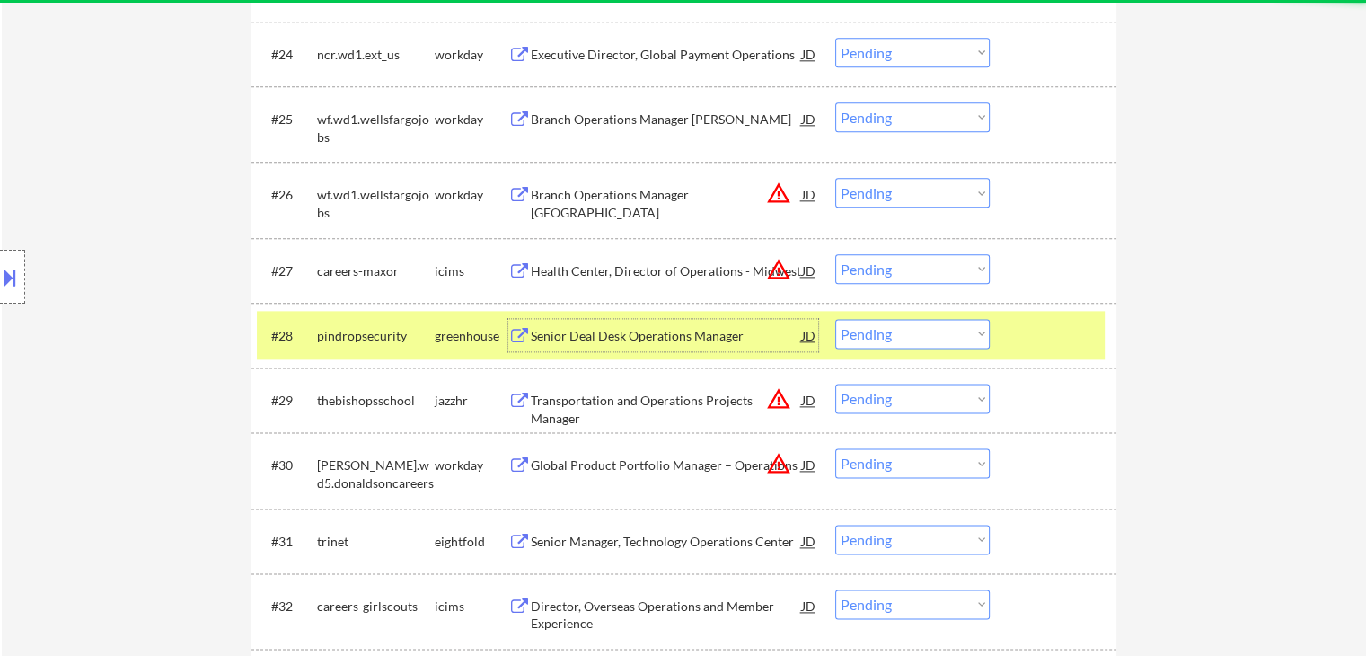
click at [608, 339] on div "Senior Deal Desk Operations Manager" at bounding box center [666, 336] width 271 height 18
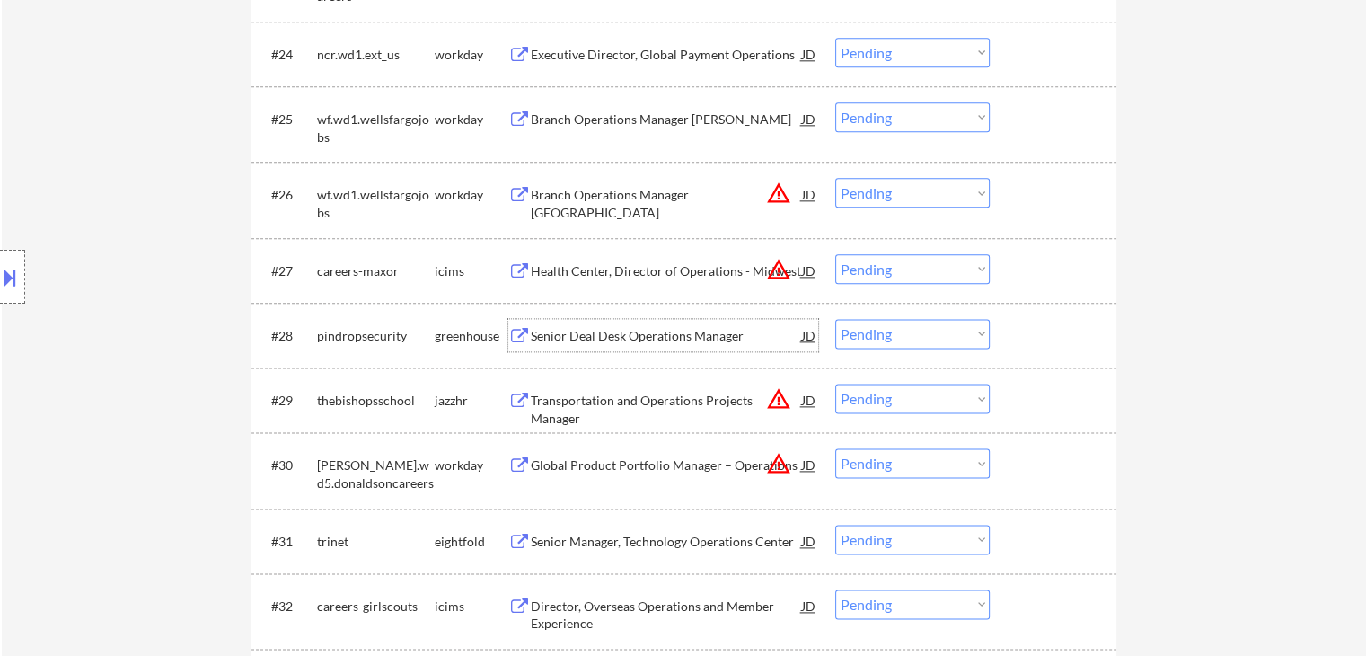
click at [885, 331] on select "Choose an option... Pending Applied Excluded (Questions) Excluded (Expired) Exc…" at bounding box center [912, 334] width 154 height 30
click at [835, 319] on select "Choose an option... Pending Applied Excluded (Questions) Excluded (Expired) Exc…" at bounding box center [912, 334] width 154 height 30
select select ""pending""
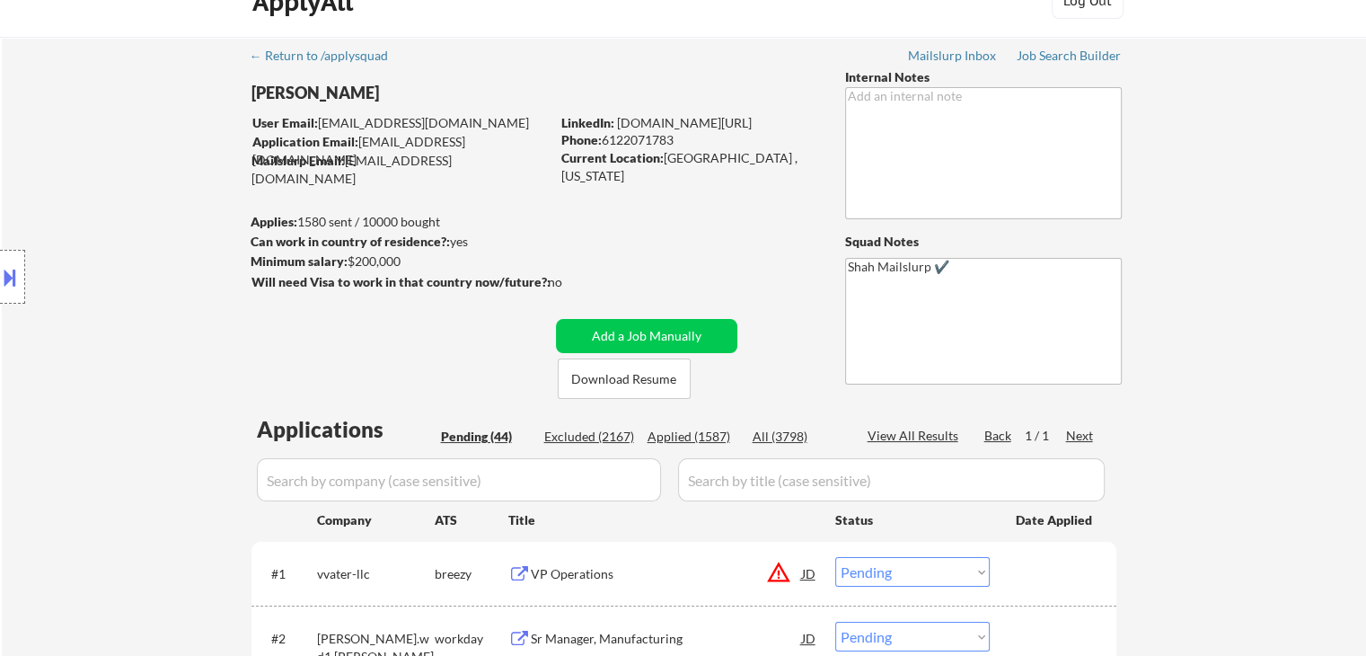
scroll to position [0, 0]
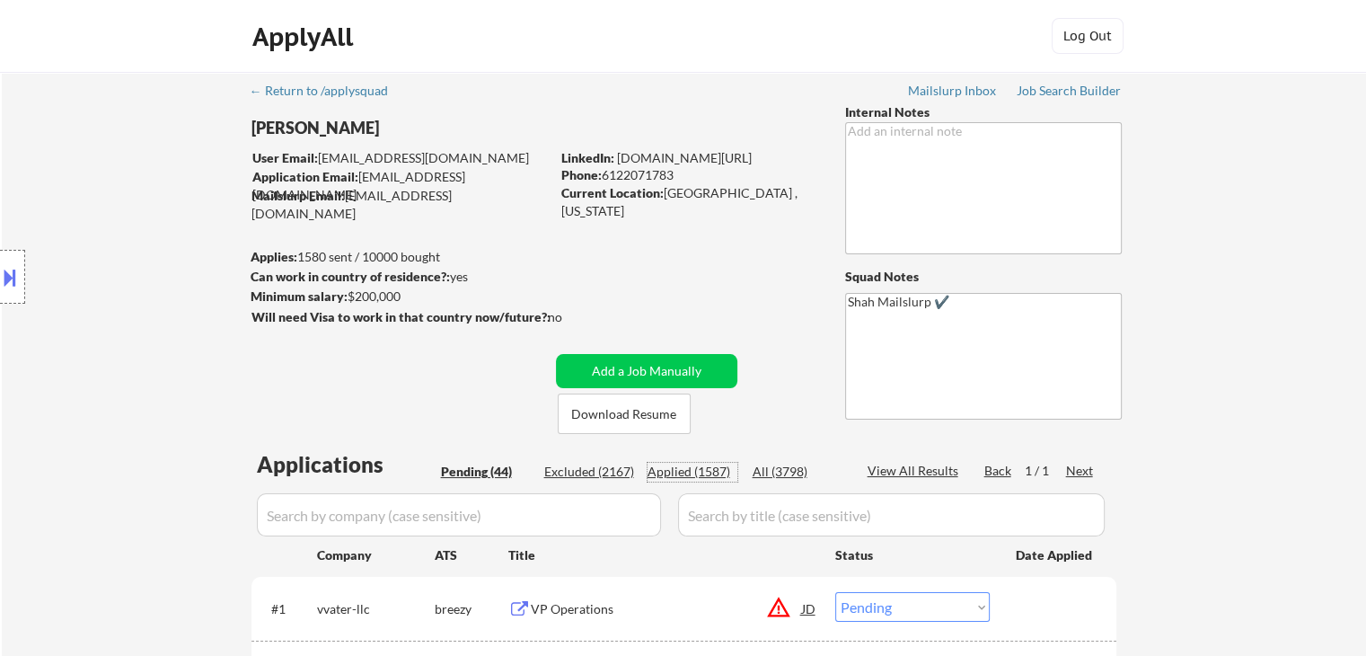
click at [718, 480] on div "Applied (1587)" at bounding box center [692, 471] width 90 height 19
select select ""applied""
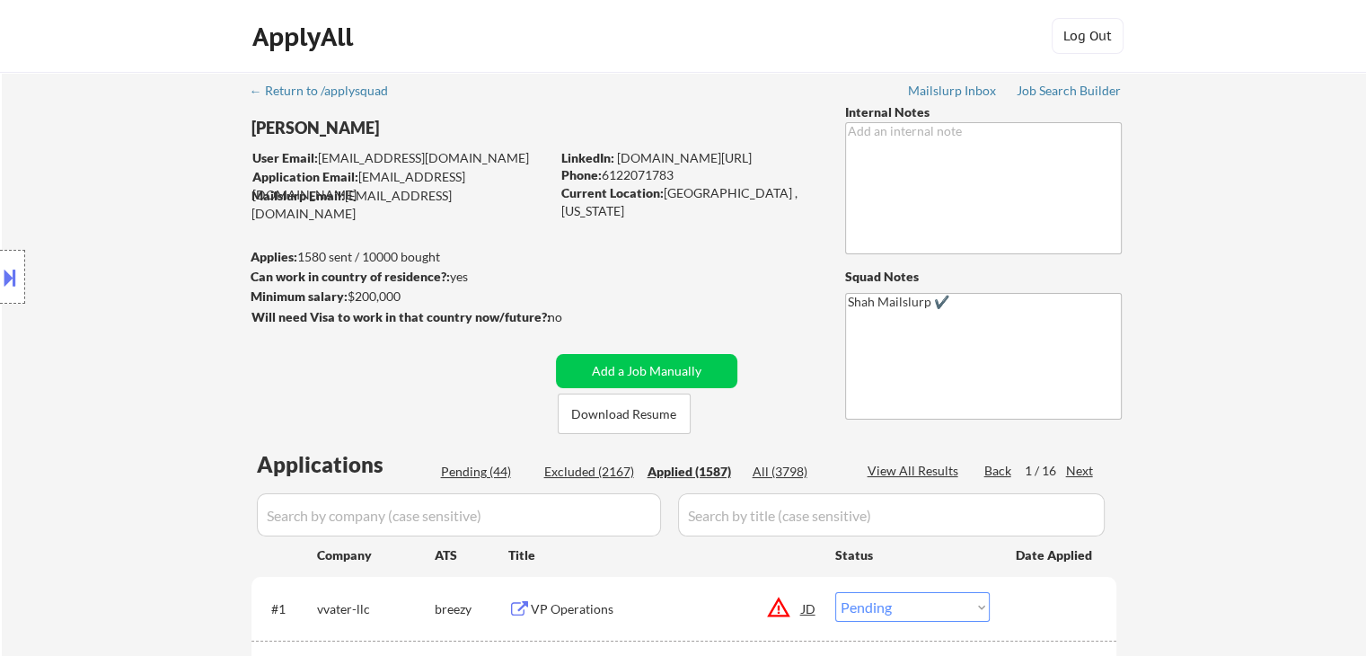
select select ""applied""
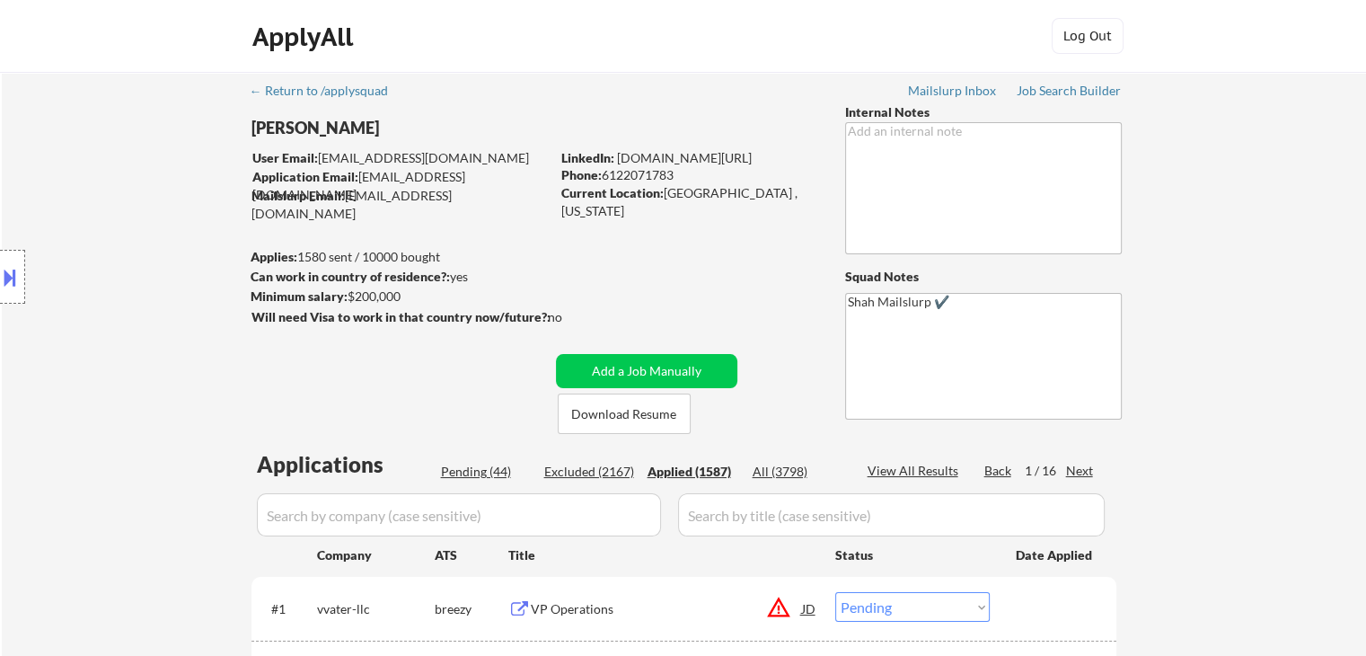
select select ""applied""
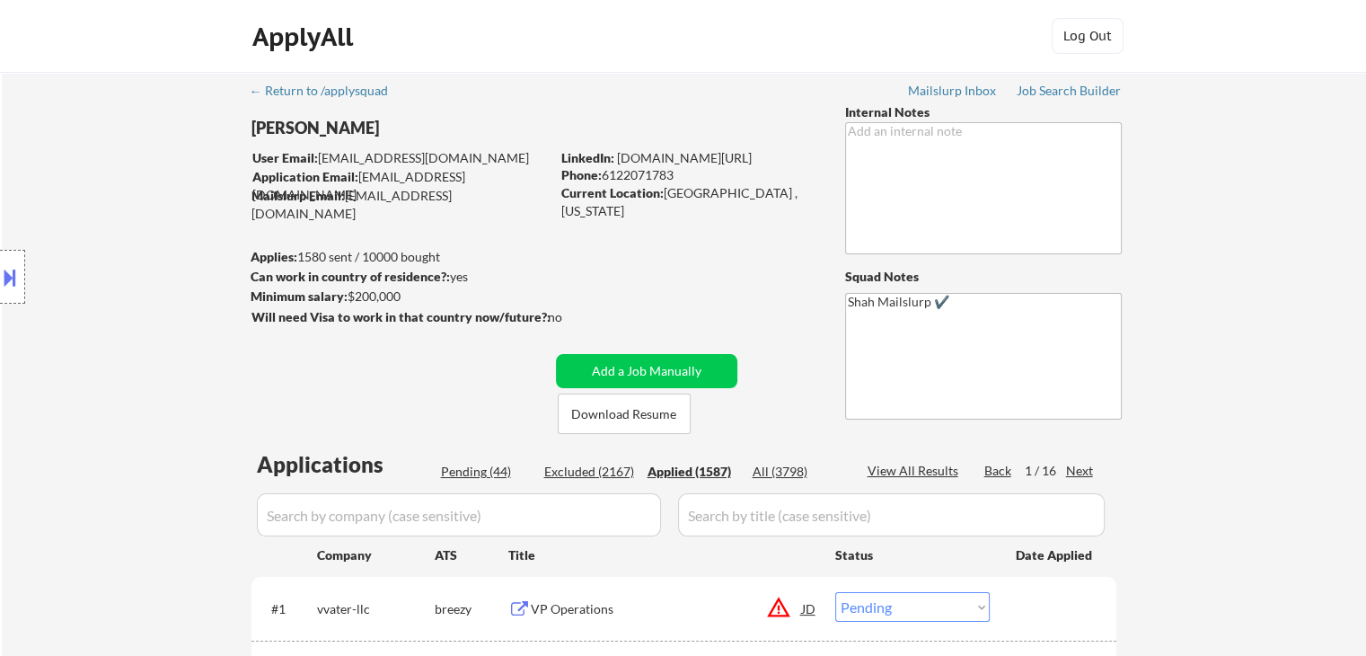
select select ""applied""
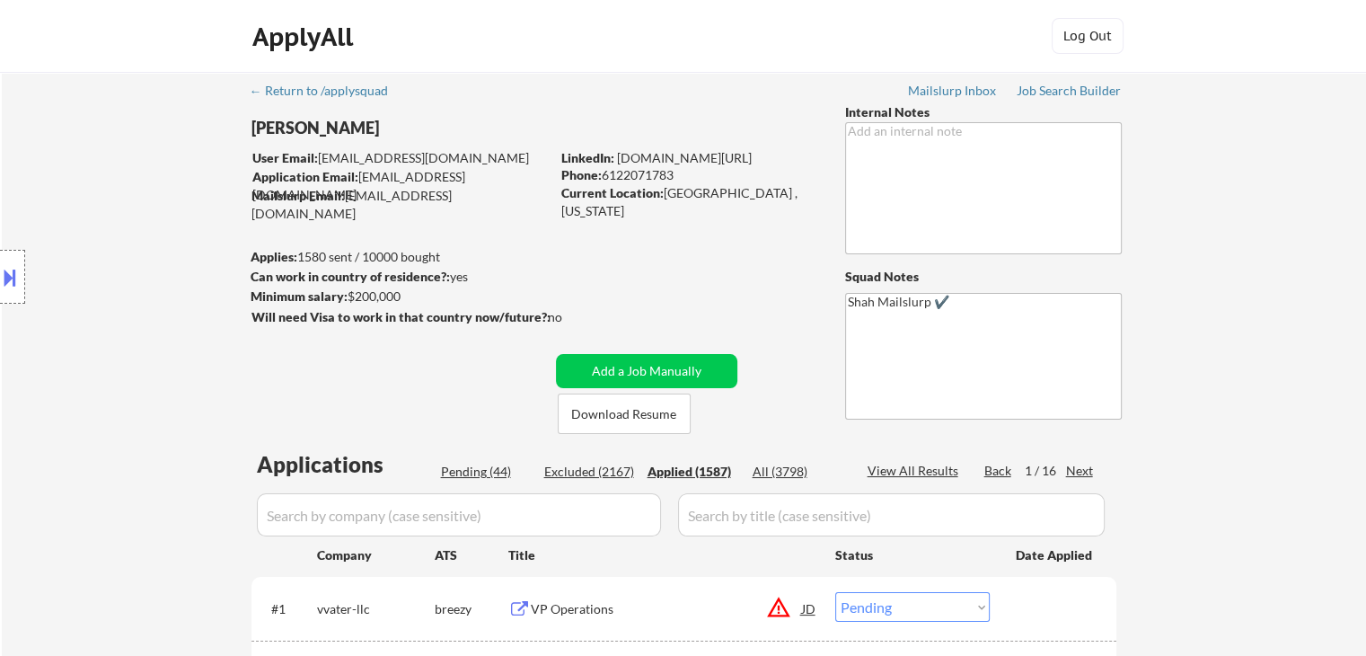
select select ""applied""
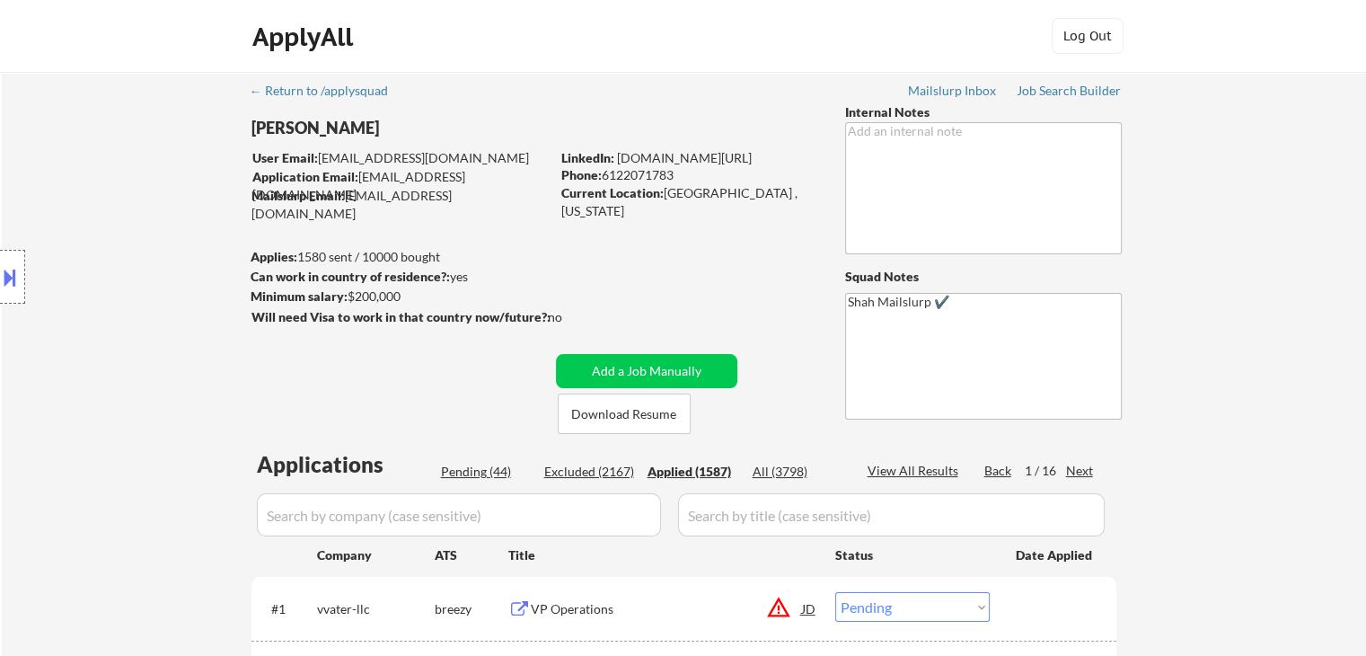
select select ""applied""
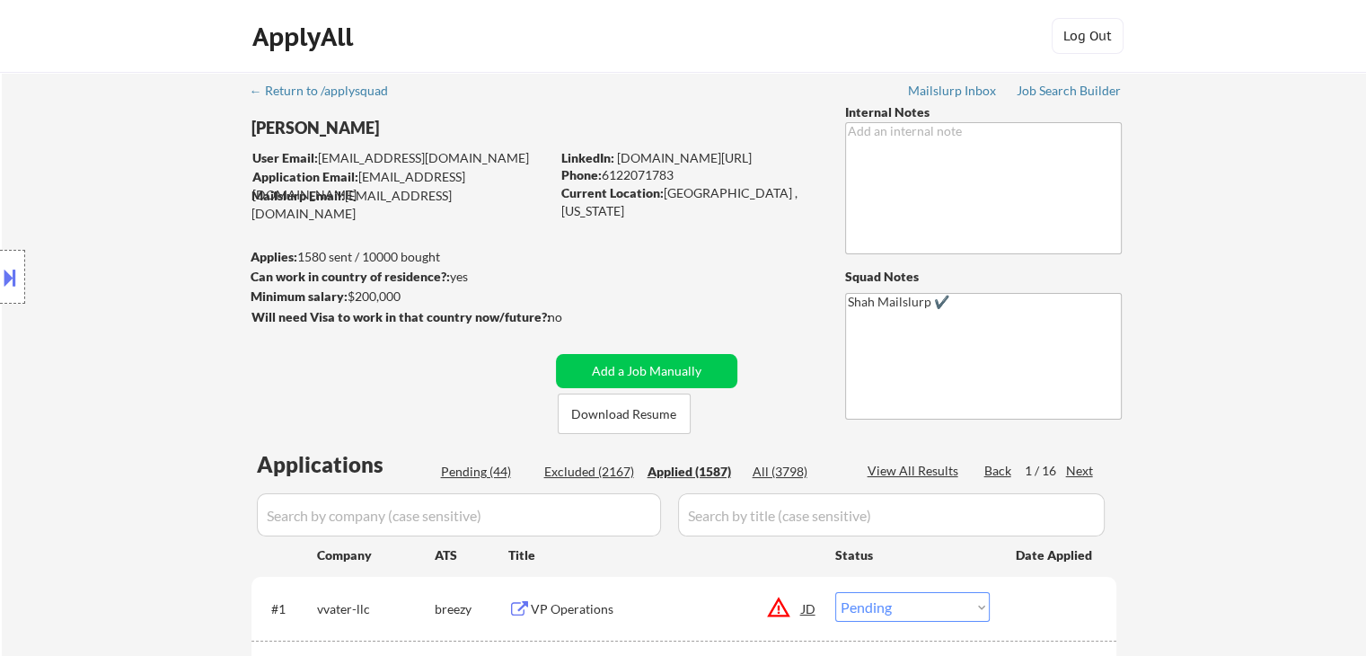
select select ""applied""
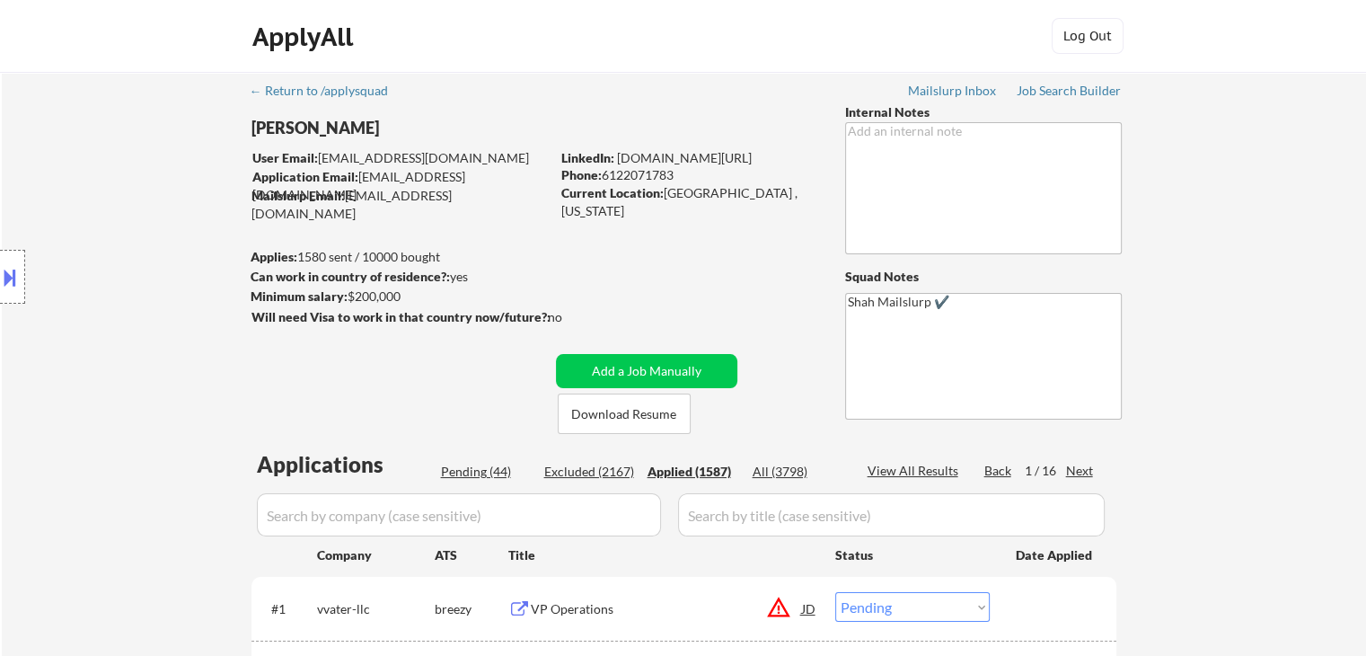
select select ""applied""
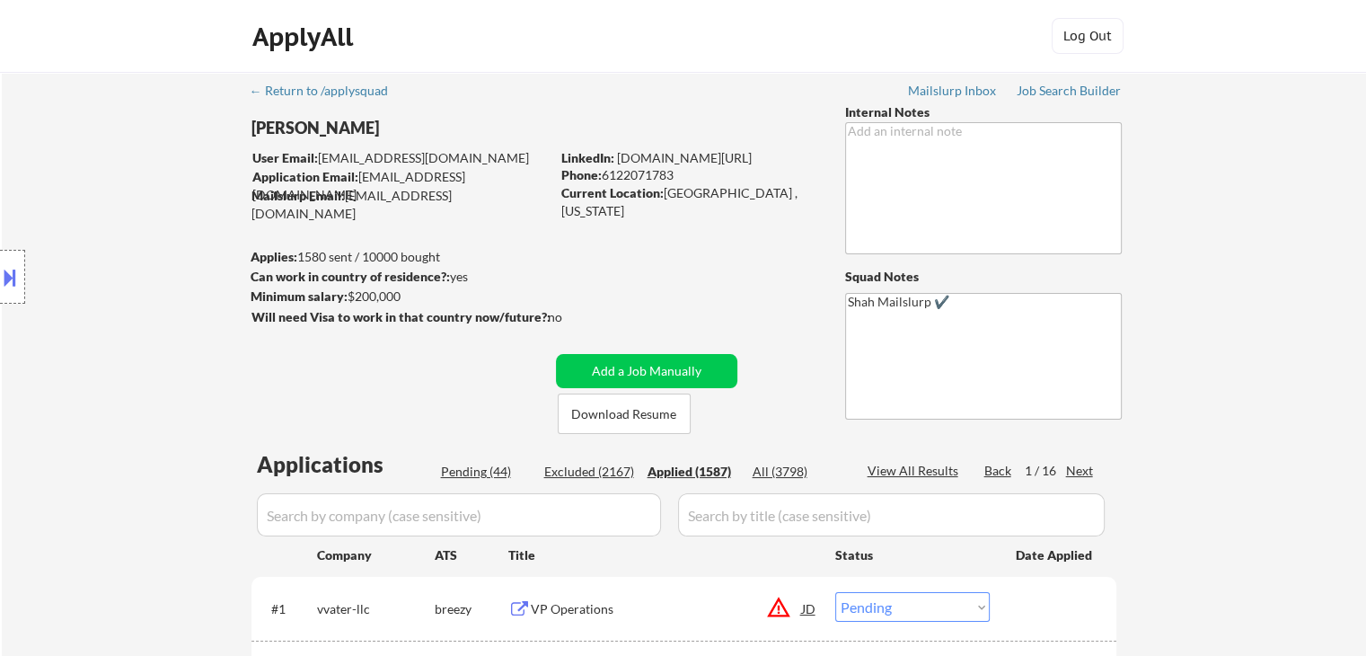
select select ""applied""
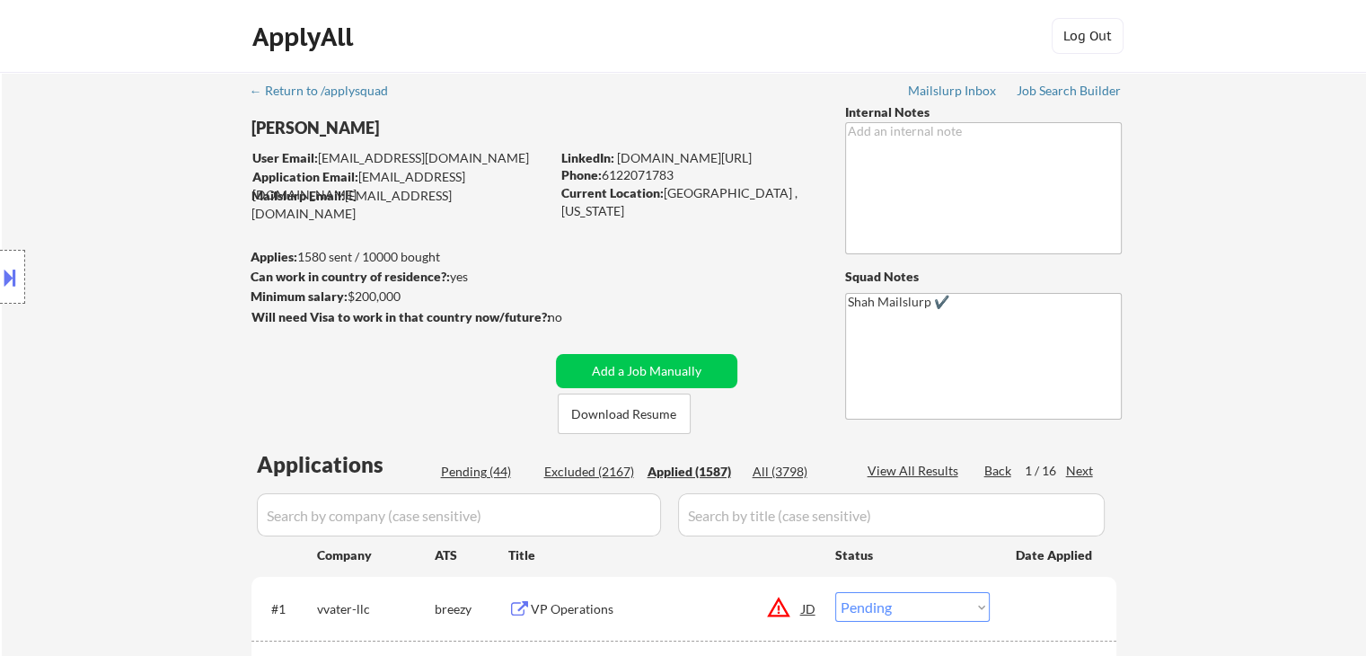
select select ""applied""
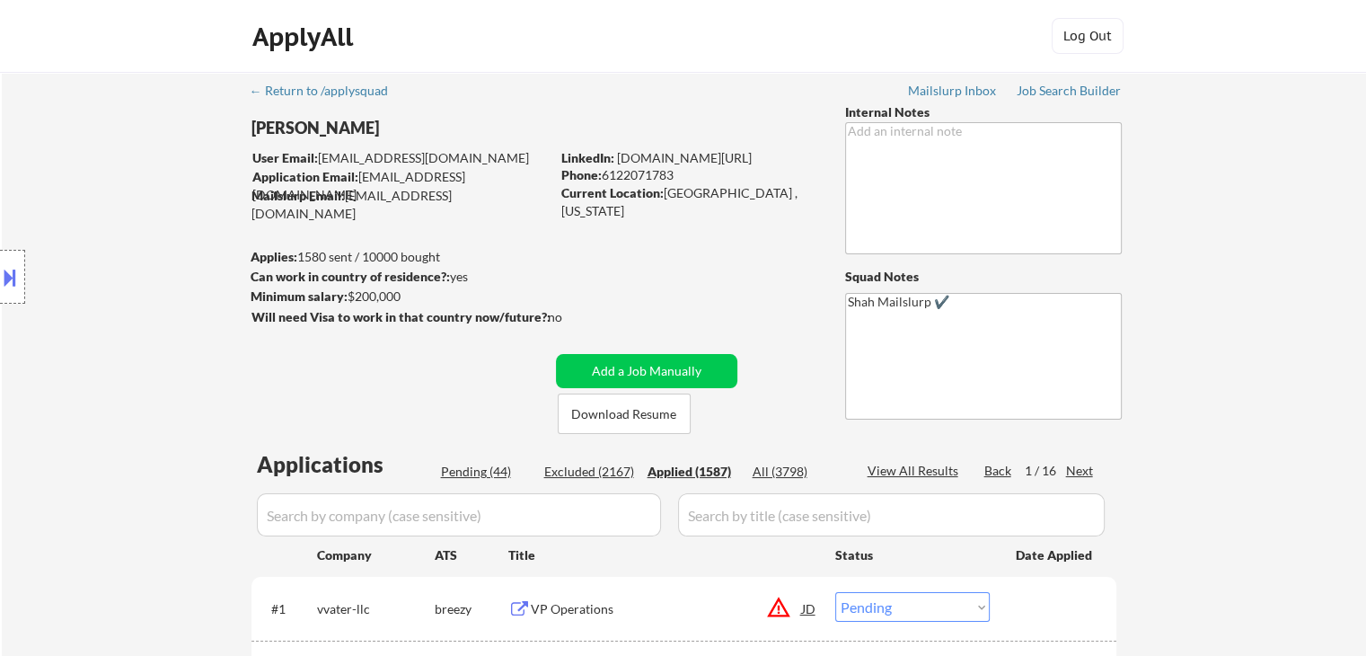
select select ""applied""
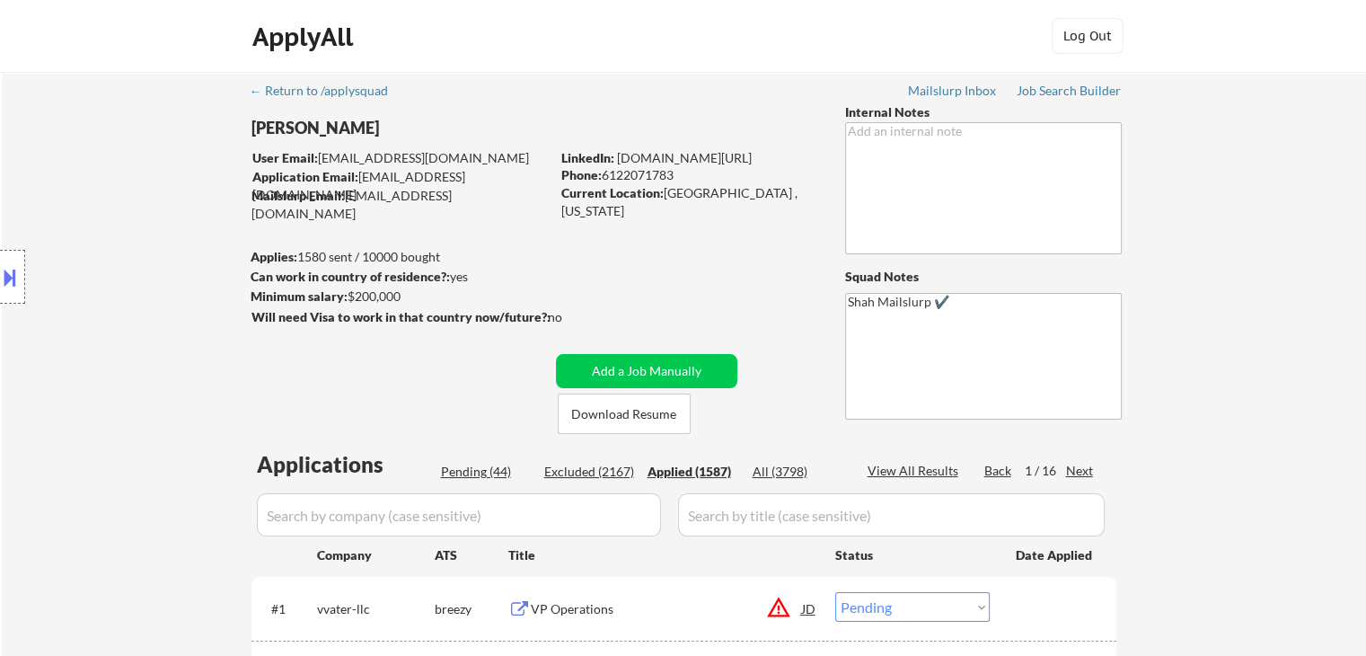
select select ""applied""
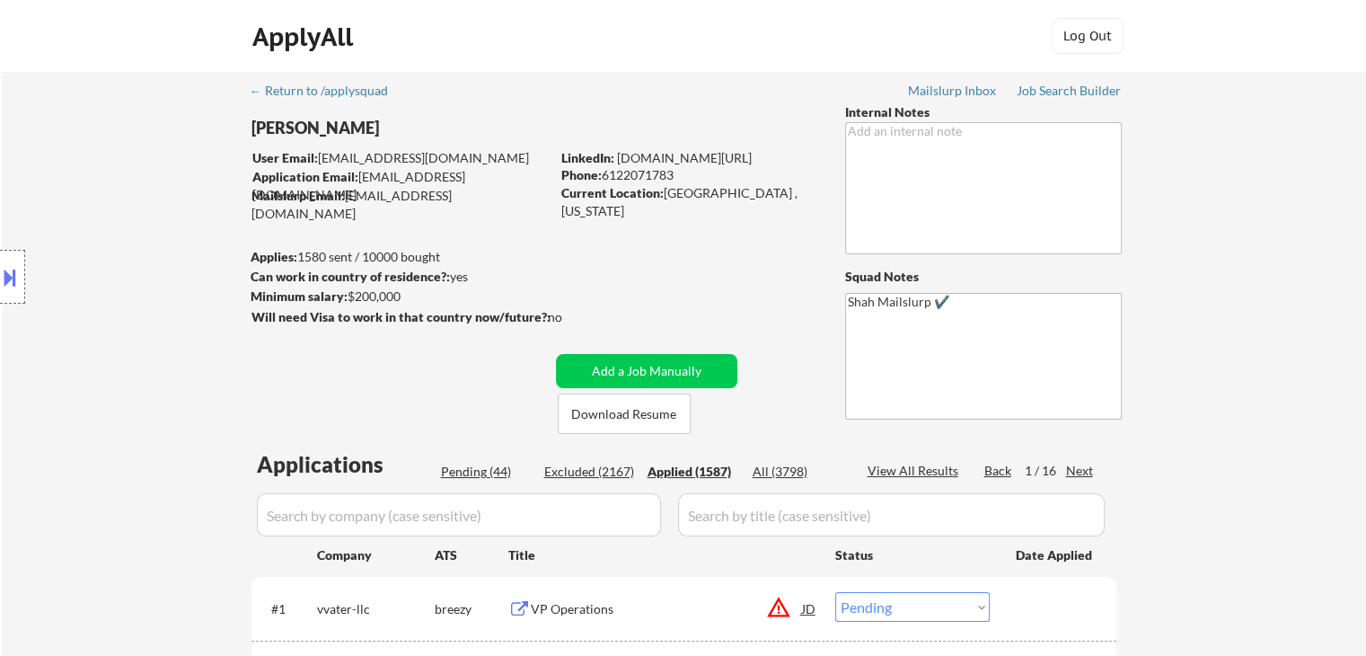
select select ""applied""
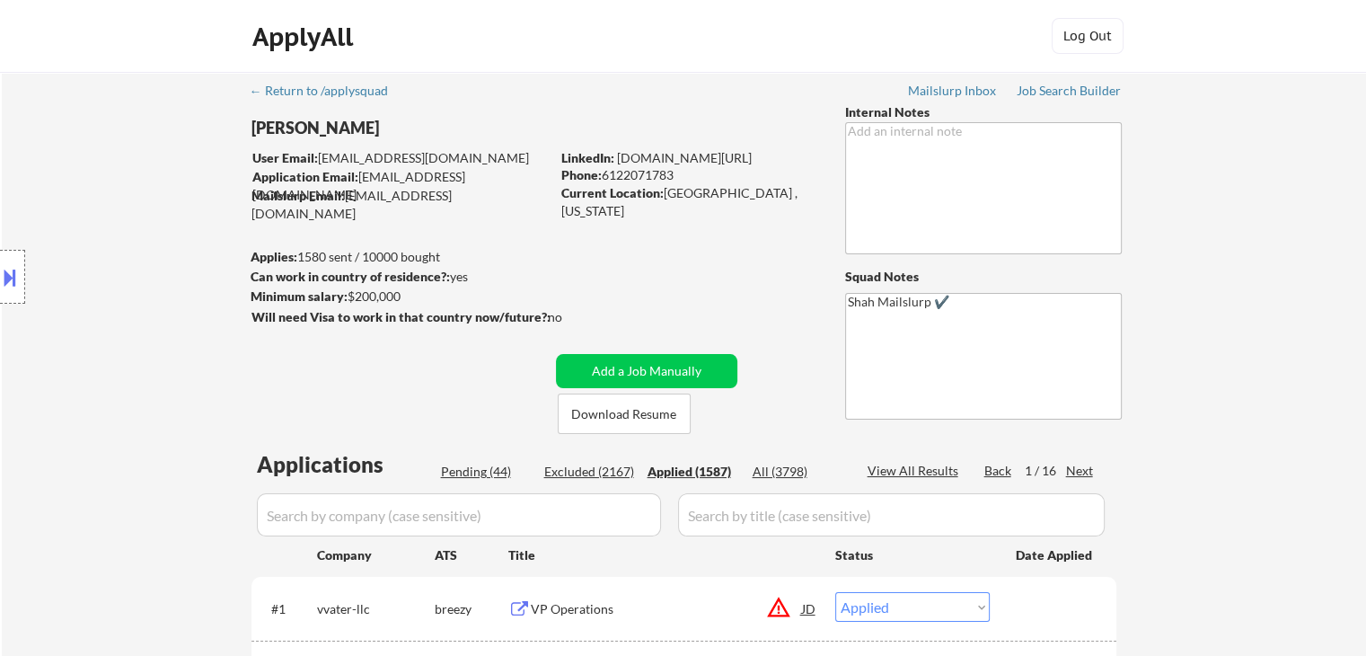
select select ""applied""
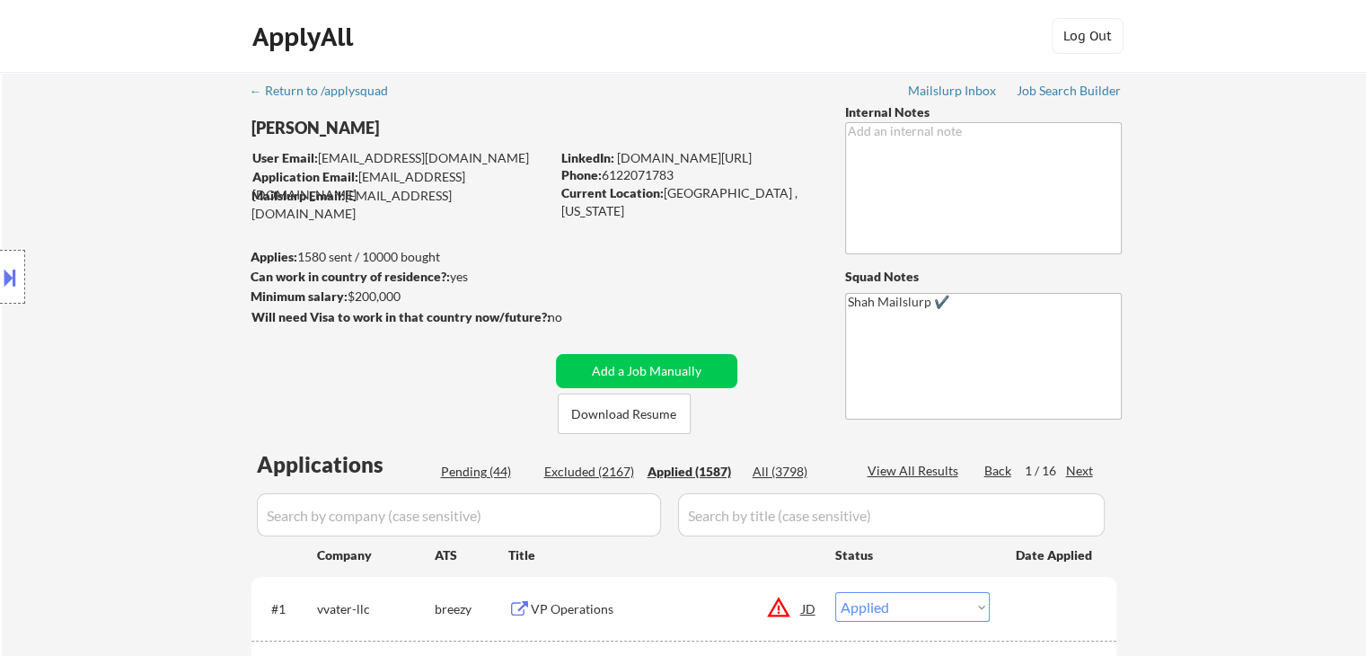
select select ""applied""
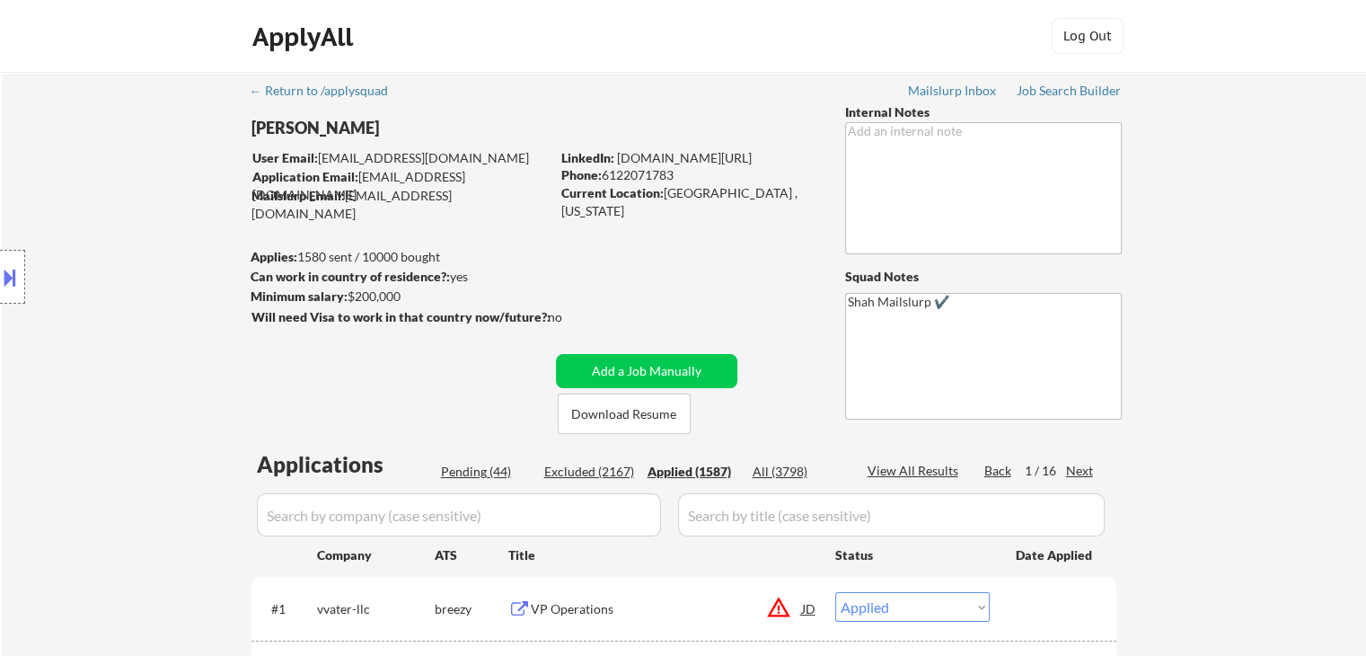
select select ""applied""
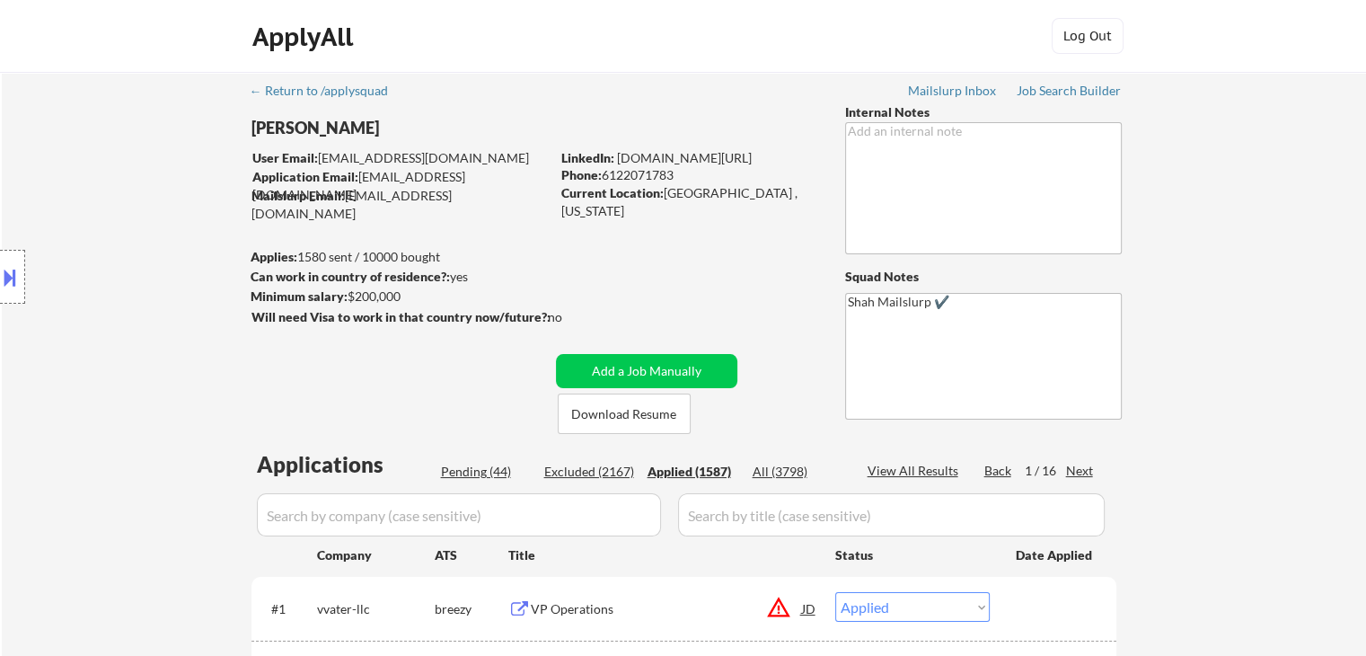
select select ""applied""
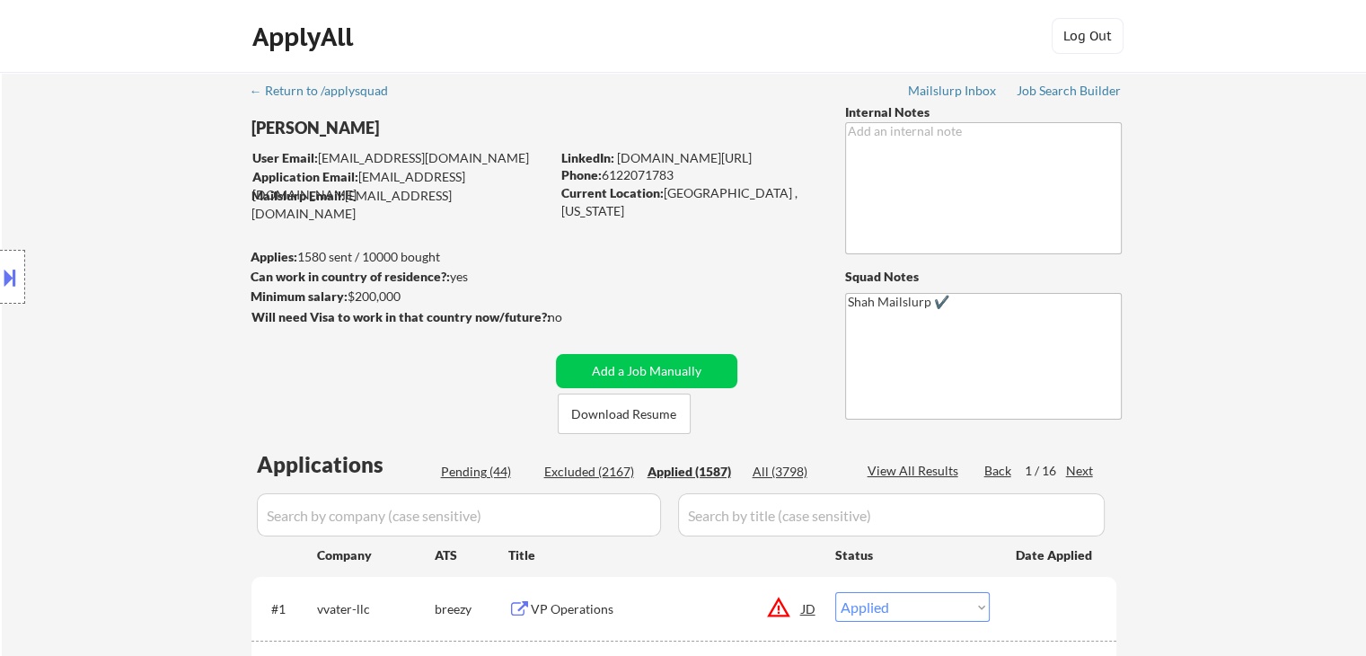
select select ""applied""
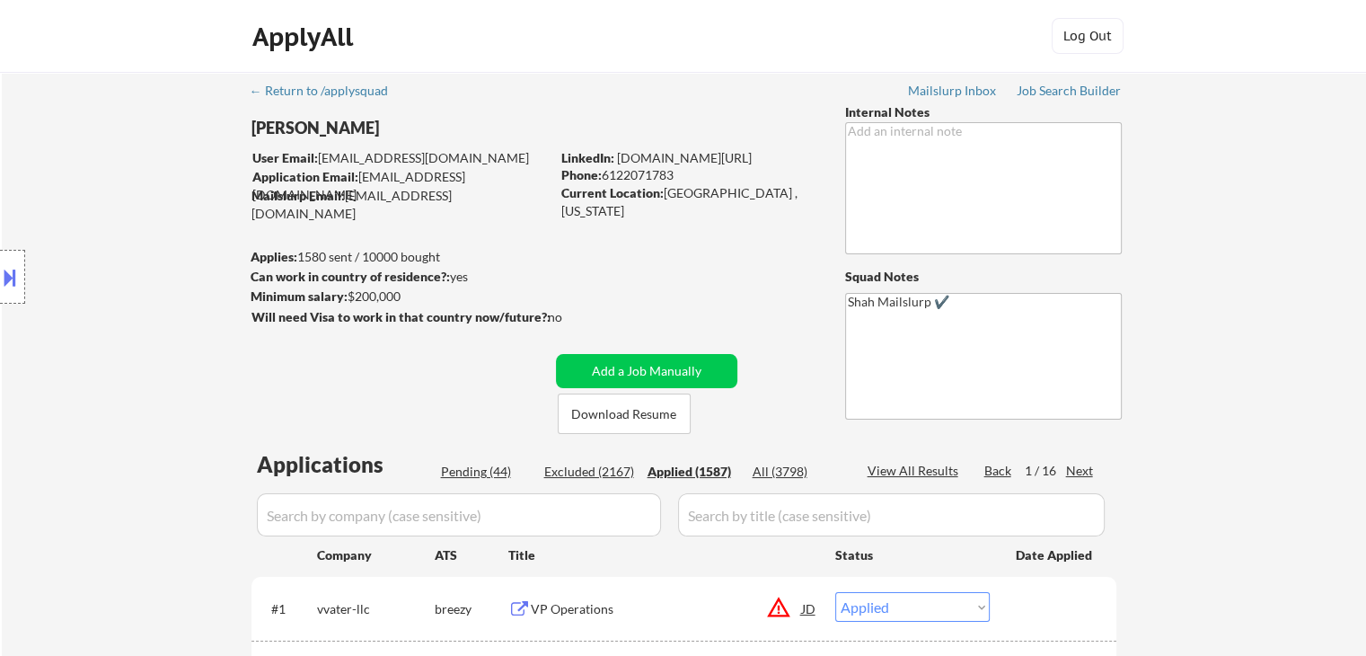
select select ""applied""
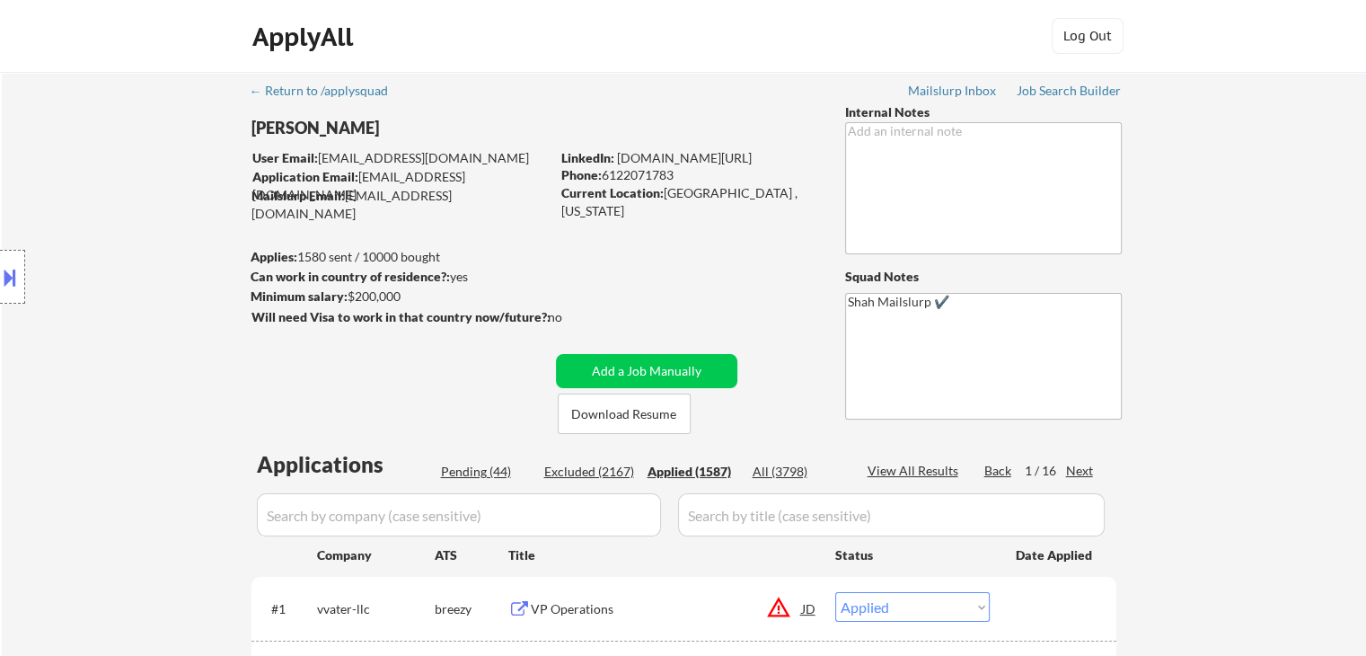
select select ""applied""
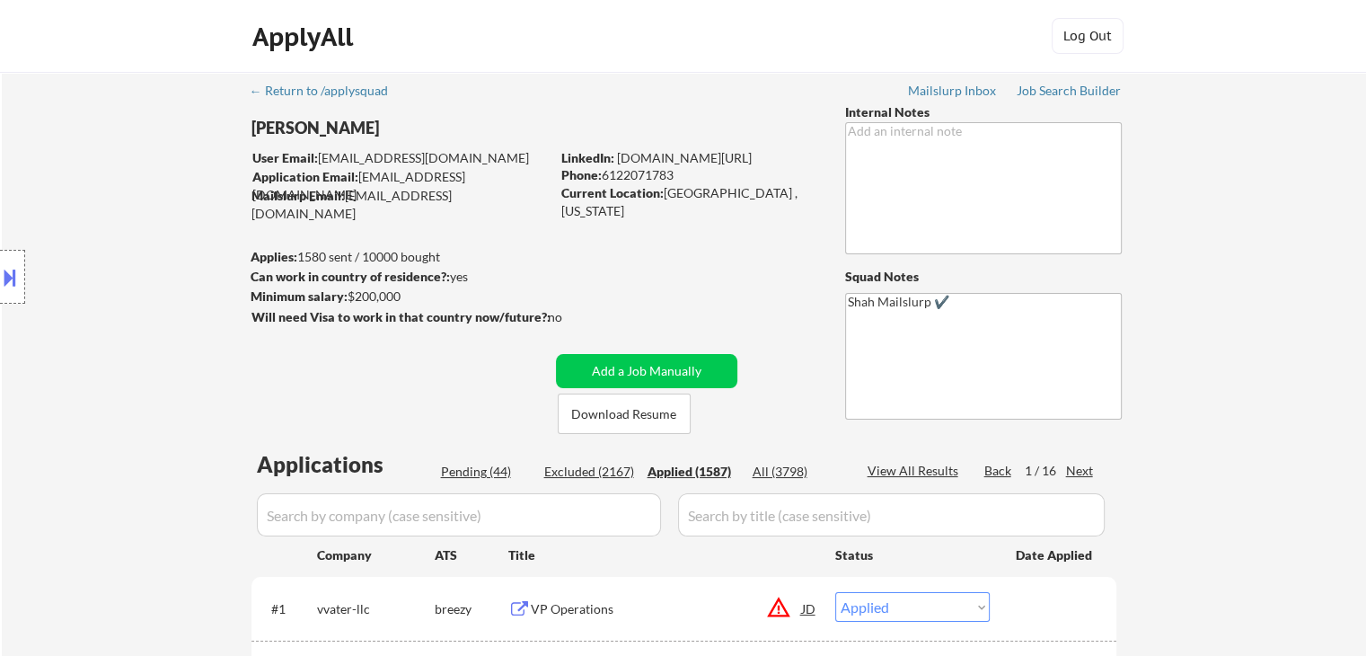
select select ""applied""
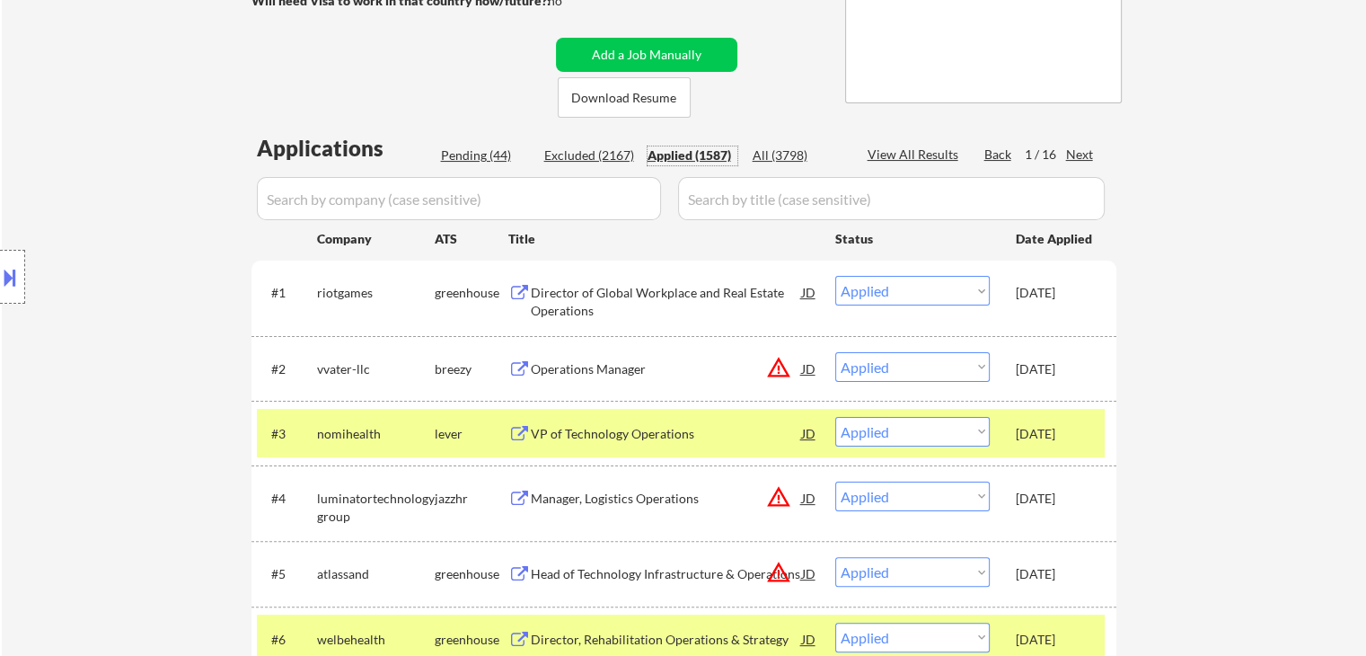
scroll to position [359, 0]
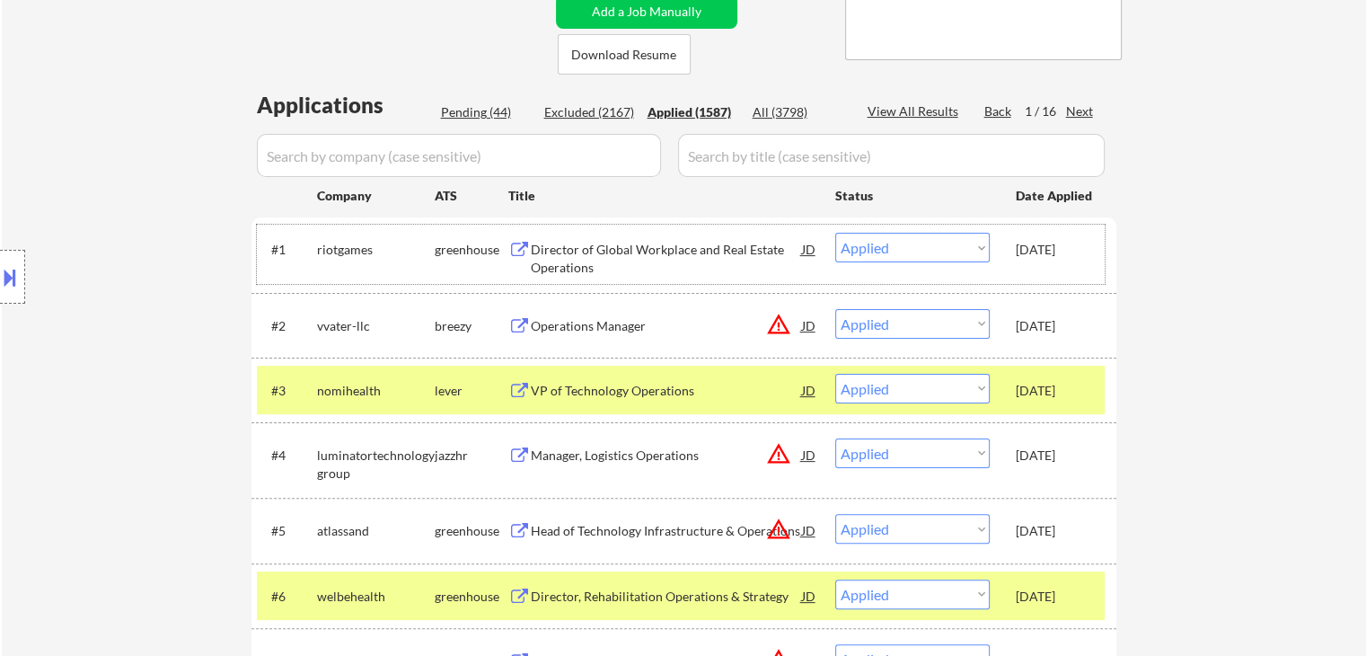
drag, startPoint x: 1041, startPoint y: 246, endPoint x: 1086, endPoint y: 246, distance: 44.9
click at [1086, 246] on div "#1 riotgames greenhouse Director of Global Workplace and Real Estate Operations…" at bounding box center [681, 254] width 848 height 59
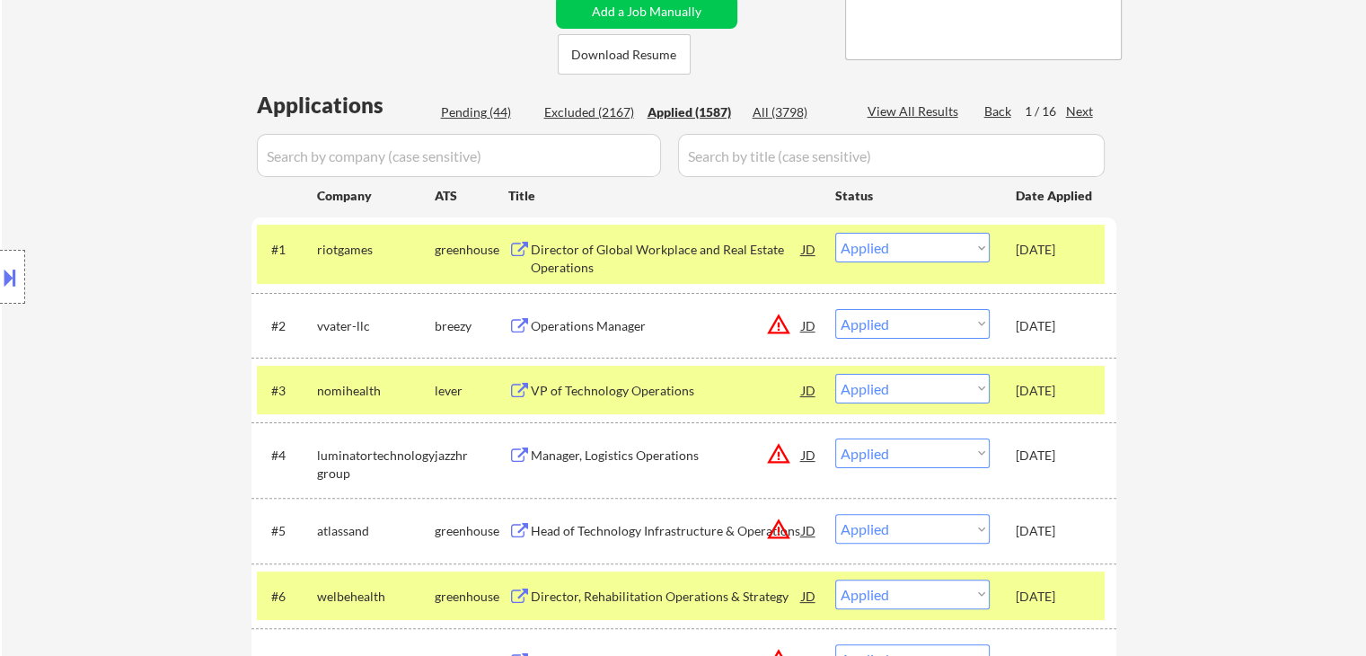
copy div "Sep 24, 2025"
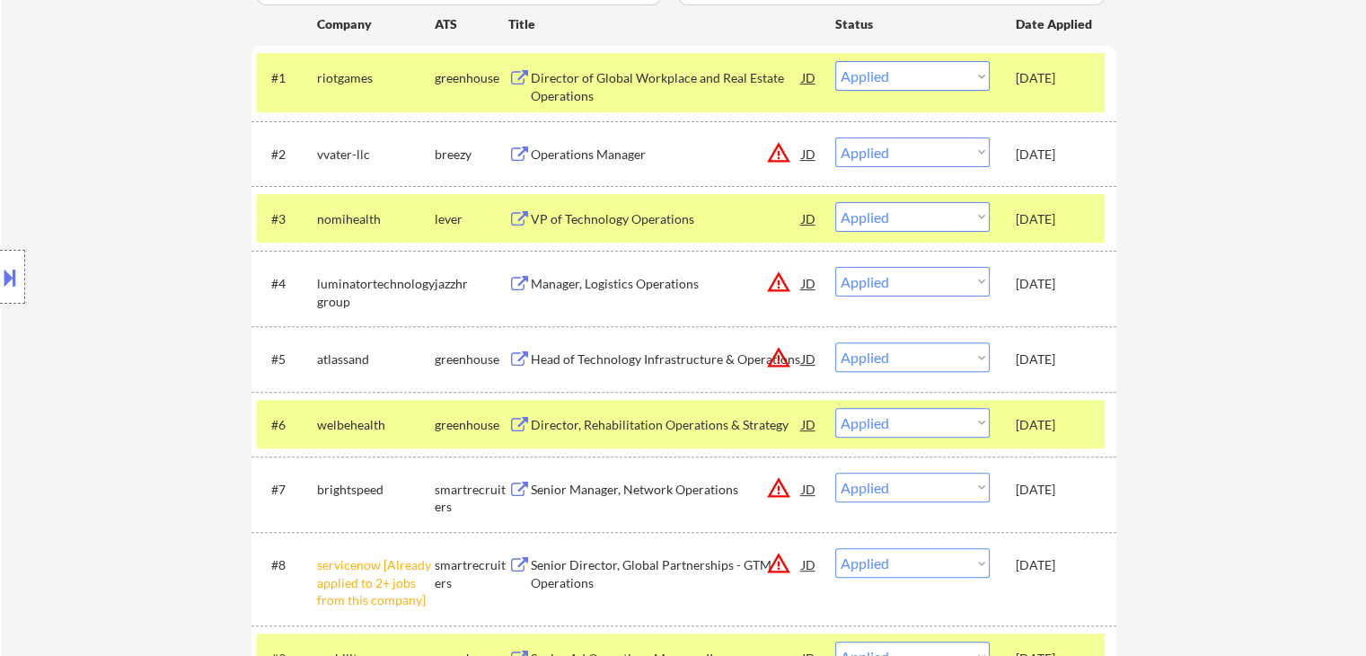
scroll to position [539, 0]
